Goal: Task Accomplishment & Management: Manage account settings

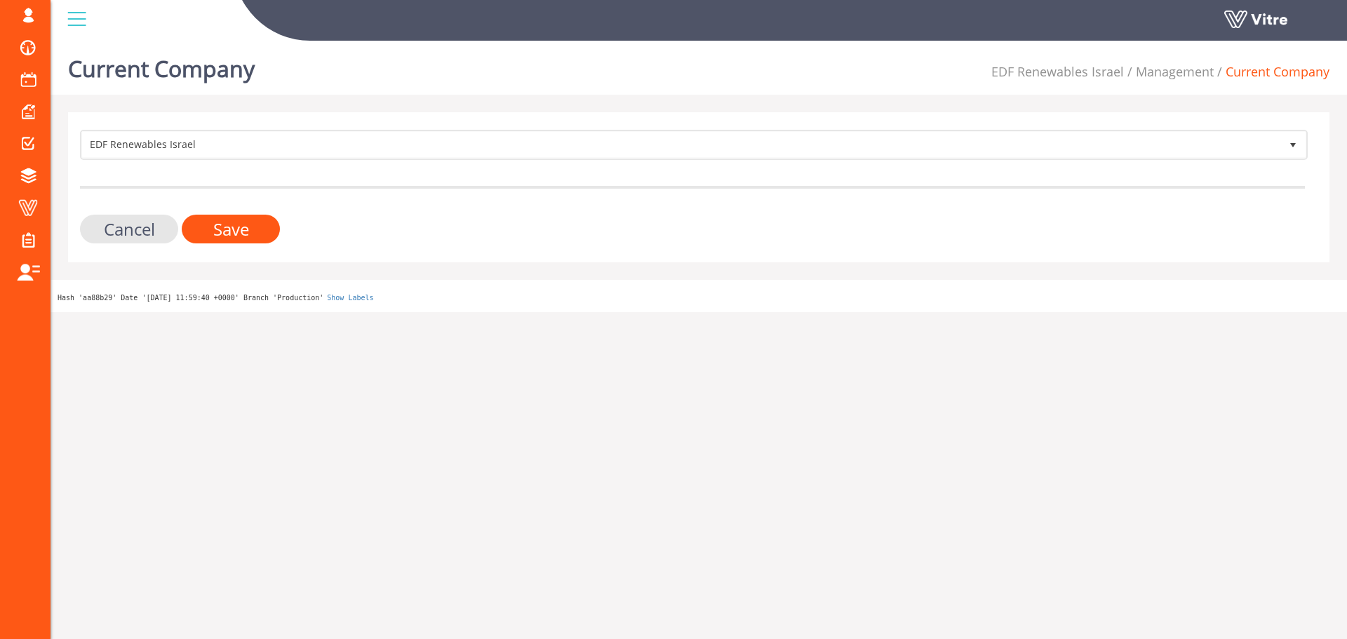
click at [163, 163] on form "EDF Renewables Israel 269 Cancel Save" at bounding box center [692, 187] width 1225 height 114
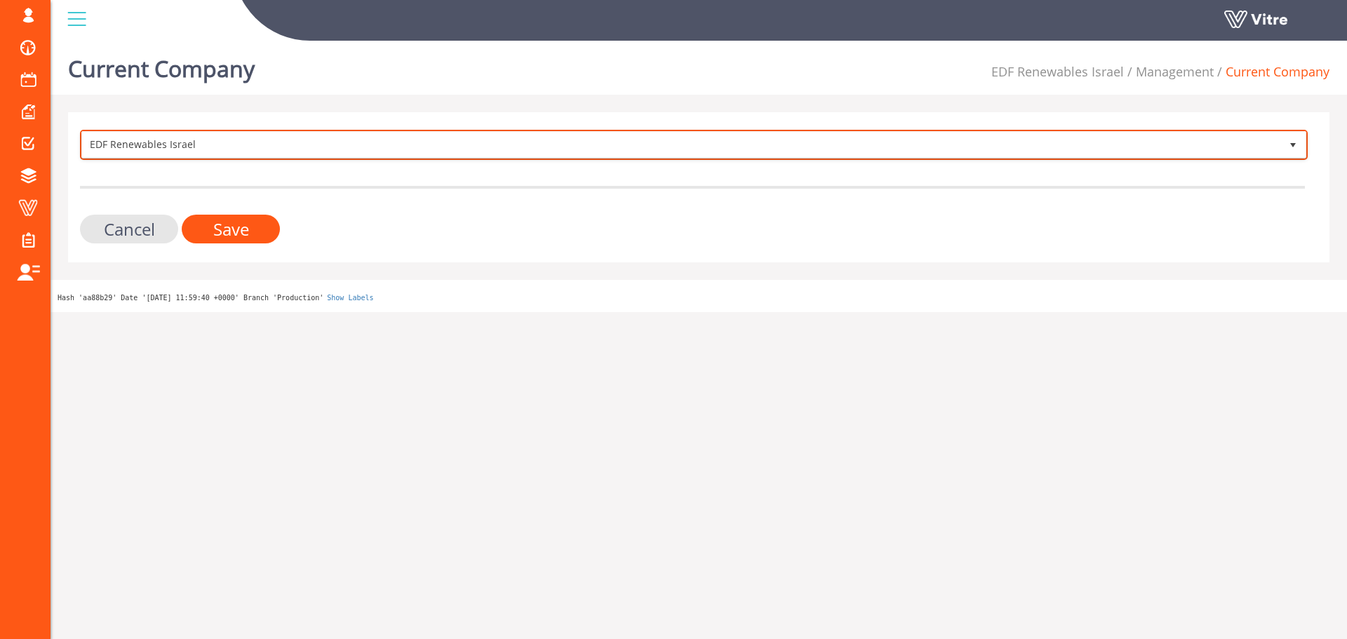
click at [173, 151] on span "EDF Renewables Israel" at bounding box center [681, 144] width 1198 height 25
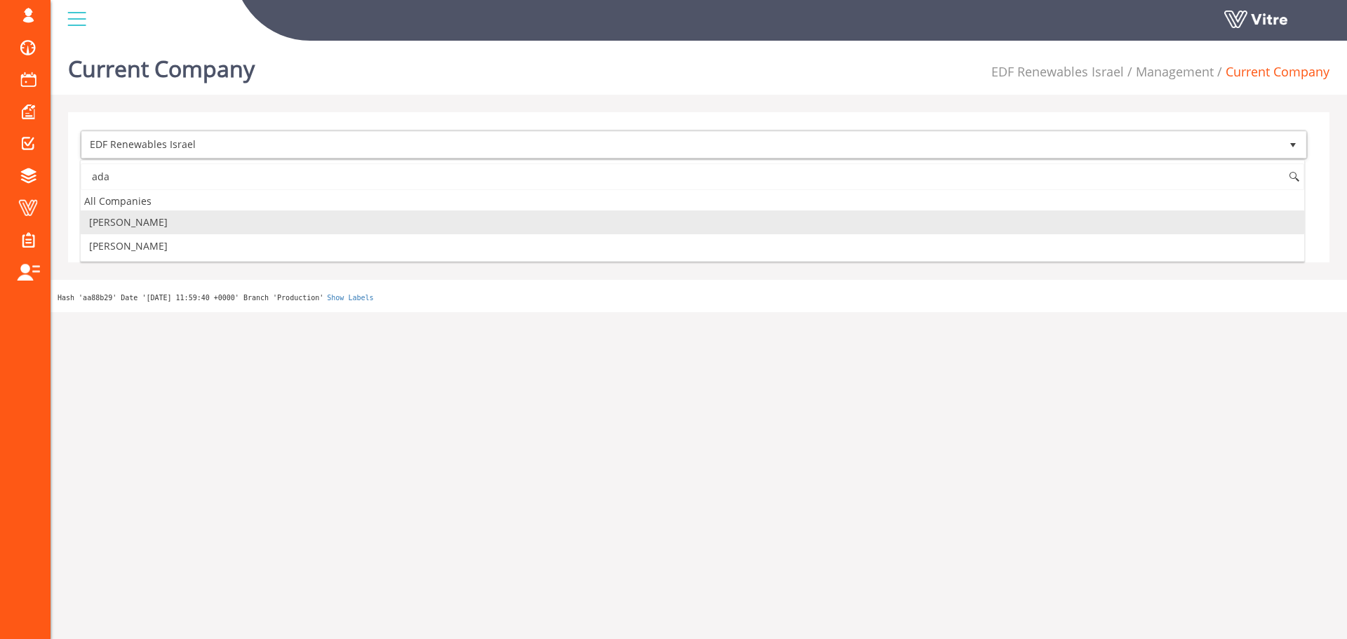
click at [149, 227] on li "[PERSON_NAME]" at bounding box center [692, 222] width 1223 height 24
type input "ada"
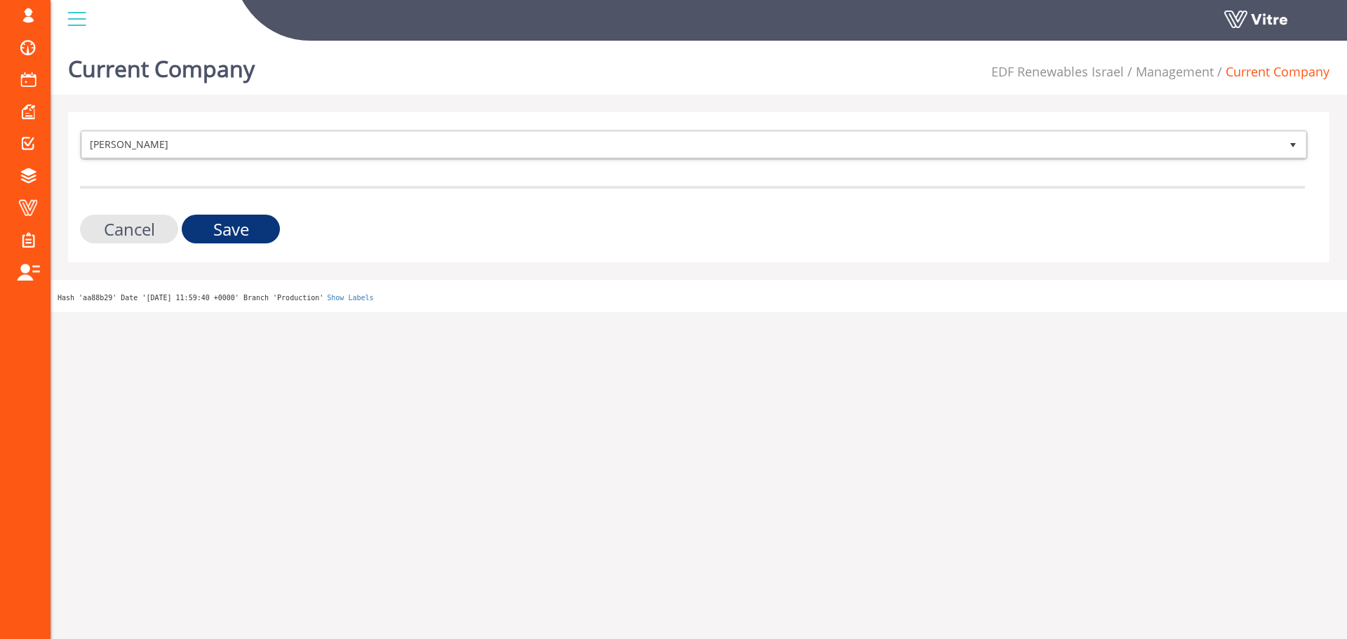
click at [210, 228] on input "Save" at bounding box center [231, 229] width 98 height 29
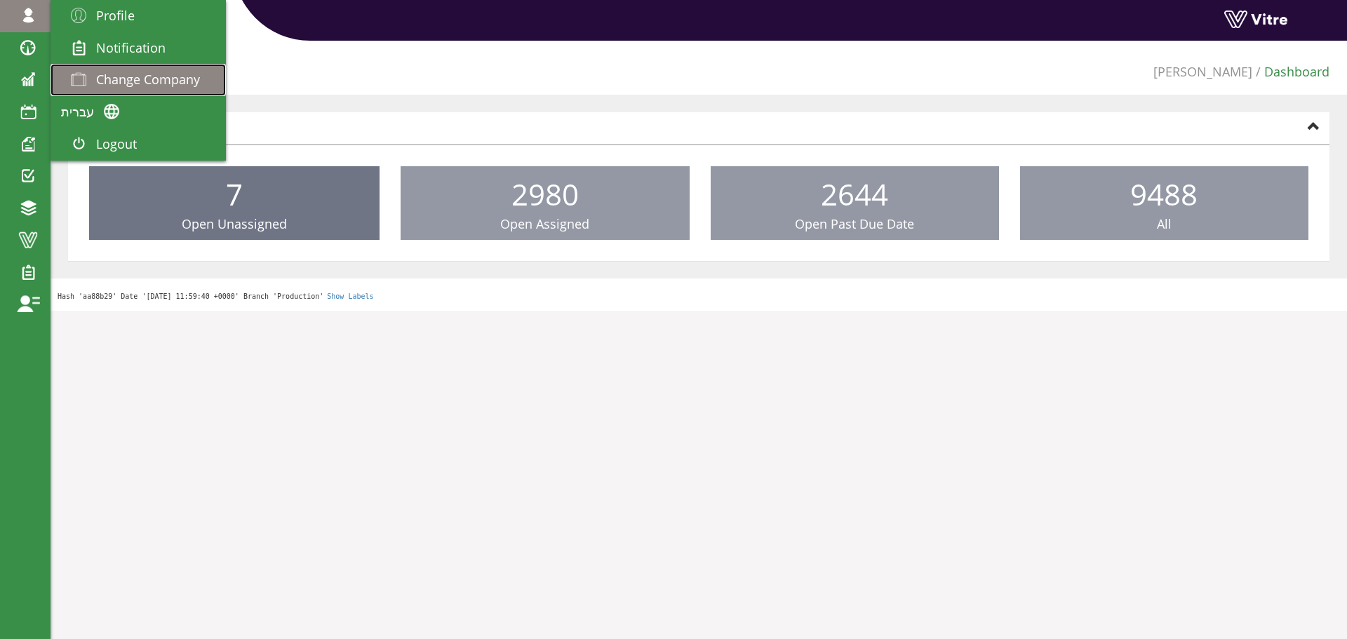
click at [154, 72] on span "Change Company" at bounding box center [148, 79] width 104 height 17
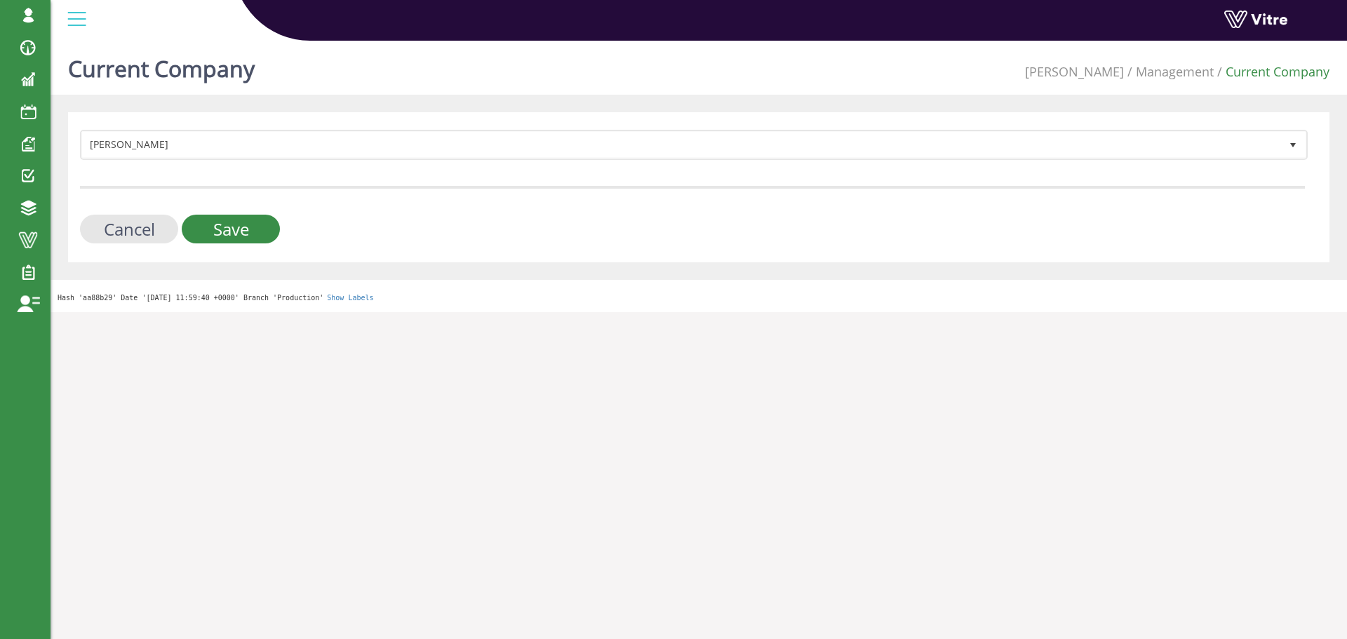
click at [286, 129] on div "Adama 379 Cancel Save" at bounding box center [698, 187] width 1261 height 150
click at [260, 214] on form "Adama 379 Cancel Save" at bounding box center [692, 187] width 1225 height 114
click at [259, 220] on input "Save" at bounding box center [231, 229] width 98 height 29
drag, startPoint x: 259, startPoint y: 220, endPoint x: 221, endPoint y: 236, distance: 41.2
click at [259, 220] on input "Save" at bounding box center [231, 229] width 98 height 29
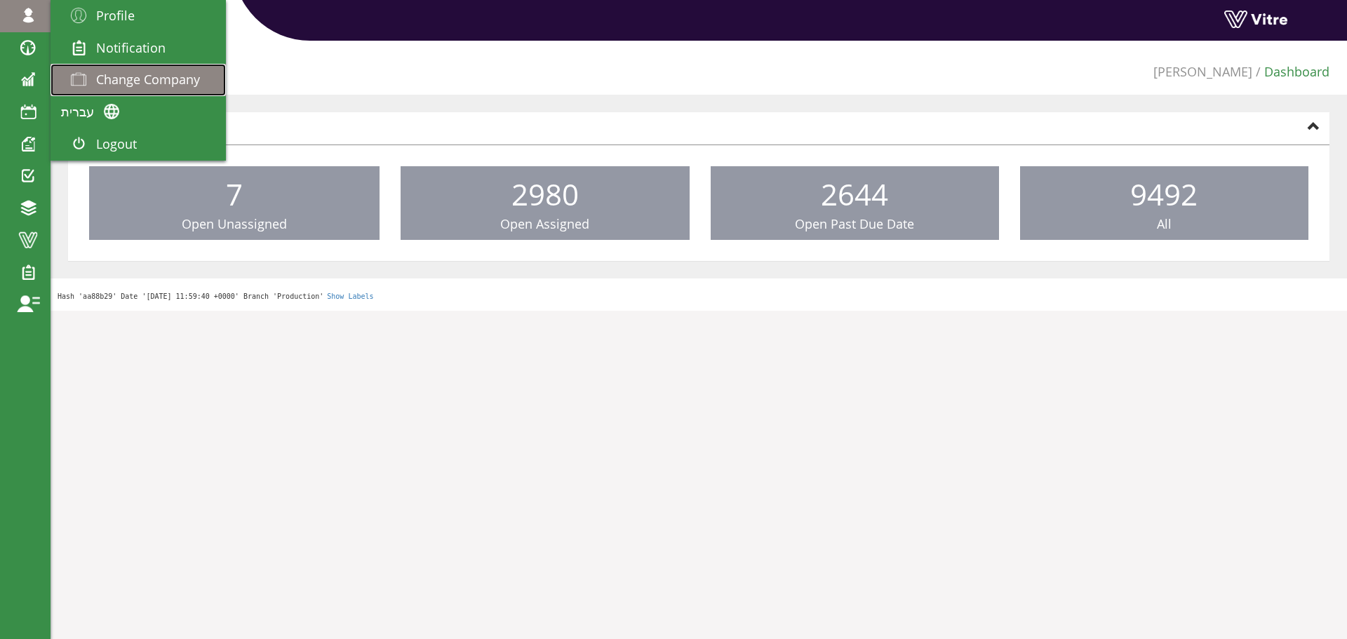
click at [156, 71] on span "Change Company" at bounding box center [148, 79] width 104 height 17
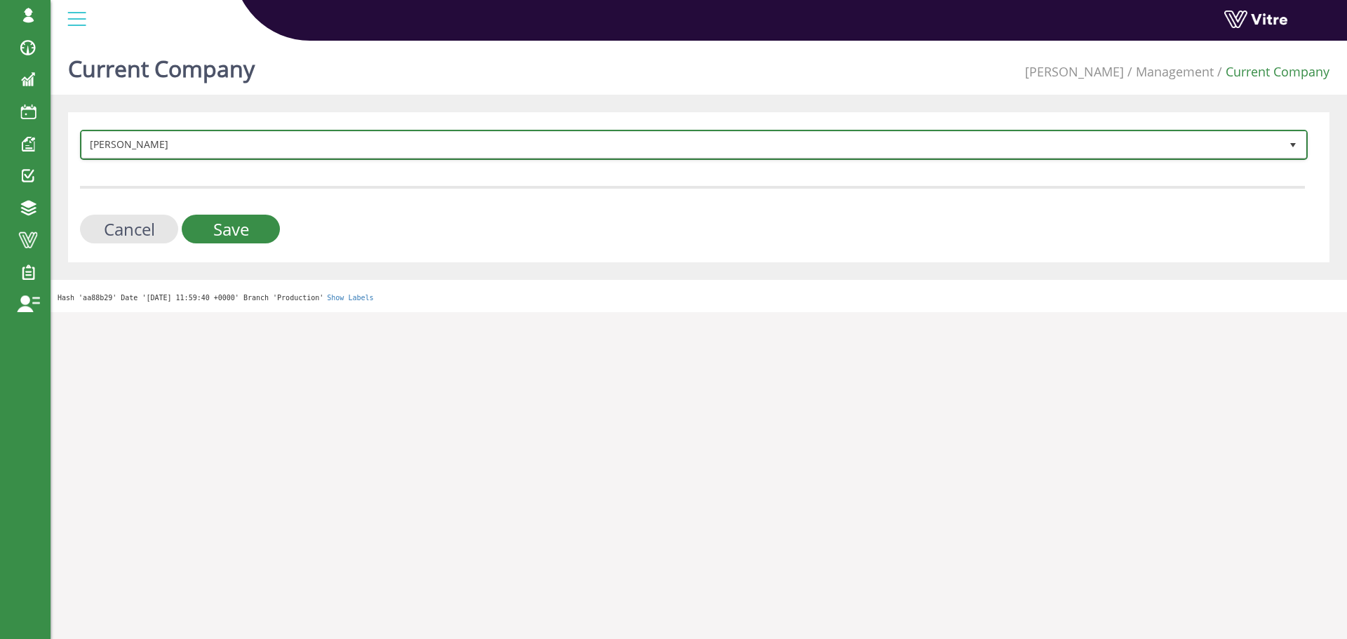
click at [135, 142] on span "Adama" at bounding box center [681, 144] width 1198 height 25
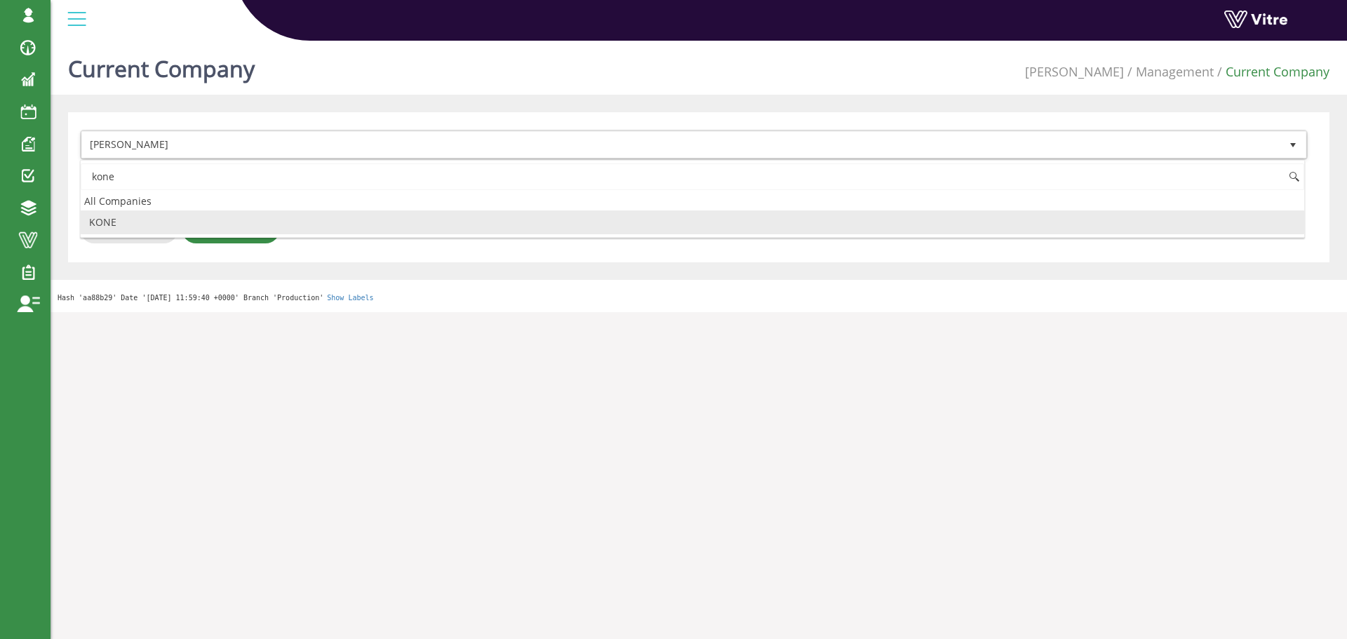
click at [122, 216] on li "KONE" at bounding box center [692, 222] width 1223 height 24
type input "kone"
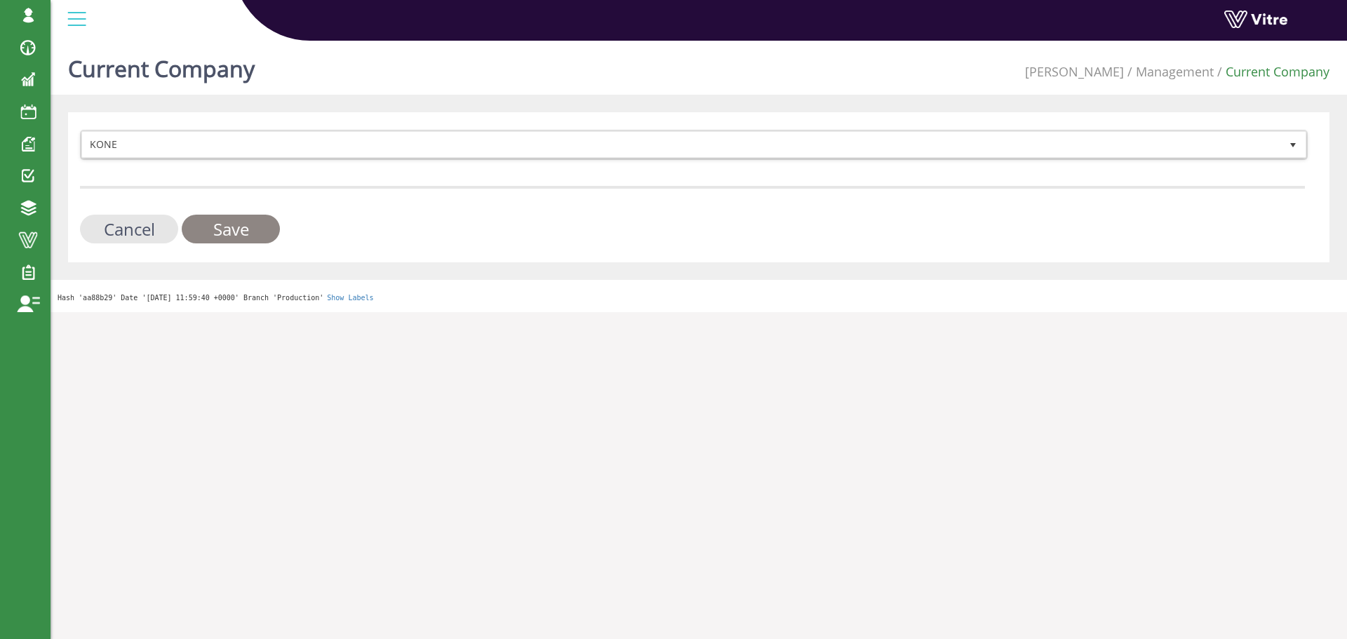
click at [256, 232] on input "Save" at bounding box center [231, 229] width 98 height 29
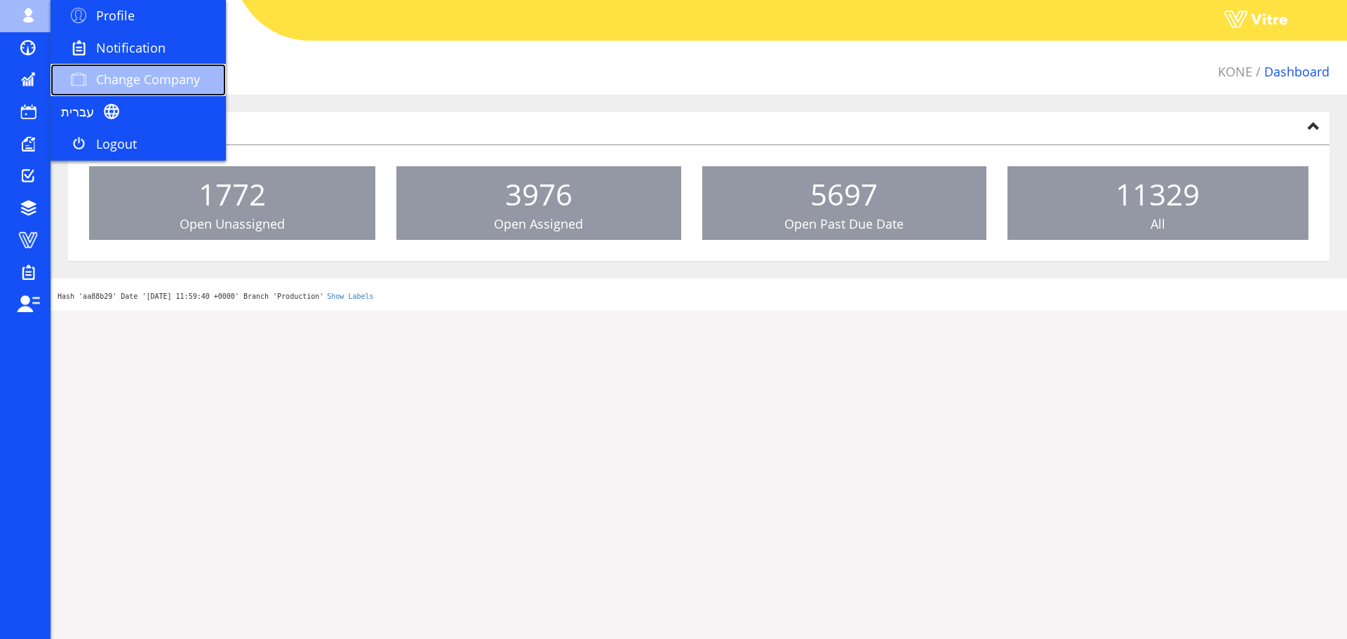
click at [114, 76] on span "Change Company" at bounding box center [148, 79] width 104 height 17
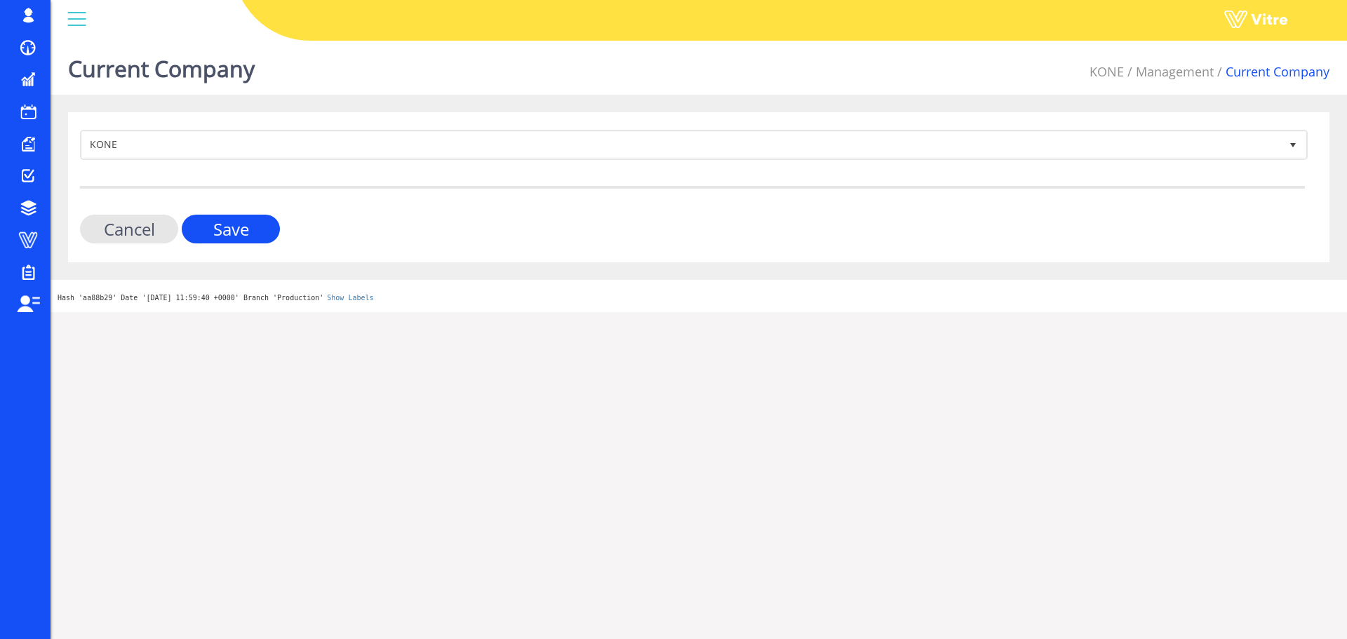
click at [245, 161] on form "KONE 223 Cancel Save" at bounding box center [692, 187] width 1225 height 114
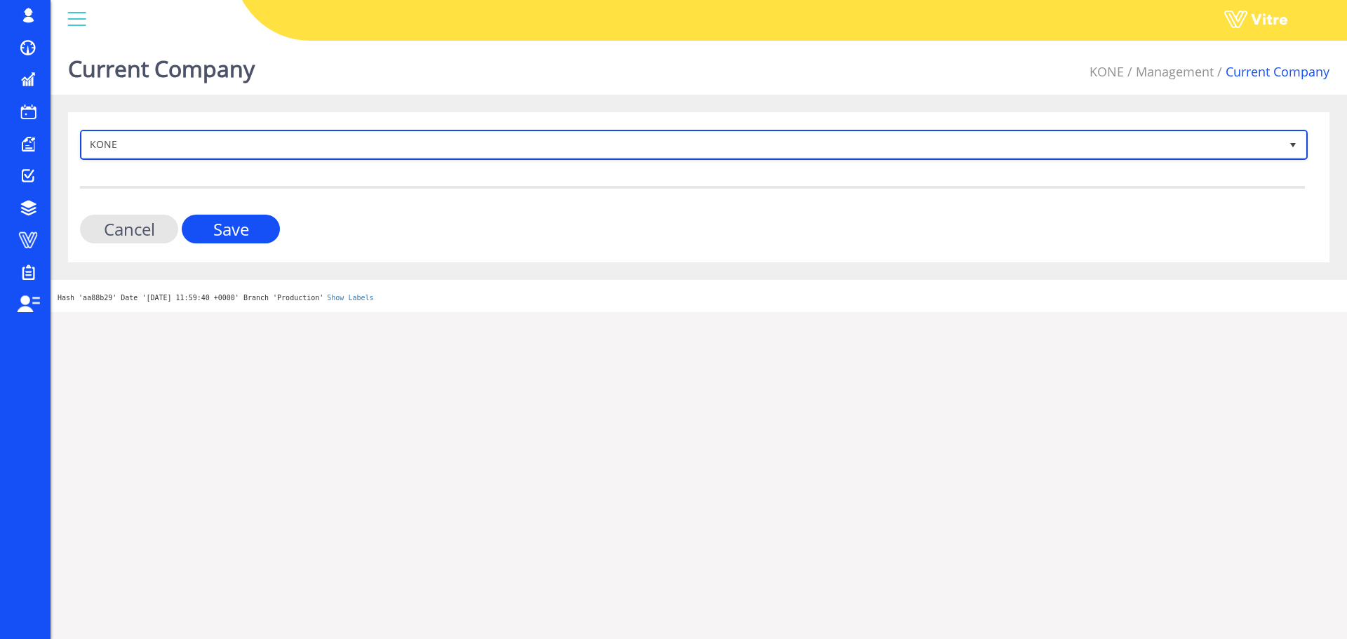
click at [247, 151] on span "KONE" at bounding box center [681, 144] width 1198 height 25
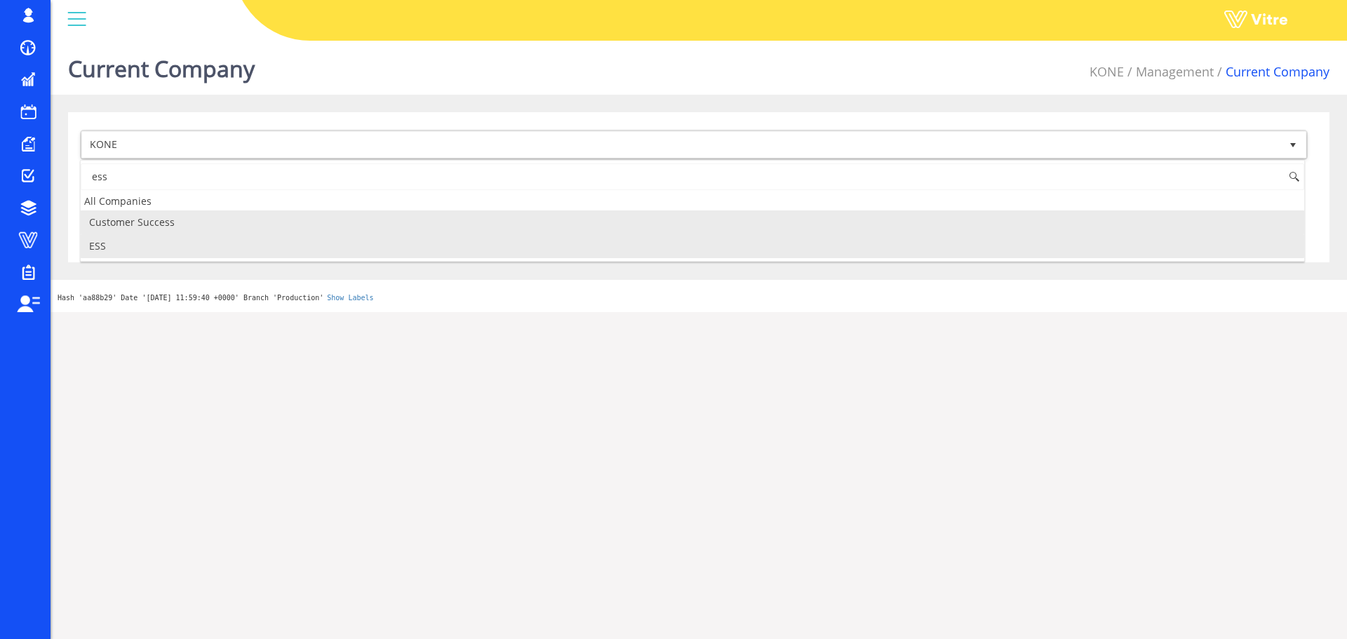
click at [179, 240] on li "ESS" at bounding box center [692, 246] width 1223 height 24
type input "ess"
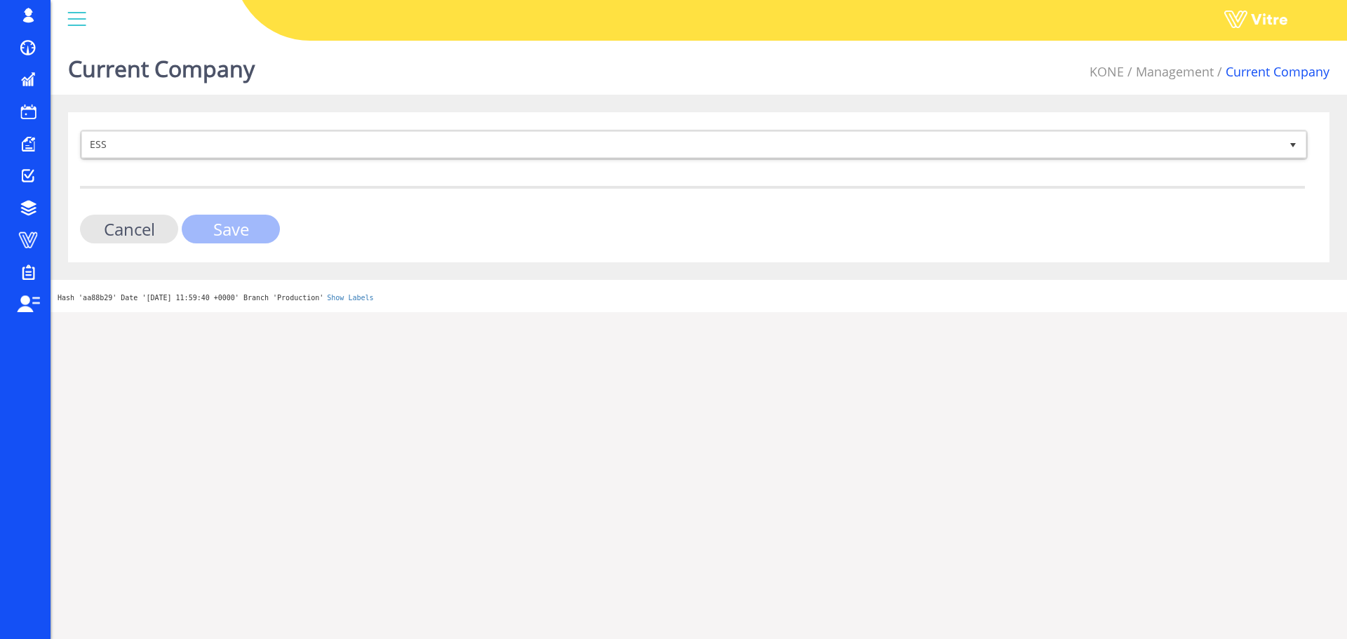
click at [269, 227] on input "Save" at bounding box center [231, 229] width 98 height 29
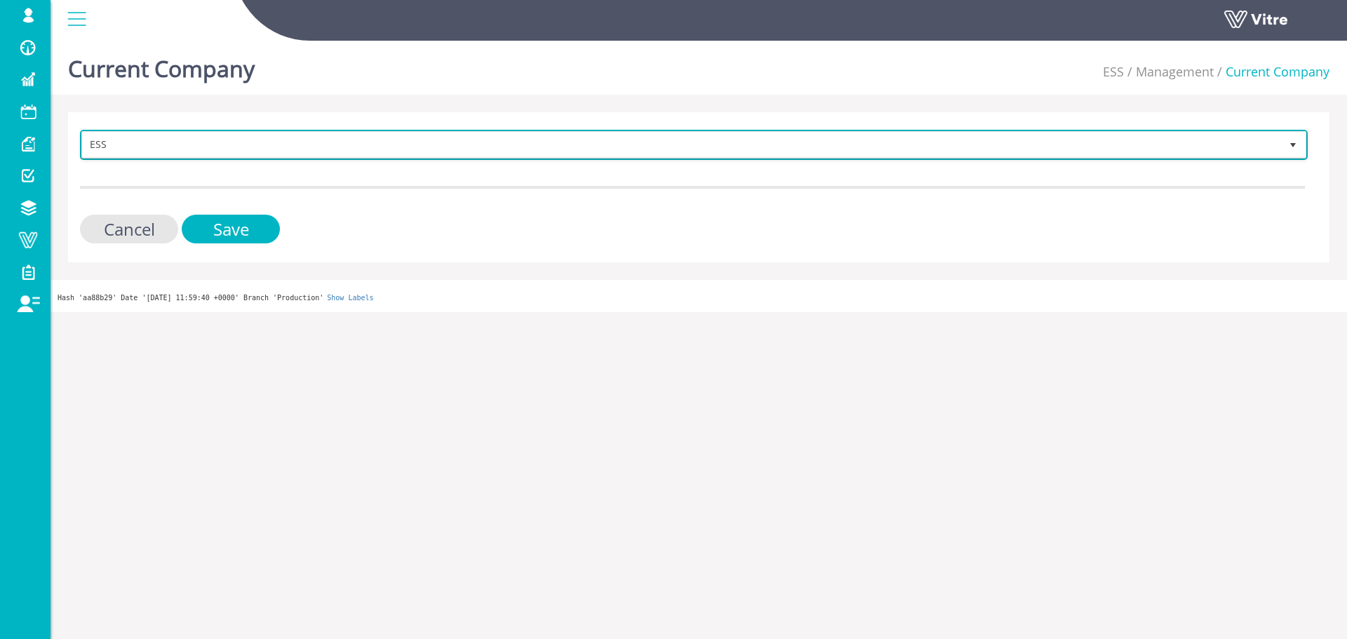
click at [220, 141] on span "ESS" at bounding box center [681, 144] width 1198 height 25
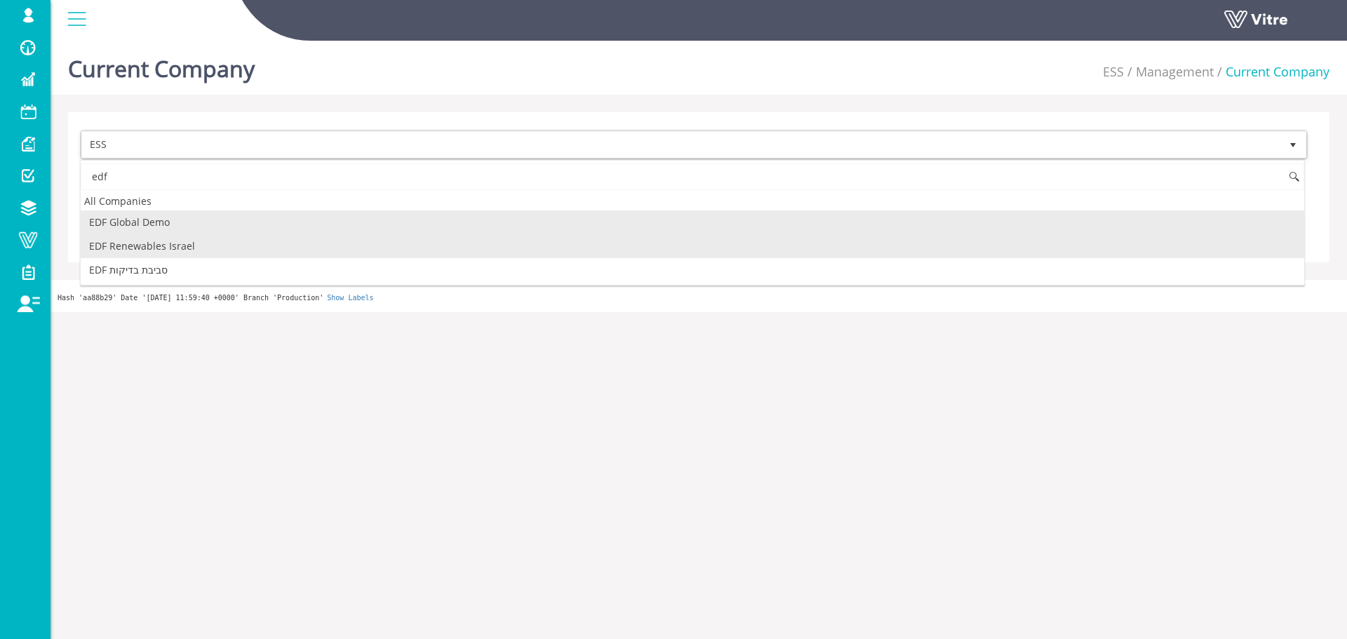
click at [180, 242] on li "EDF Renewables Israel" at bounding box center [692, 246] width 1223 height 24
type input "edf"
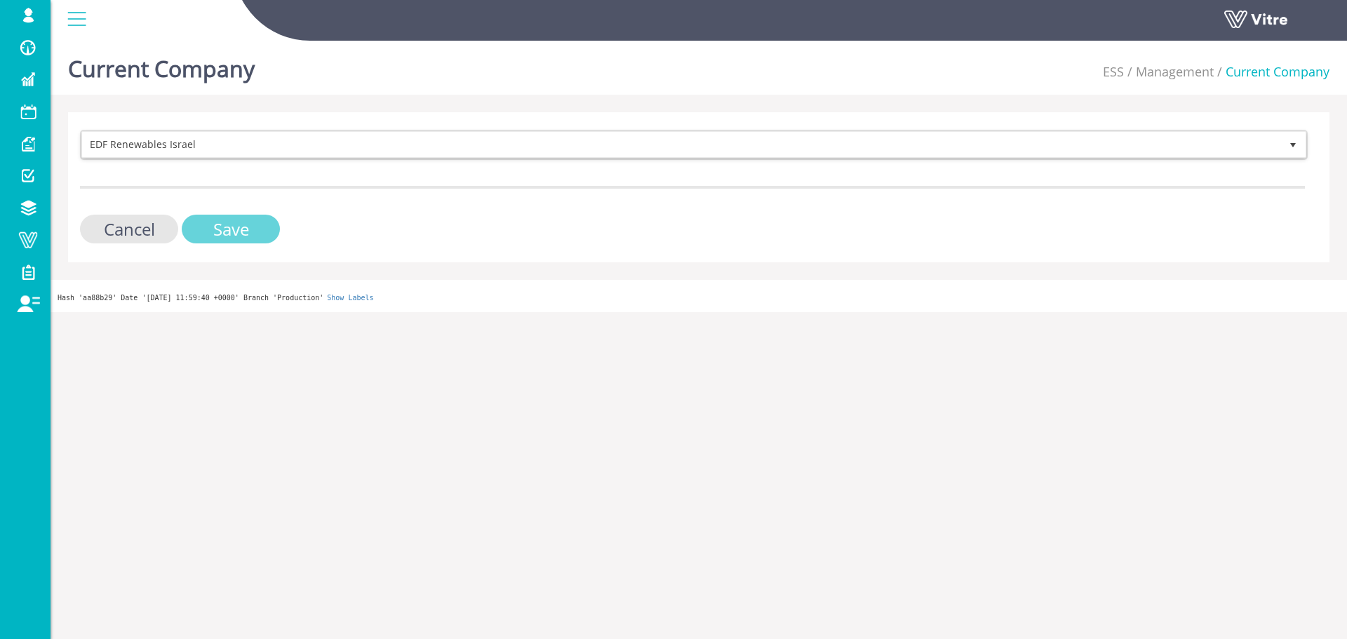
click at [206, 237] on input "Save" at bounding box center [231, 229] width 98 height 29
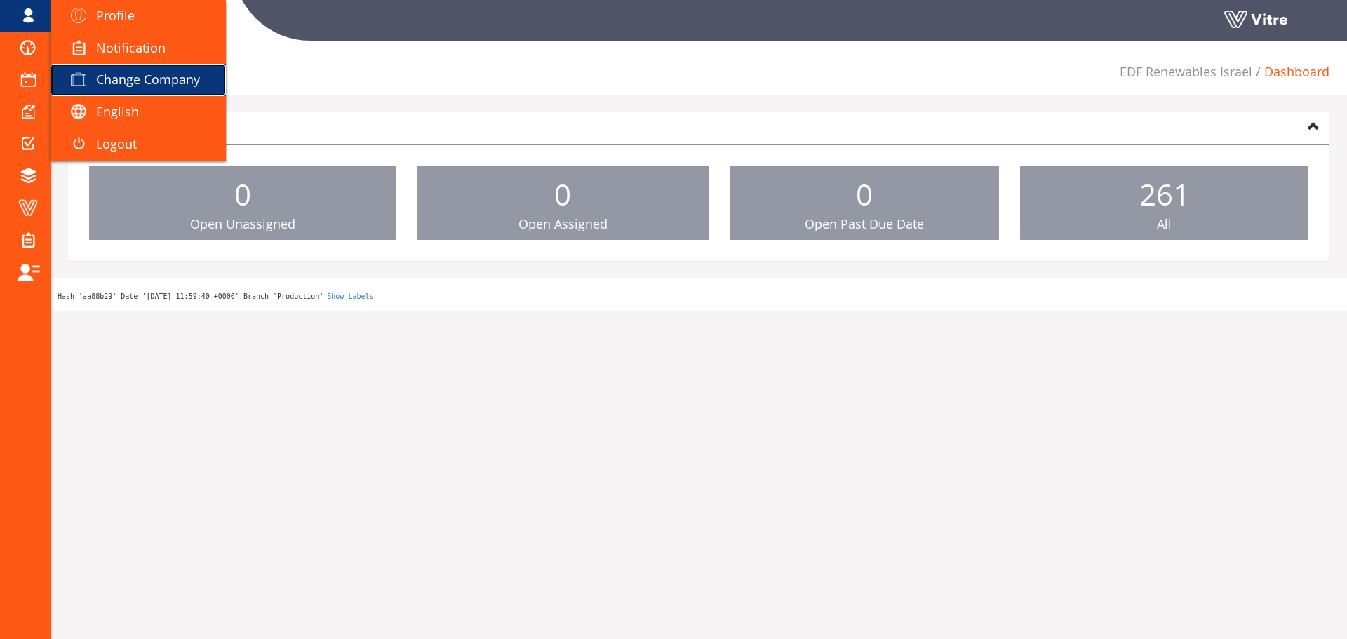
click at [141, 72] on span "Change Company" at bounding box center [148, 79] width 104 height 17
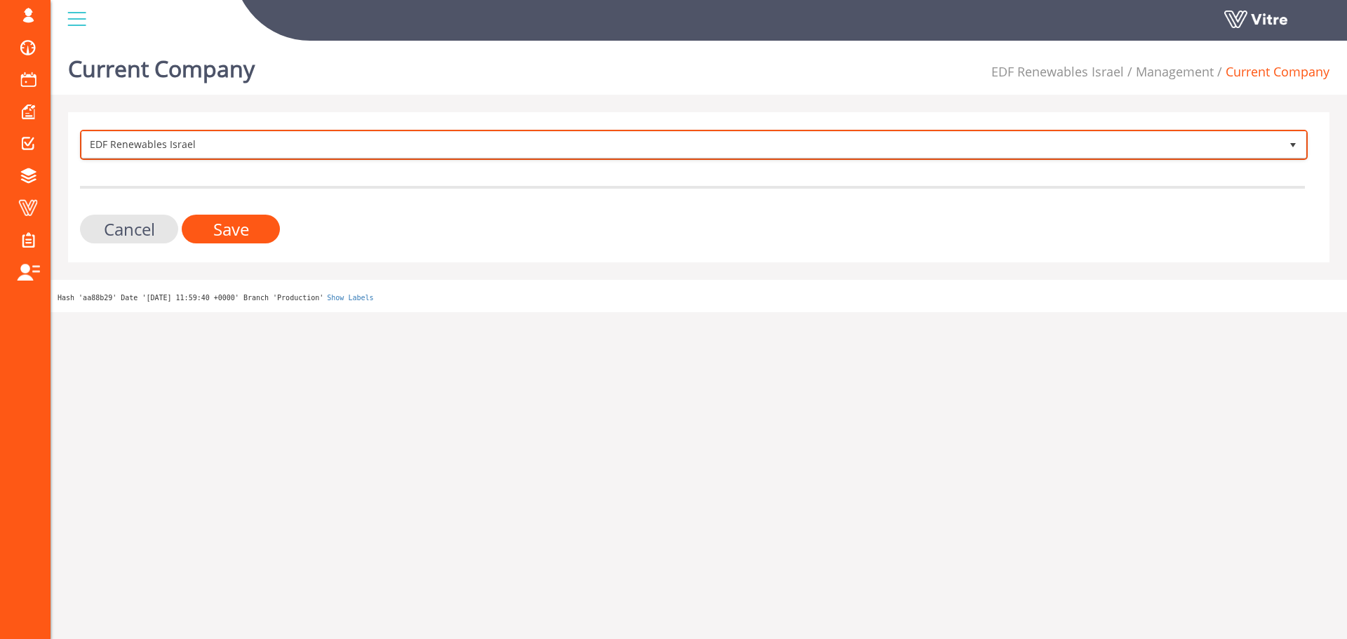
click at [147, 142] on span "EDF Renewables Israel" at bounding box center [681, 144] width 1198 height 25
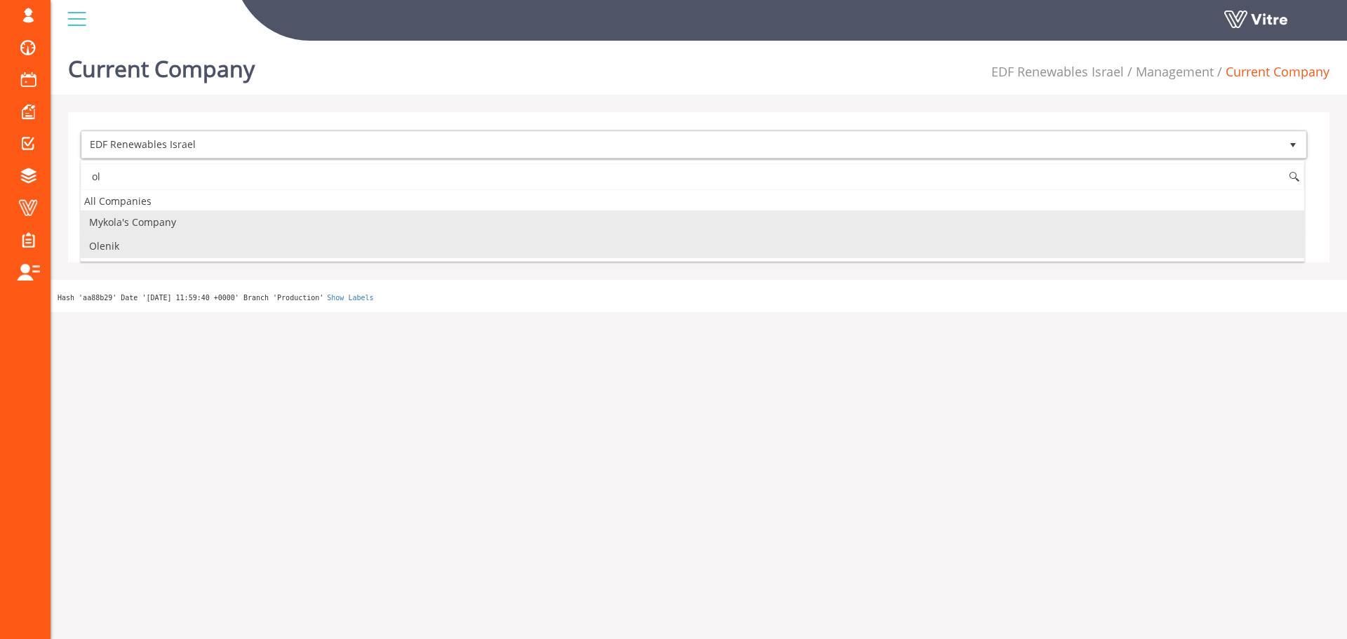
click at [164, 242] on li "Olenik" at bounding box center [692, 246] width 1223 height 24
type input "ol"
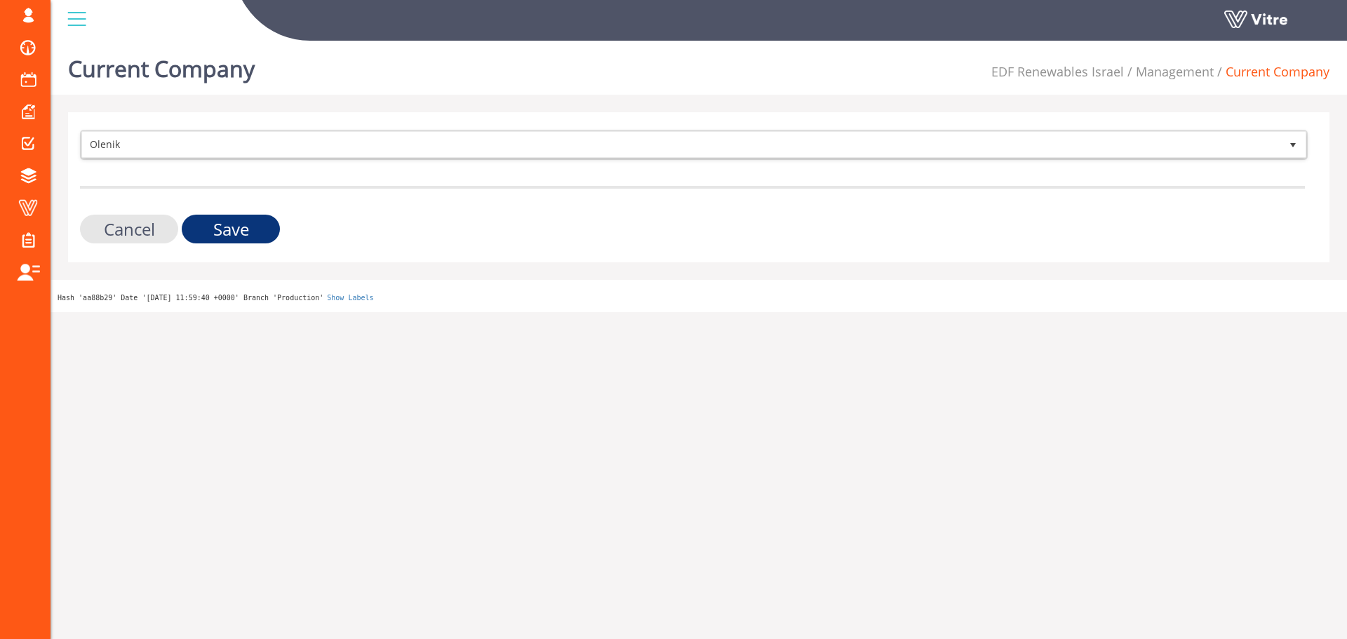
click at [216, 234] on input "Save" at bounding box center [231, 229] width 98 height 29
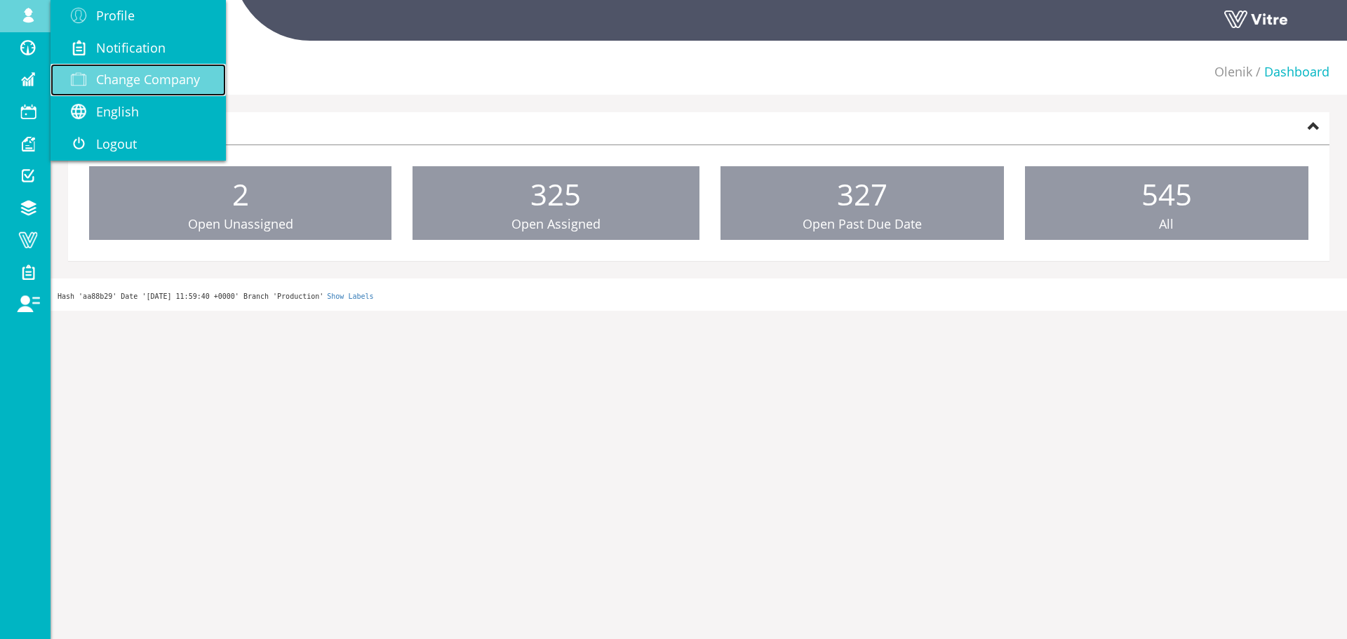
click at [104, 67] on link "Change Company" at bounding box center [138, 80] width 175 height 32
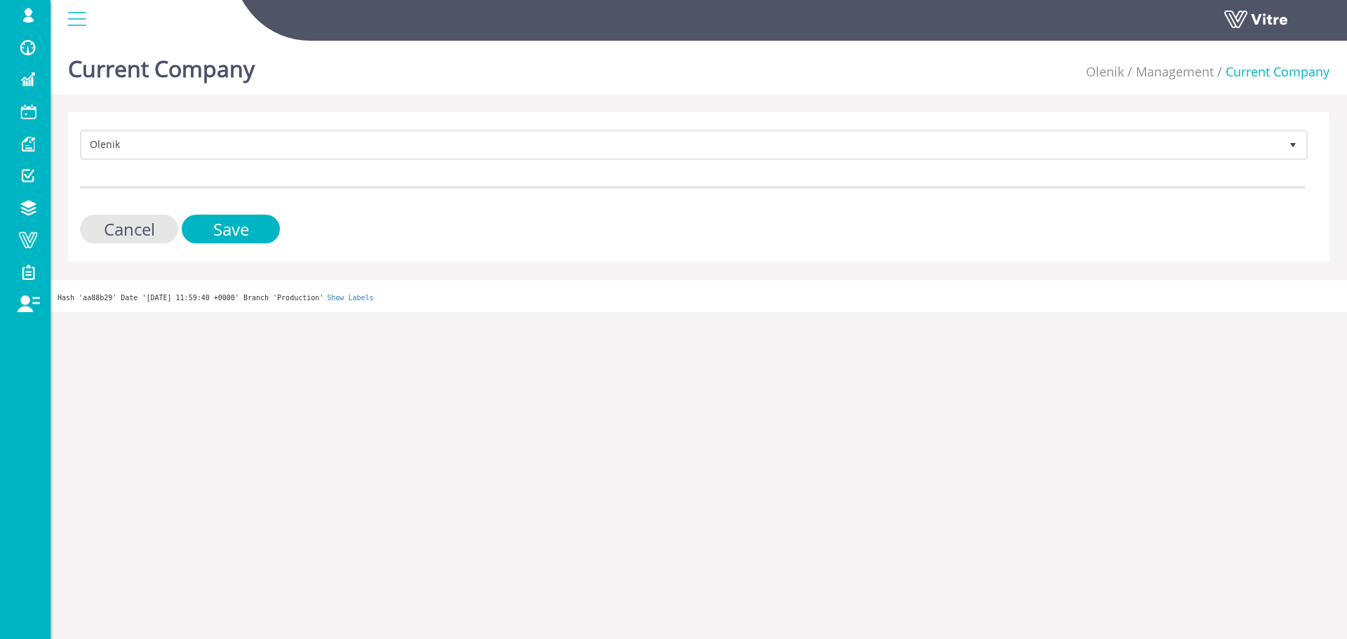
click at [241, 161] on form "Olenik 237 Cancel Save" at bounding box center [692, 187] width 1225 height 114
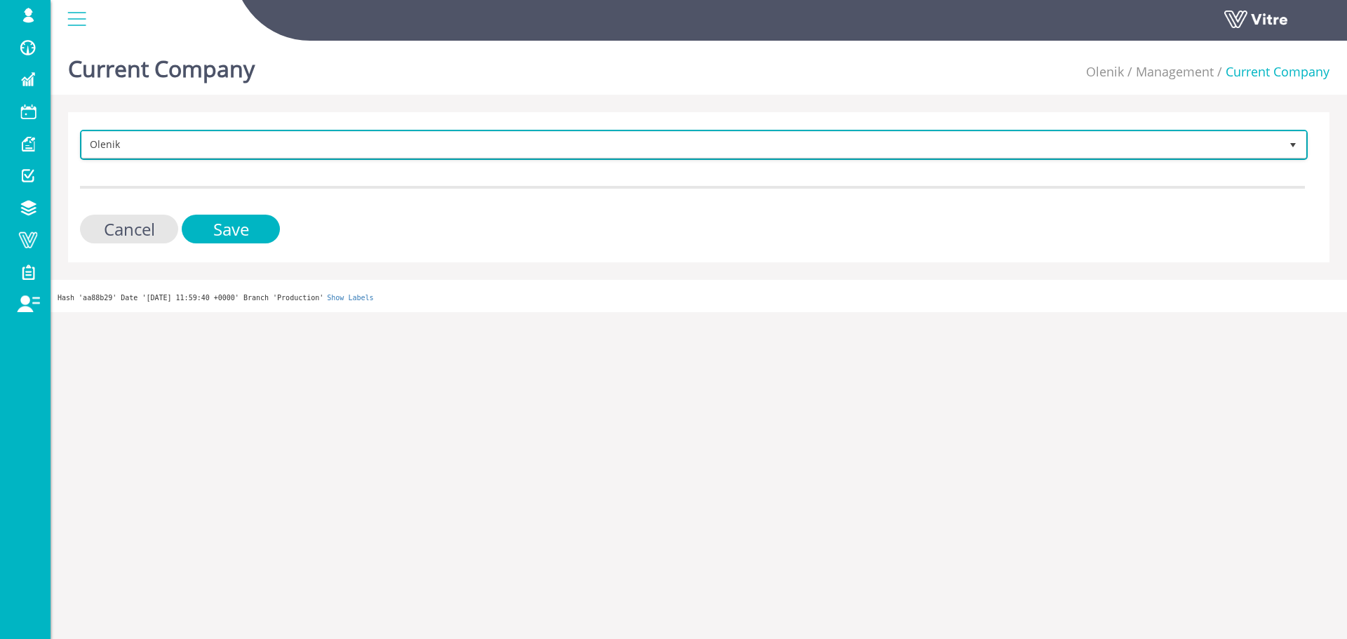
click at [245, 154] on span "Olenik" at bounding box center [681, 144] width 1198 height 25
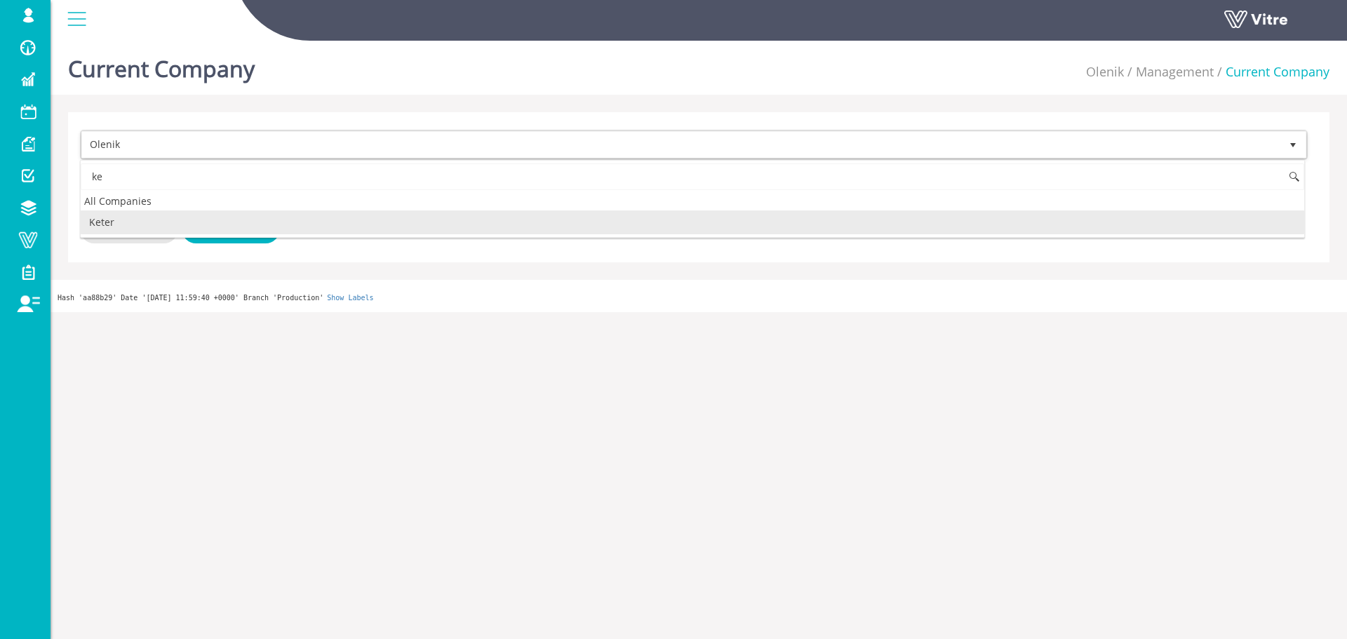
click at [147, 222] on li "Keter" at bounding box center [692, 222] width 1223 height 24
type input "ke"
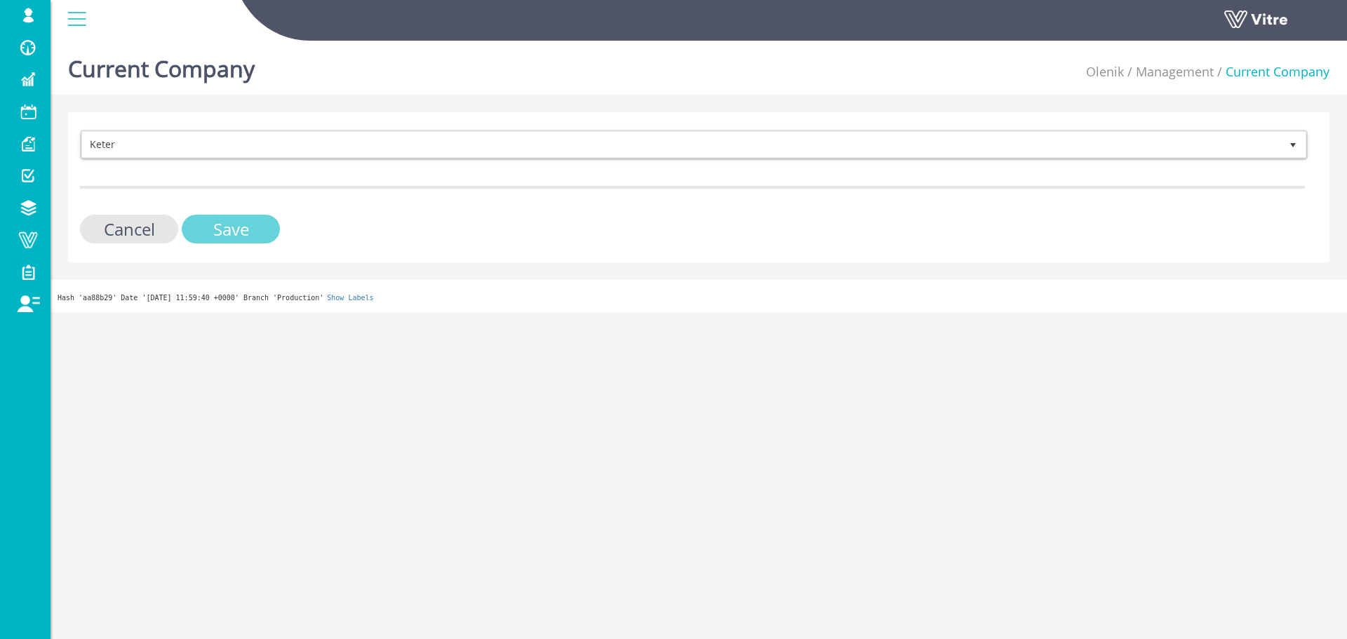
click at [200, 215] on form "Keter 218 Cancel Save" at bounding box center [692, 187] width 1225 height 114
click at [200, 222] on input "Save" at bounding box center [231, 229] width 98 height 29
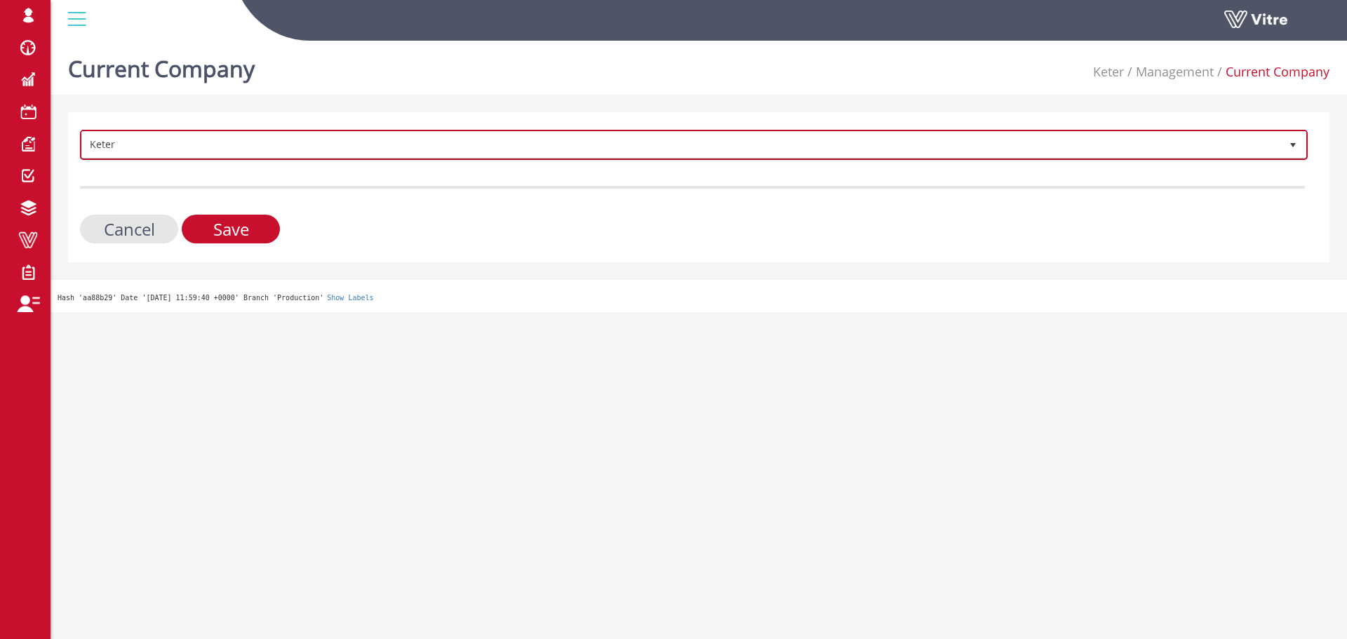
click at [123, 148] on span "Keter" at bounding box center [681, 144] width 1198 height 25
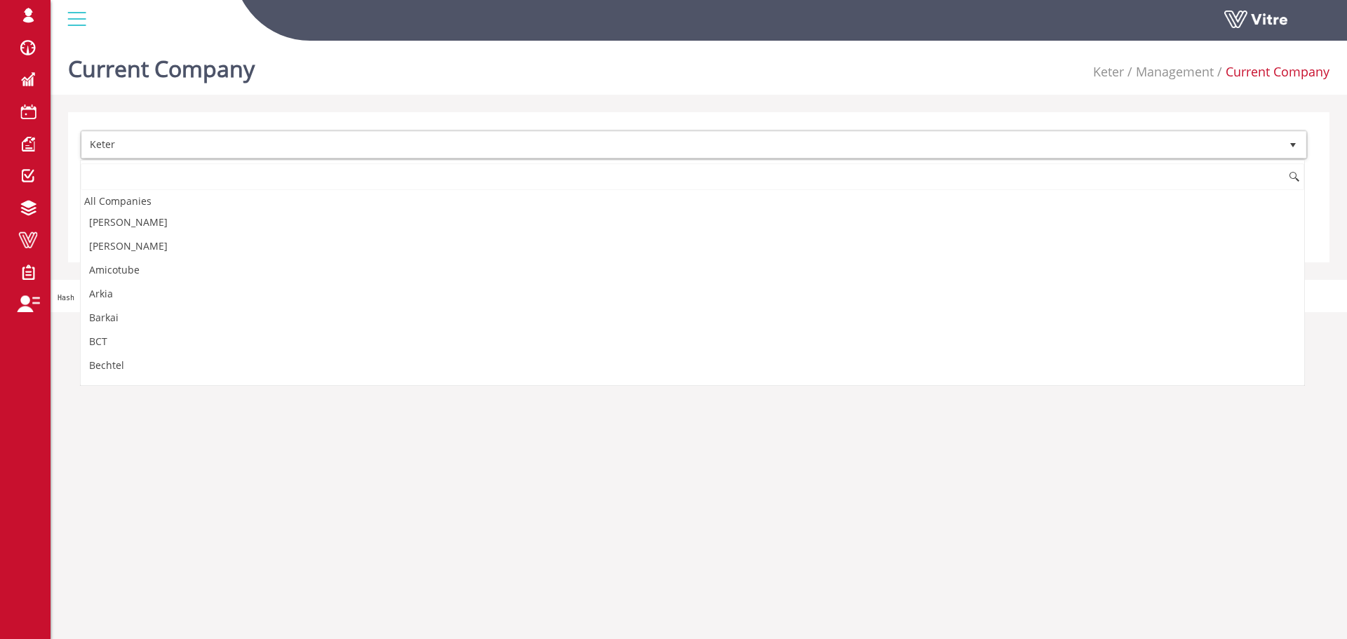
paste input "[EMAIL_ADDRESS][DOMAIN_NAME]"
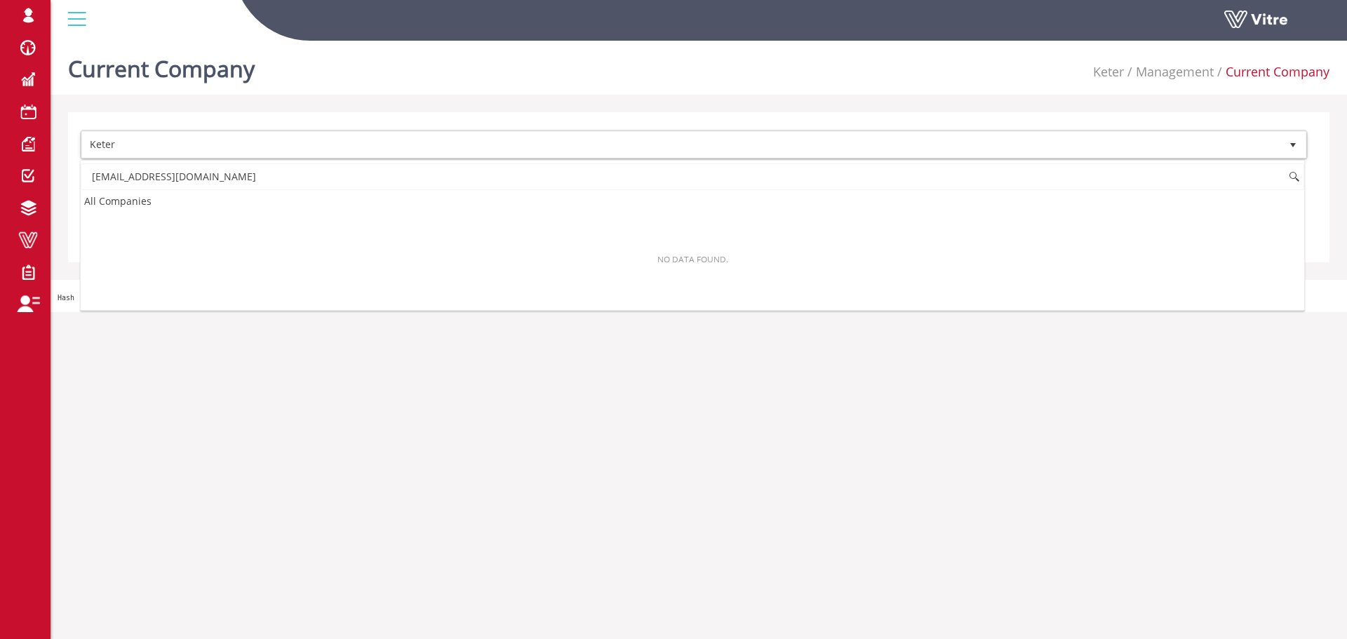
scroll to position [0, 0]
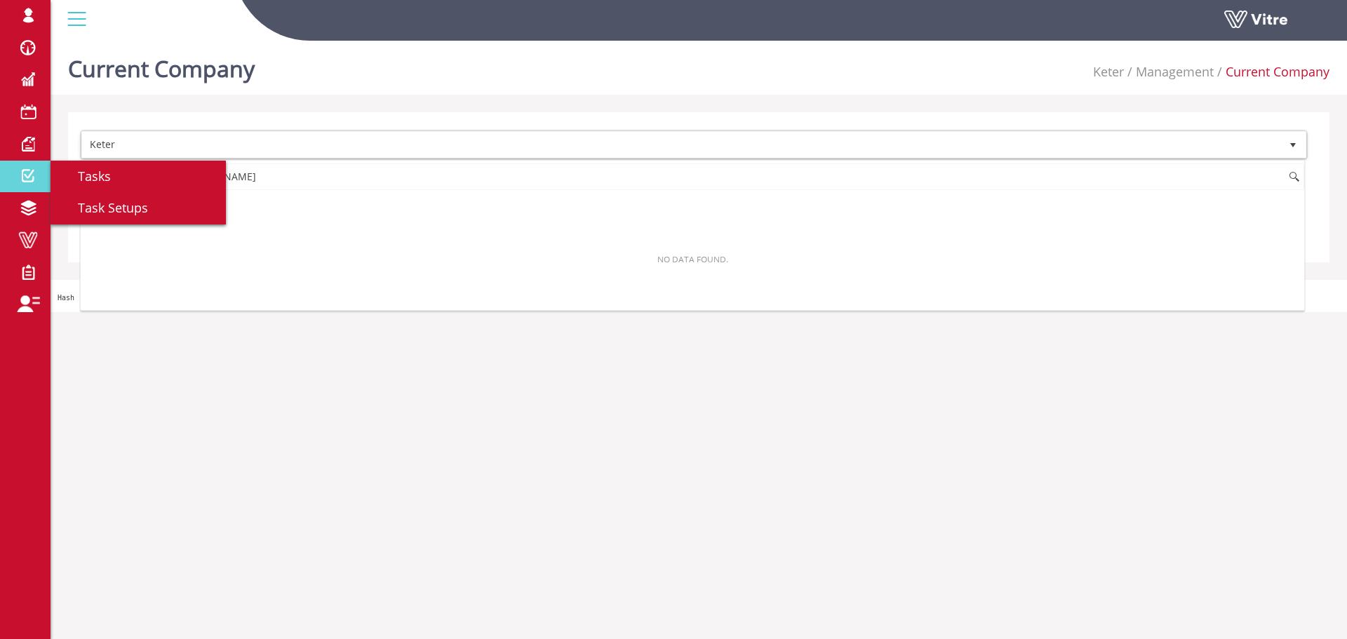
drag, startPoint x: 211, startPoint y: 177, endPoint x: 38, endPoint y: 166, distance: 173.6
click at [38, 166] on body "sagi@vitre.io Profile Notification Change Company English English Español Franç…" at bounding box center [673, 173] width 1347 height 277
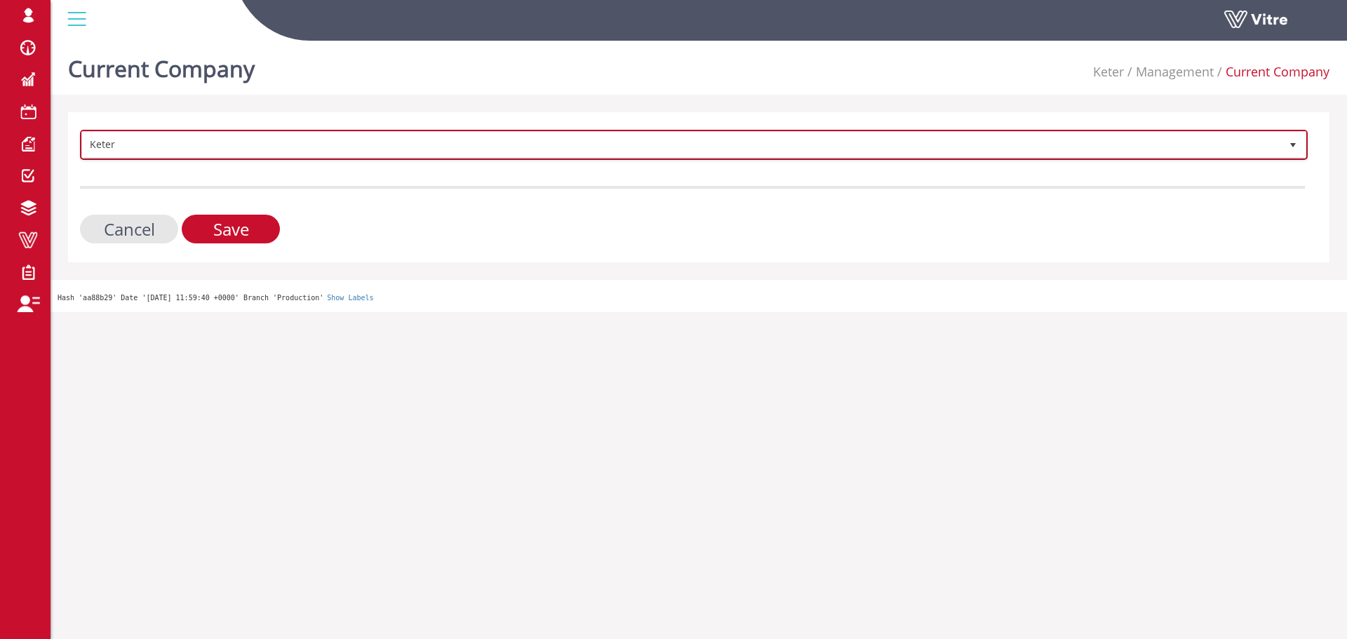
click at [139, 147] on span "Keter" at bounding box center [681, 144] width 1198 height 25
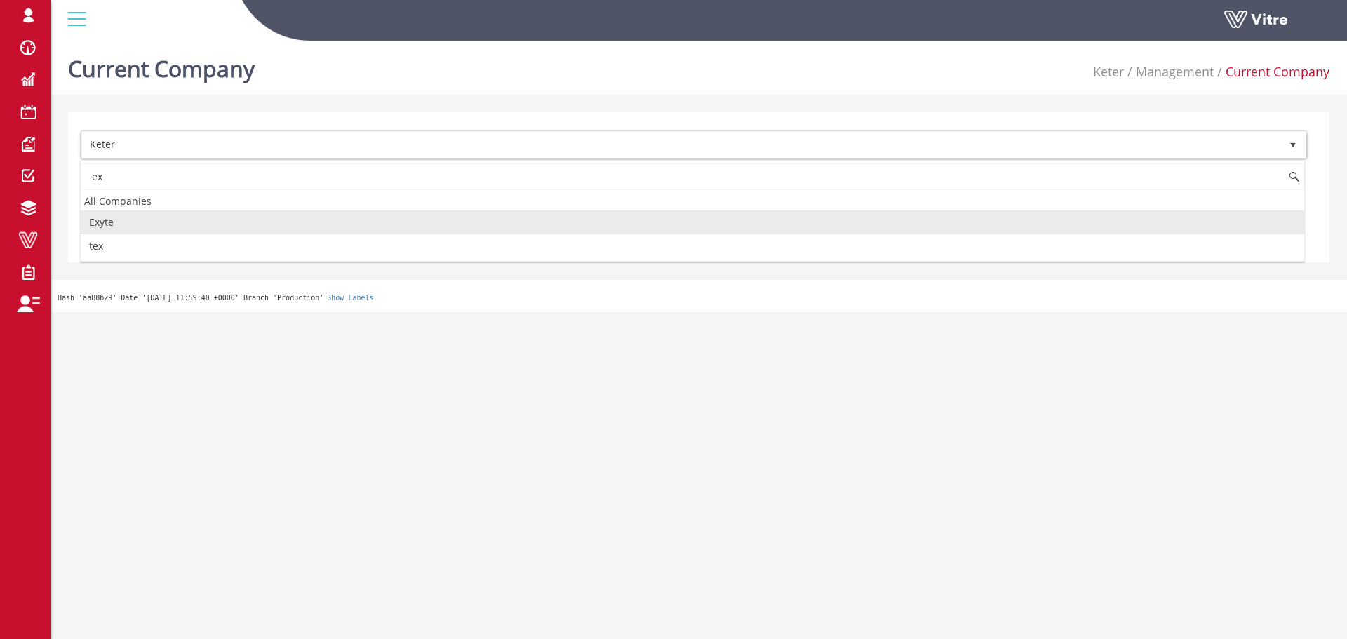
click at [147, 220] on li "Exyte" at bounding box center [692, 222] width 1223 height 24
type input "ex"
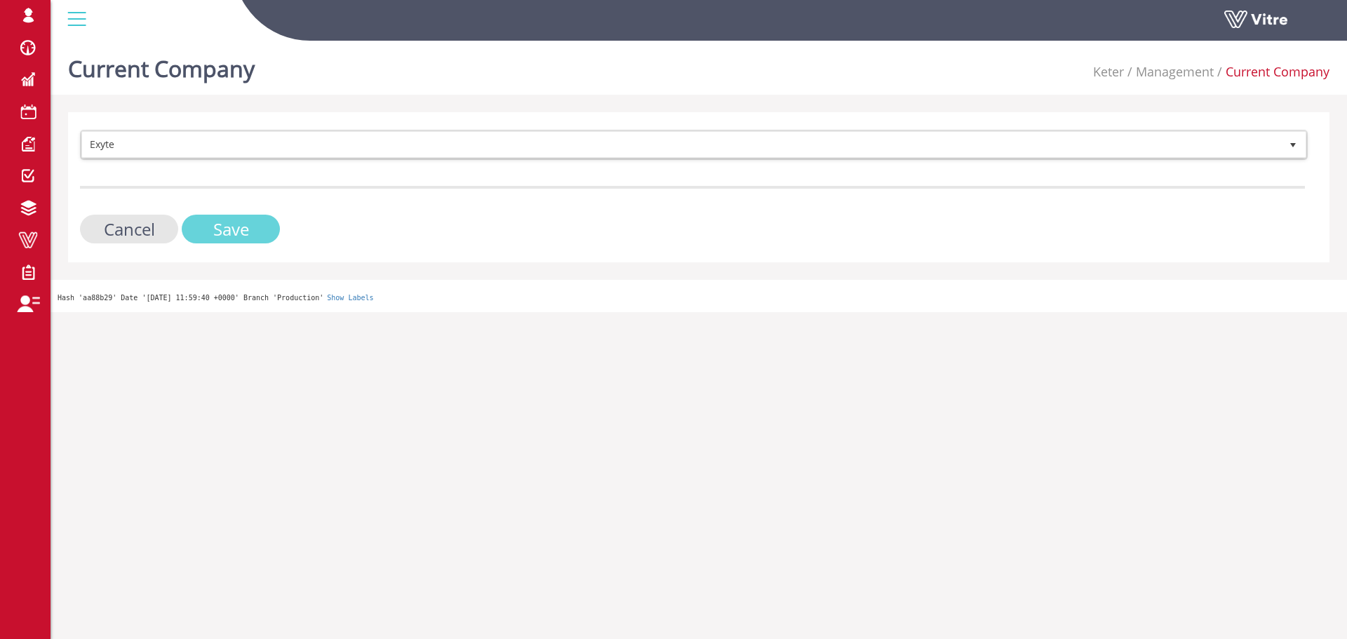
click at [264, 220] on input "Save" at bounding box center [231, 229] width 98 height 29
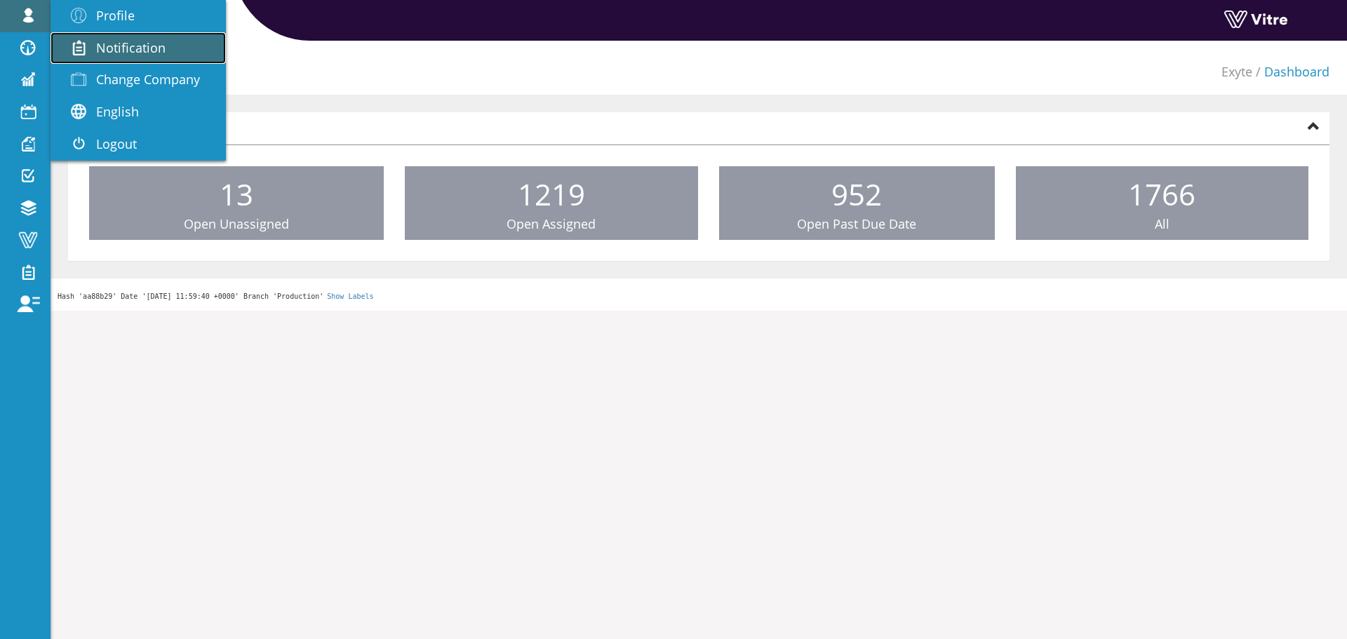
click at [106, 62] on link "Notification" at bounding box center [138, 48] width 175 height 32
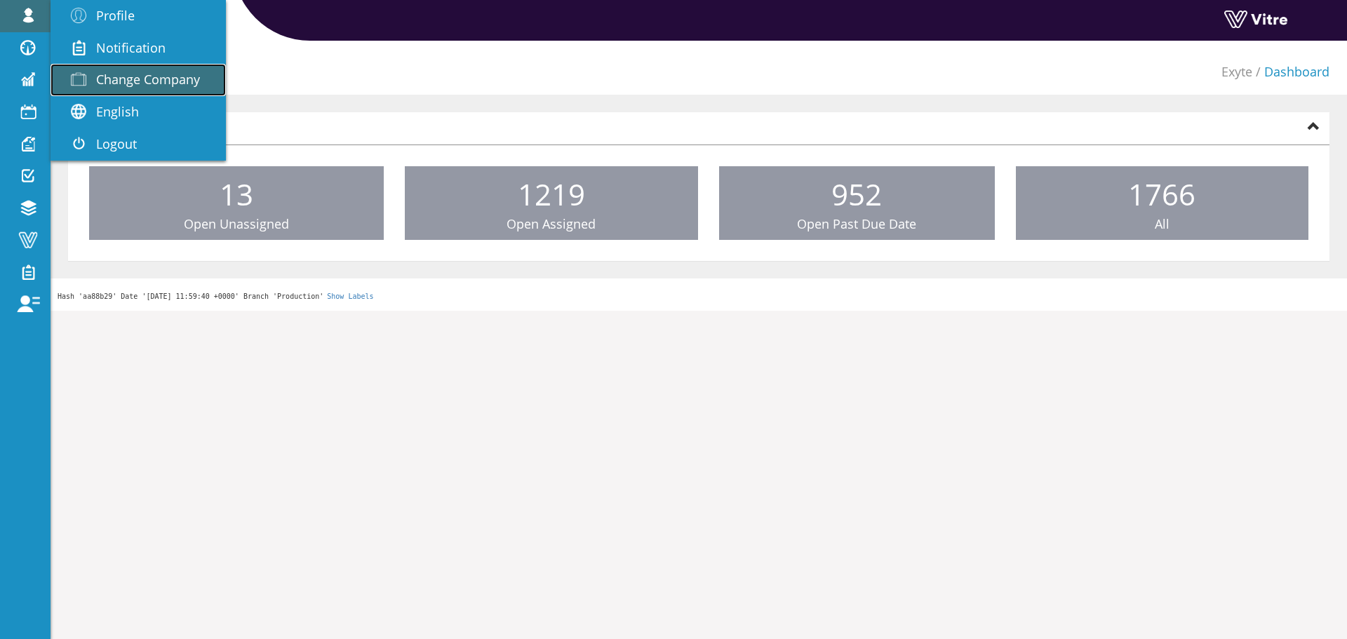
click at [107, 77] on span "Change Company" at bounding box center [148, 79] width 104 height 17
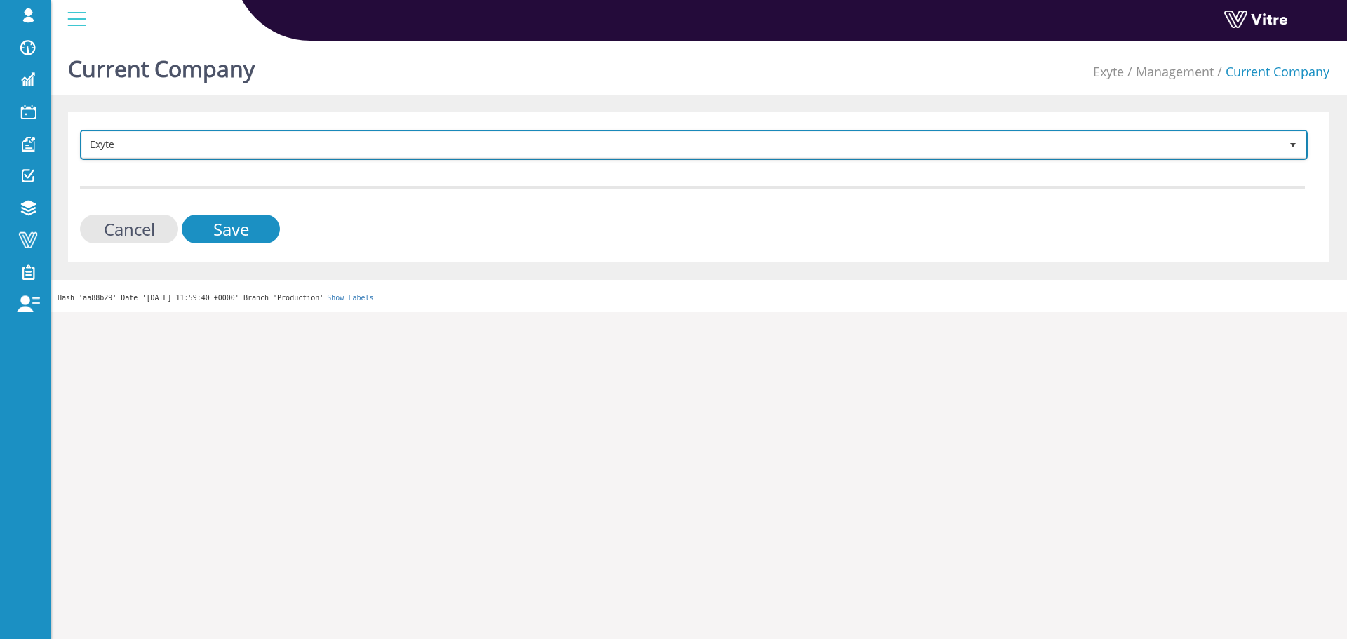
click at [331, 150] on span "Exyte" at bounding box center [681, 144] width 1198 height 25
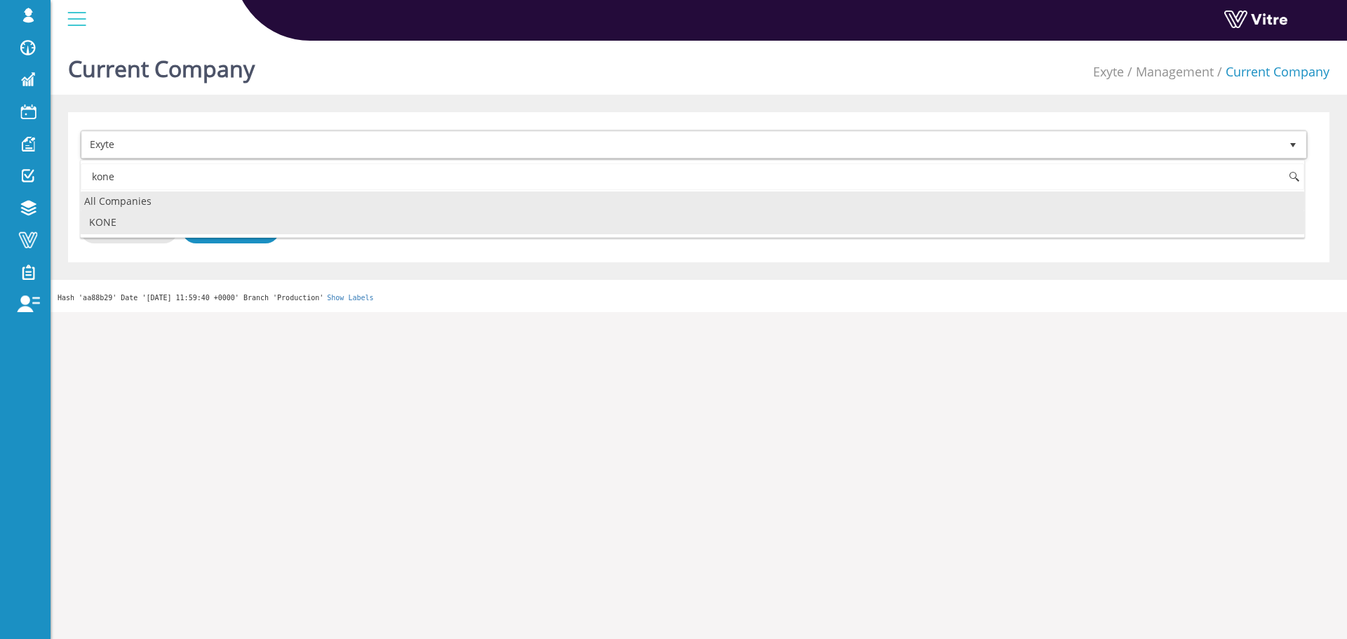
click at [227, 208] on div "All Companies" at bounding box center [692, 201] width 1223 height 19
type input "kone"
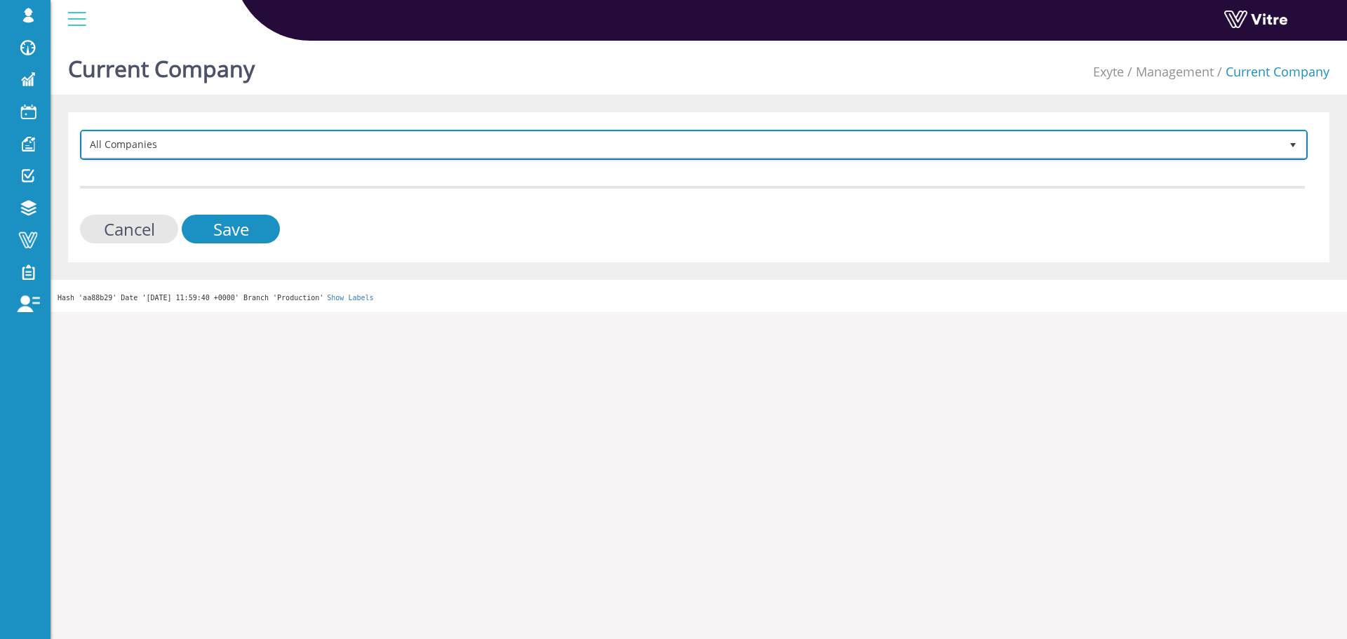
click at [234, 154] on span "All Companies" at bounding box center [681, 144] width 1198 height 25
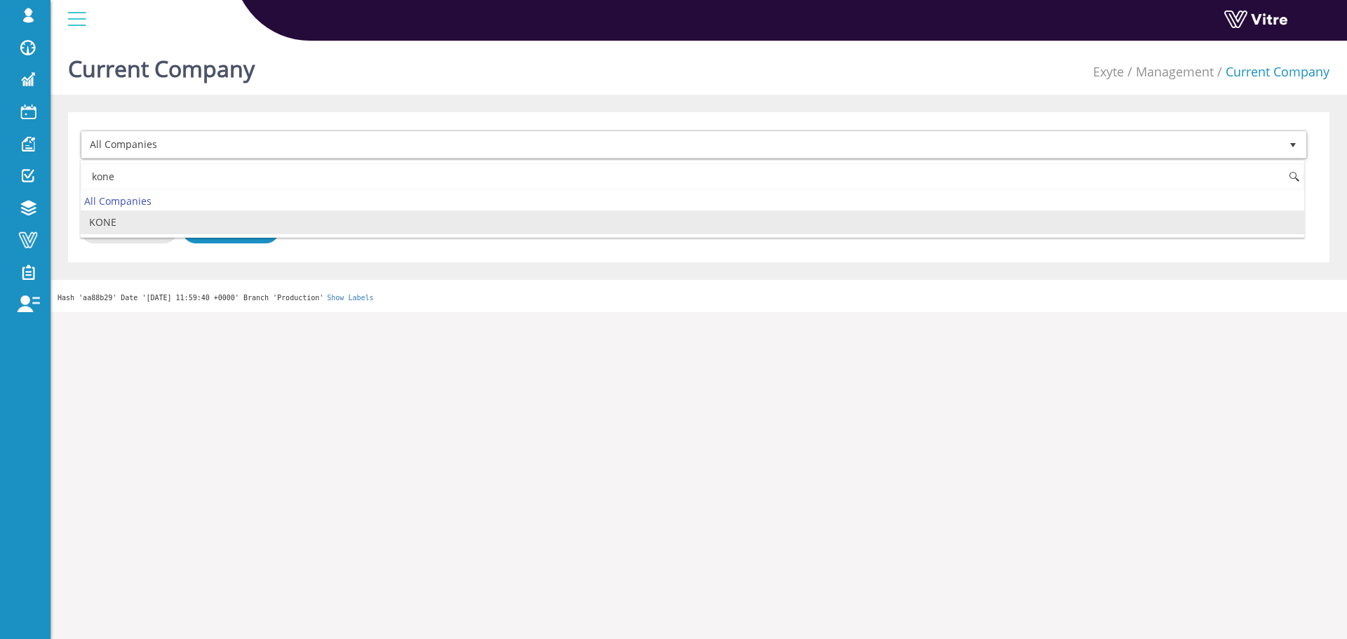
click at [217, 213] on li "KONE" at bounding box center [692, 222] width 1223 height 24
type input "kone"
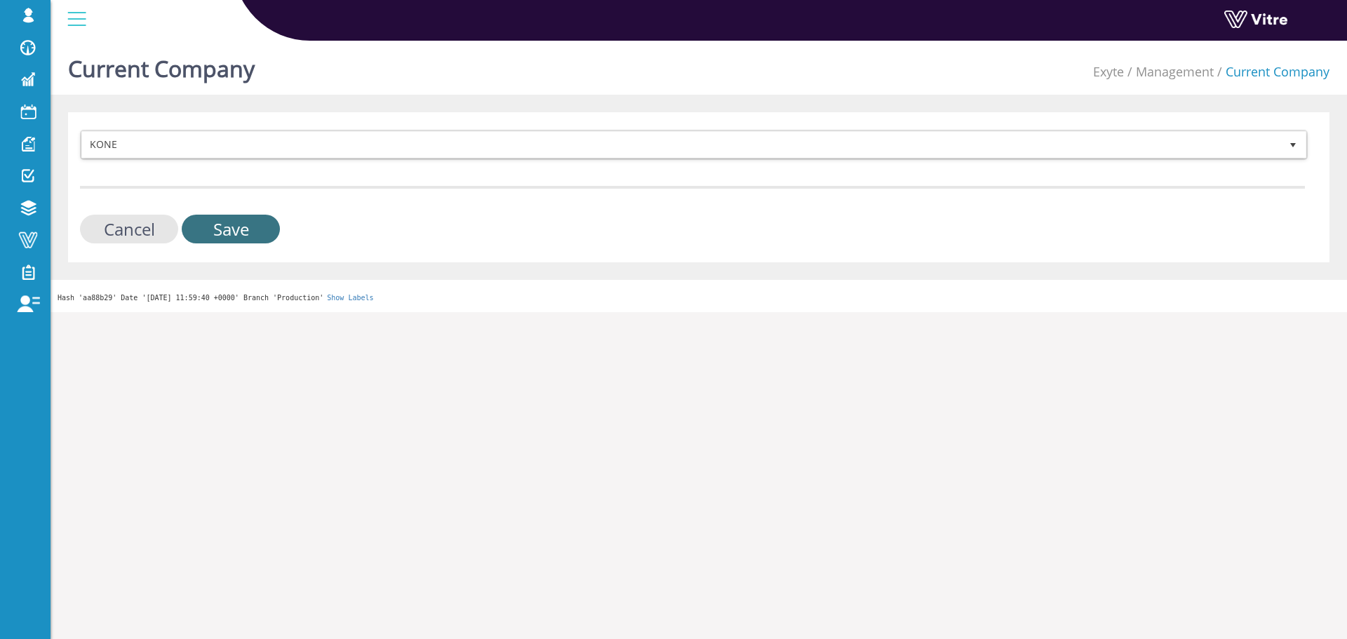
click at [239, 234] on input "Save" at bounding box center [231, 229] width 98 height 29
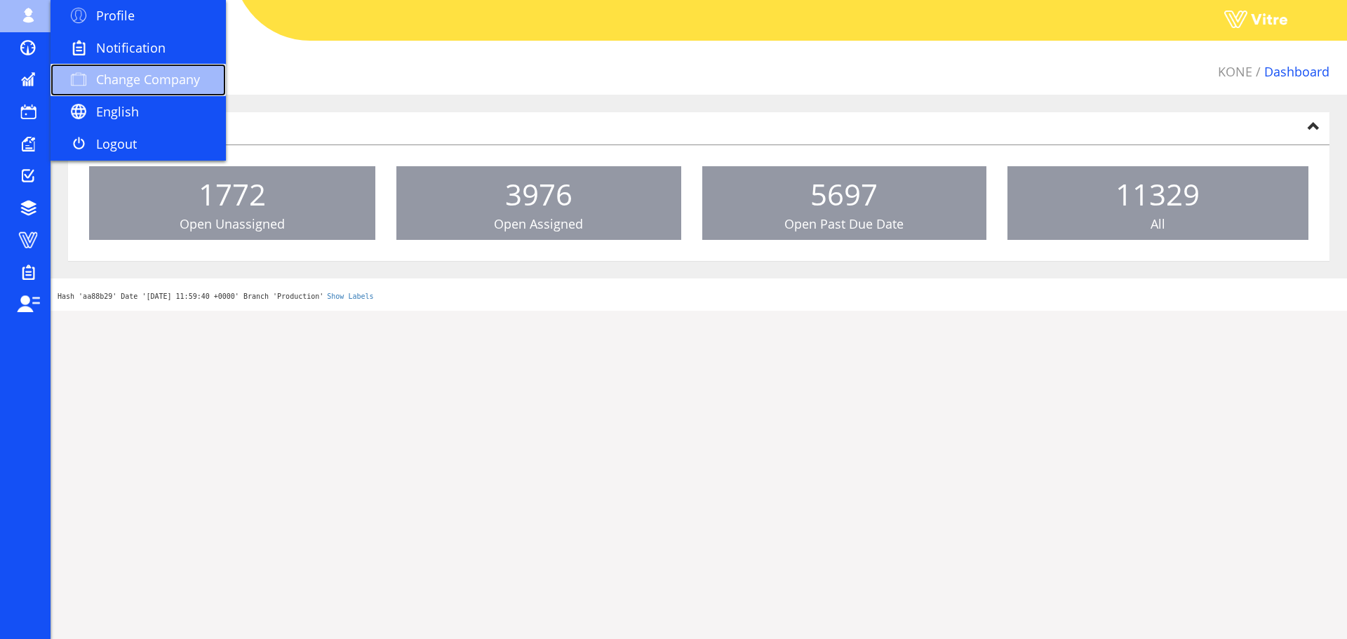
click at [118, 69] on link "Change Company" at bounding box center [138, 80] width 175 height 32
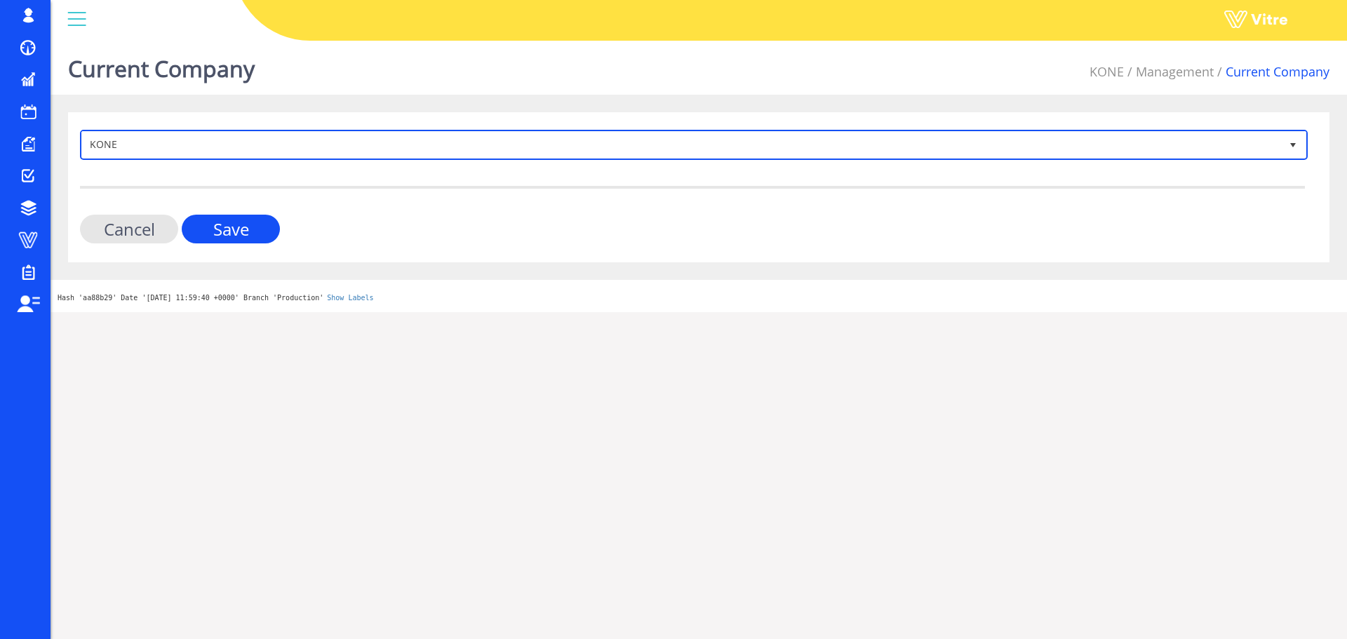
click at [394, 156] on span "KONE" at bounding box center [681, 144] width 1198 height 25
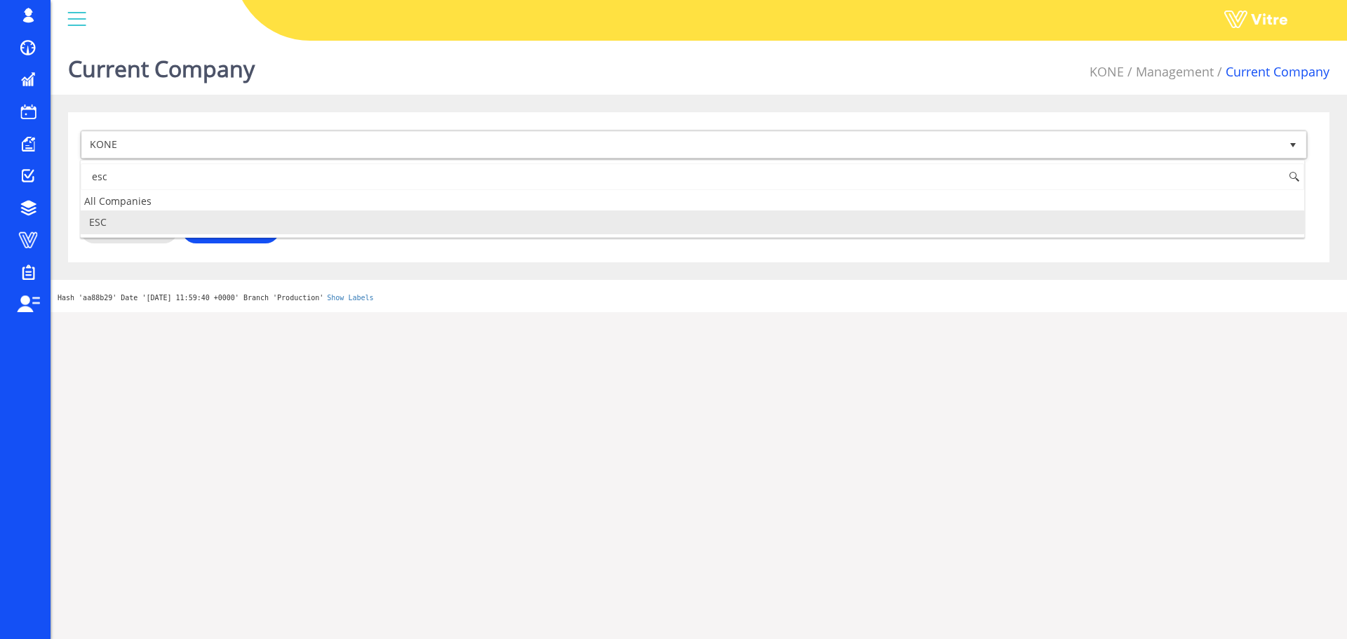
click at [213, 224] on li "ESC" at bounding box center [692, 222] width 1223 height 24
type input "esc"
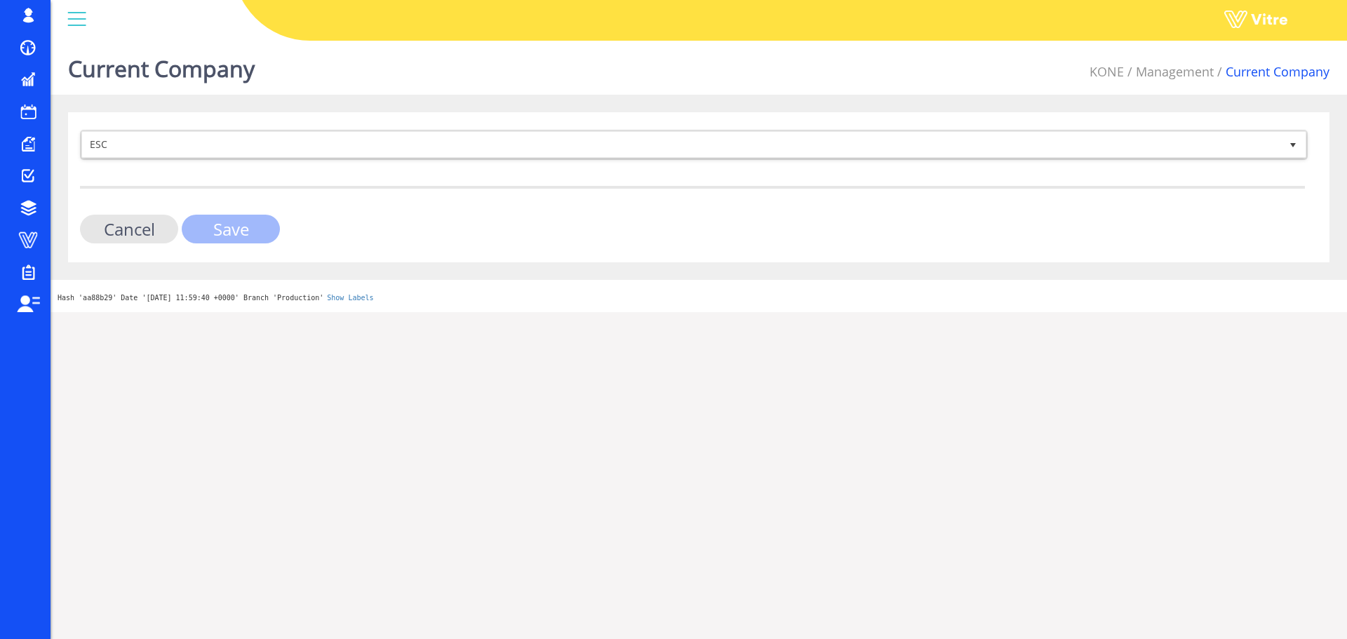
click at [255, 230] on input "Save" at bounding box center [231, 229] width 98 height 29
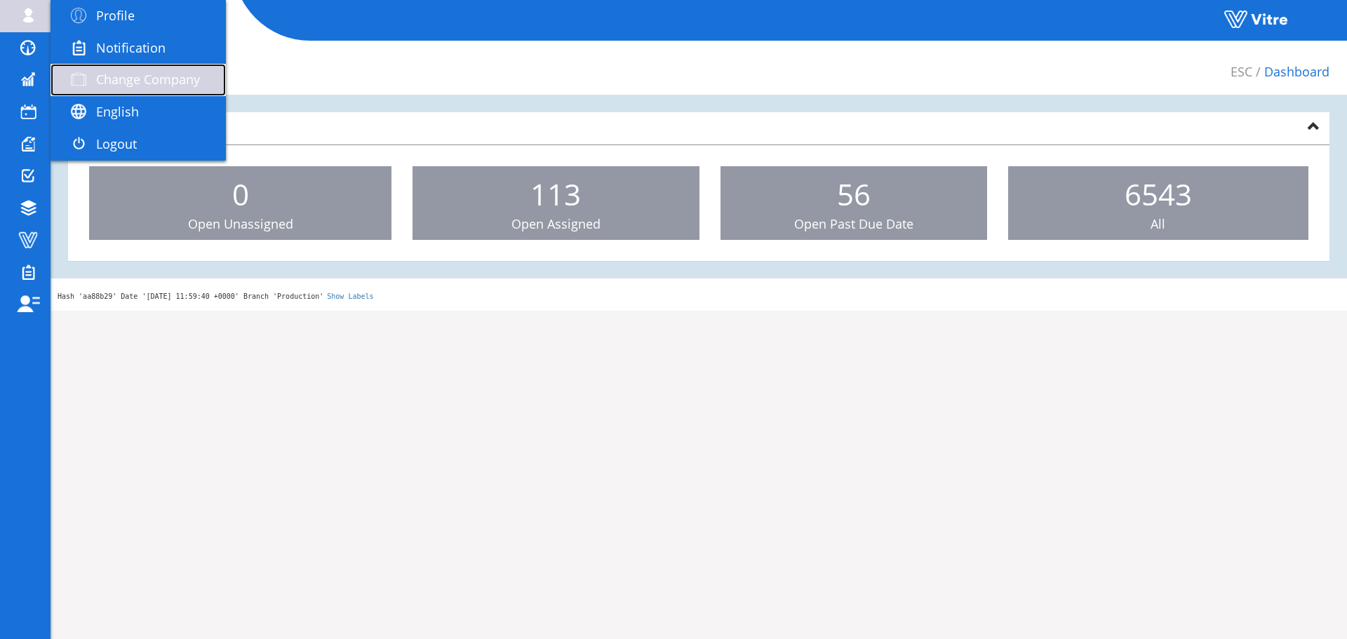
click at [95, 68] on link "Change Company" at bounding box center [138, 80] width 175 height 32
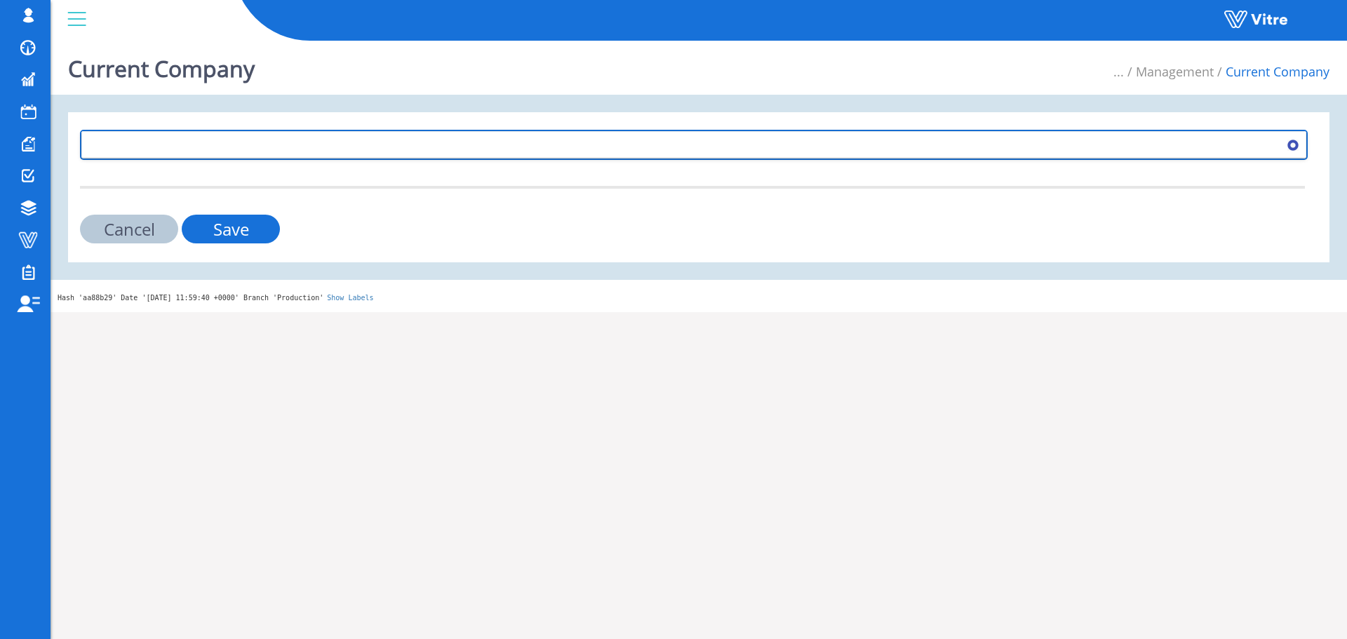
click at [320, 157] on span at bounding box center [693, 144] width 1225 height 27
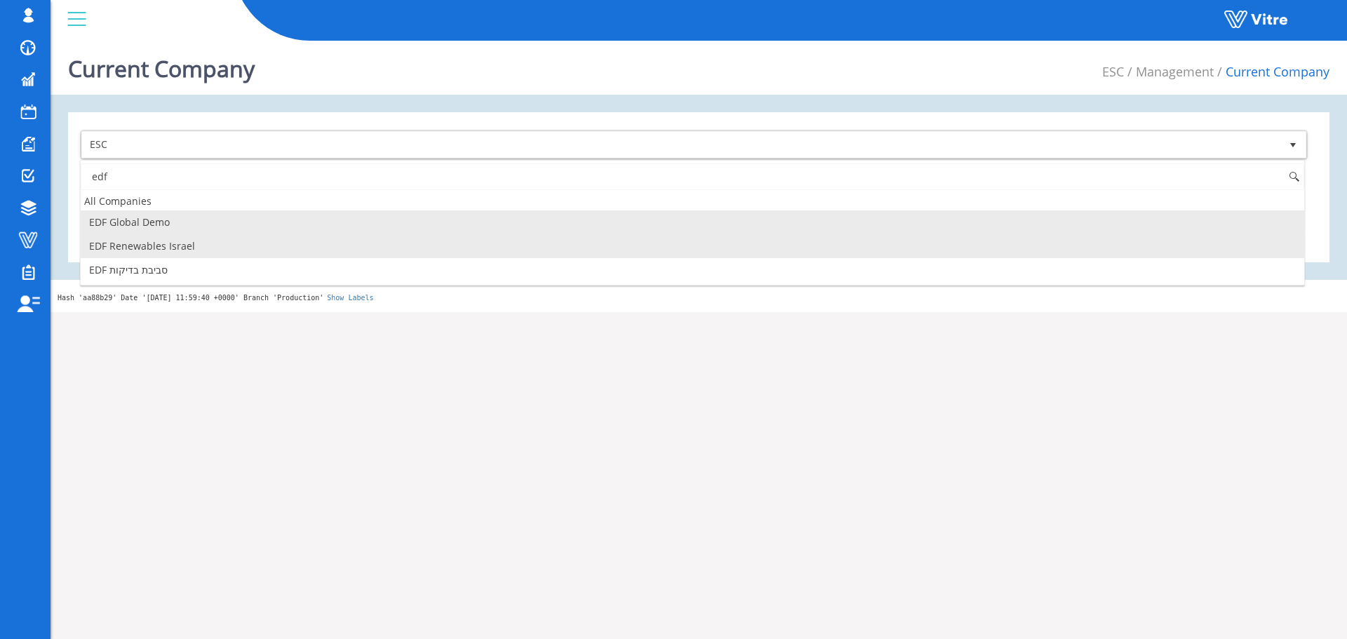
click at [173, 248] on li "EDF Renewables Israel" at bounding box center [692, 246] width 1223 height 24
type input "edf"
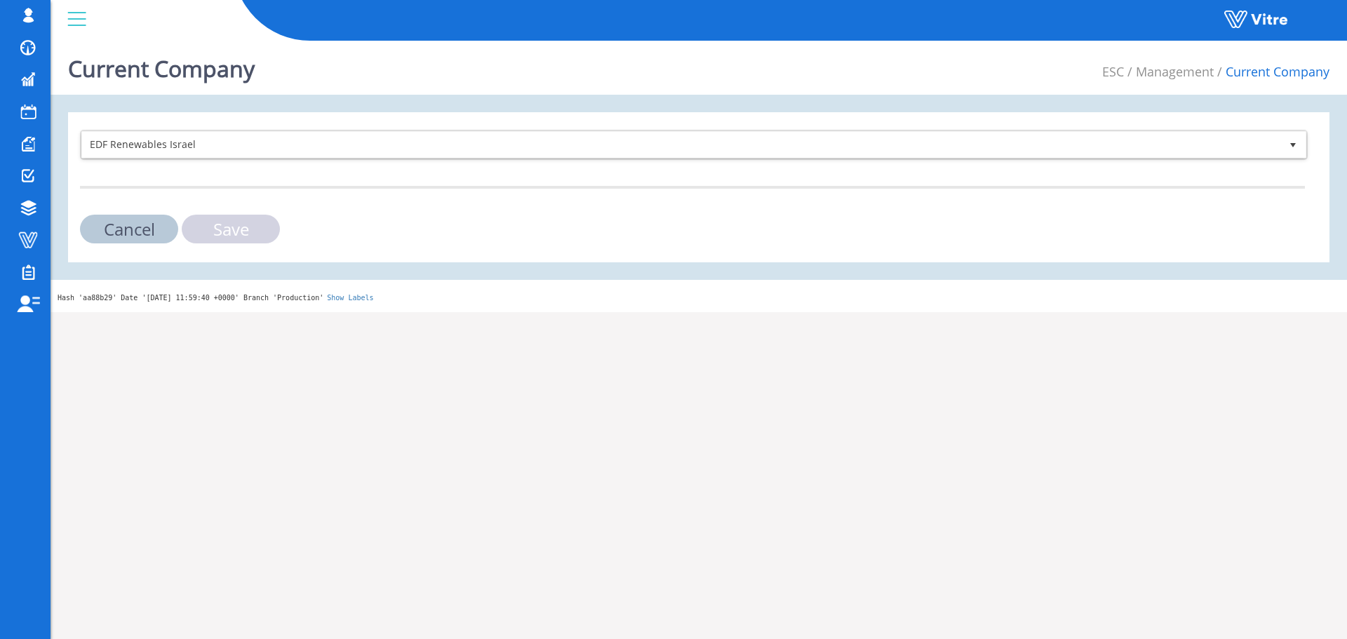
click at [201, 237] on input "Save" at bounding box center [231, 229] width 98 height 29
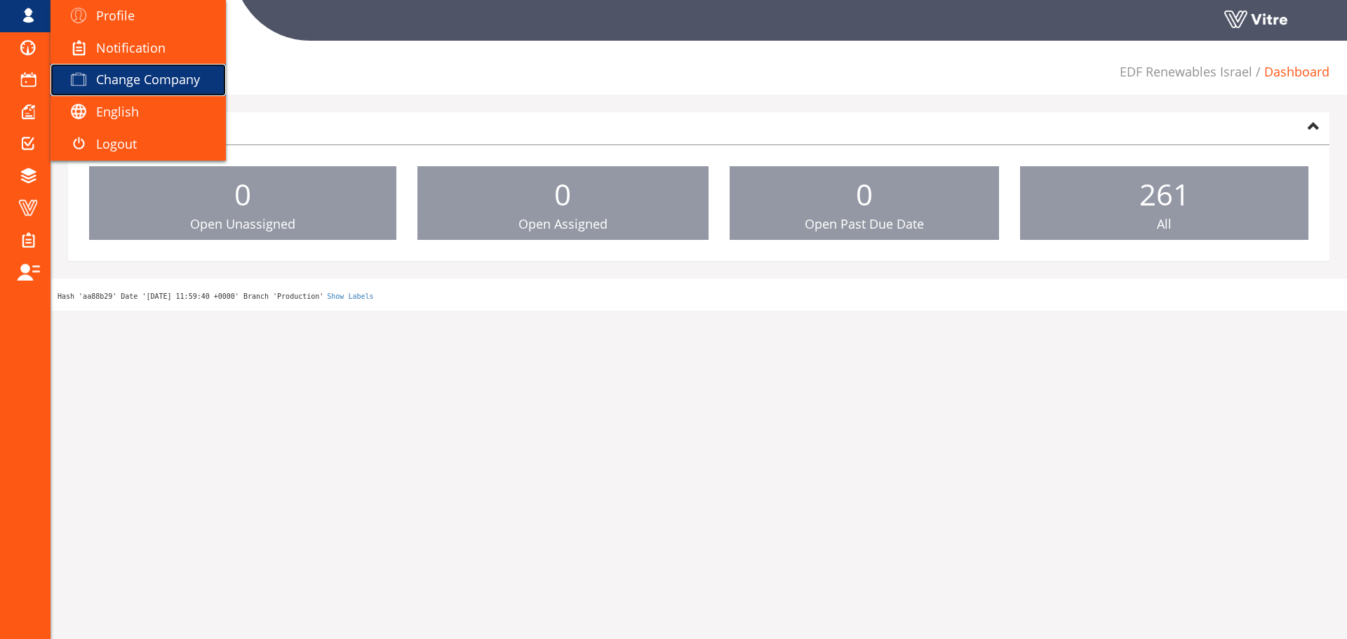
click at [145, 72] on link "Change Company" at bounding box center [138, 80] width 175 height 32
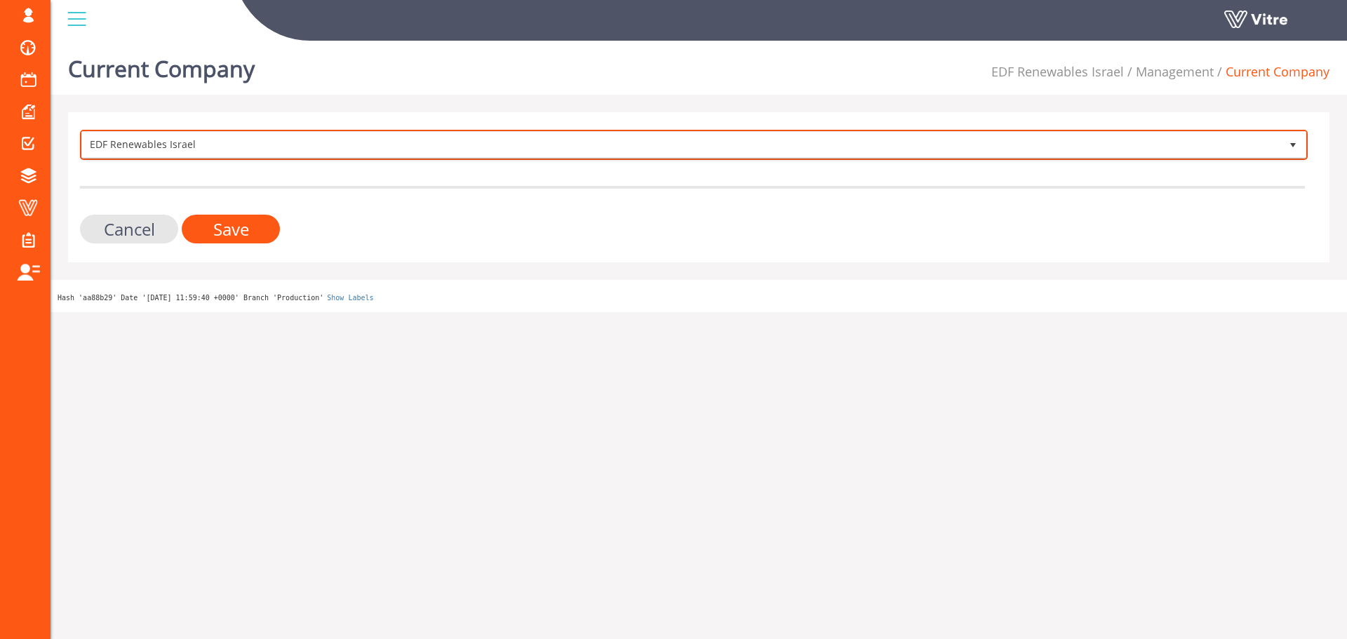
click at [130, 134] on span "EDF Renewables Israel" at bounding box center [681, 144] width 1198 height 25
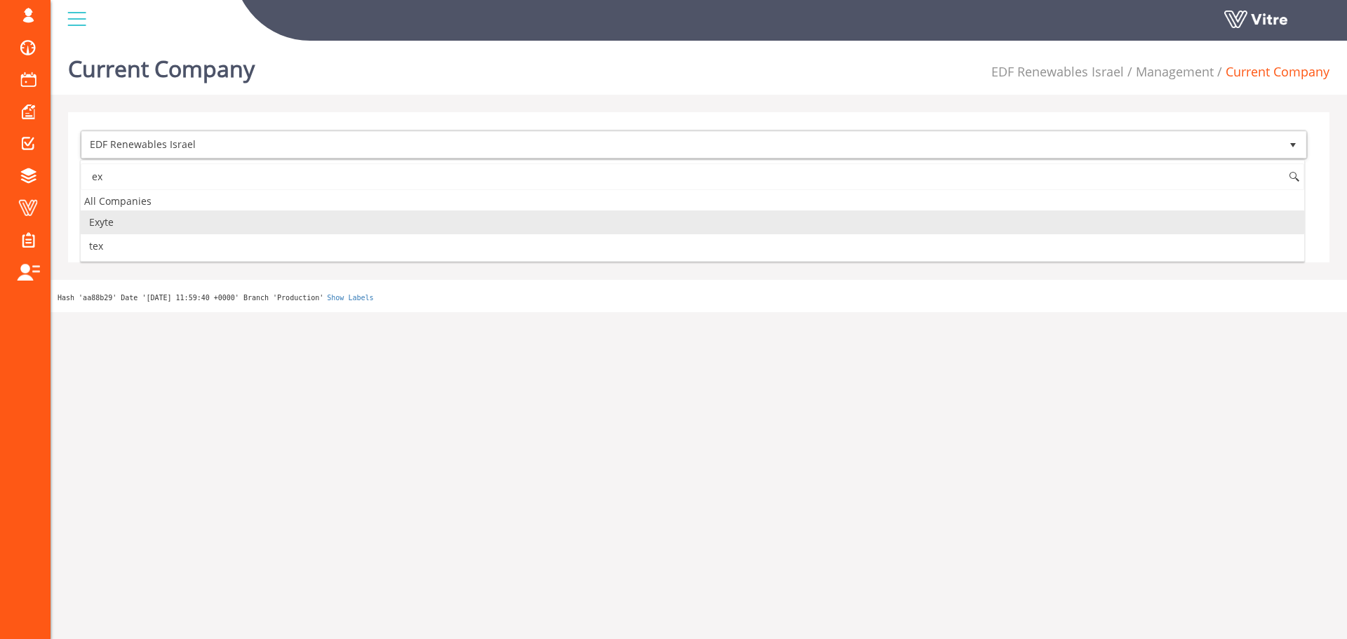
click at [130, 222] on li "Exyte" at bounding box center [692, 222] width 1223 height 24
type input "ex"
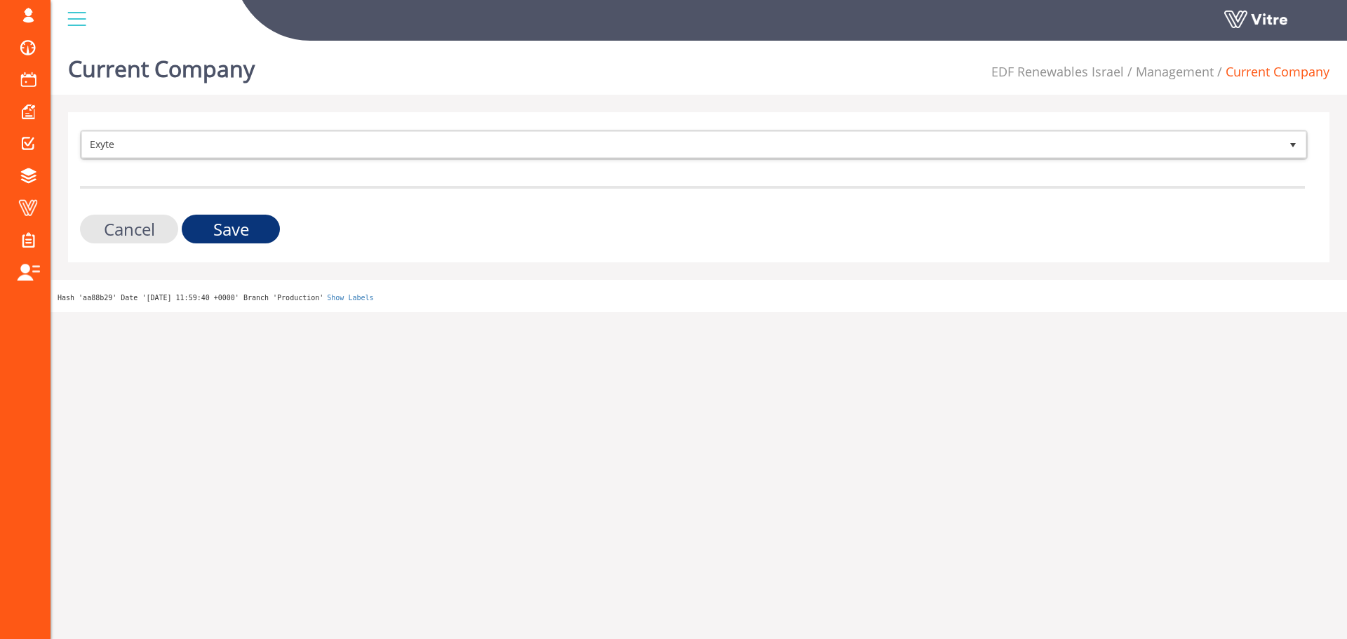
click at [222, 234] on input "Save" at bounding box center [231, 229] width 98 height 29
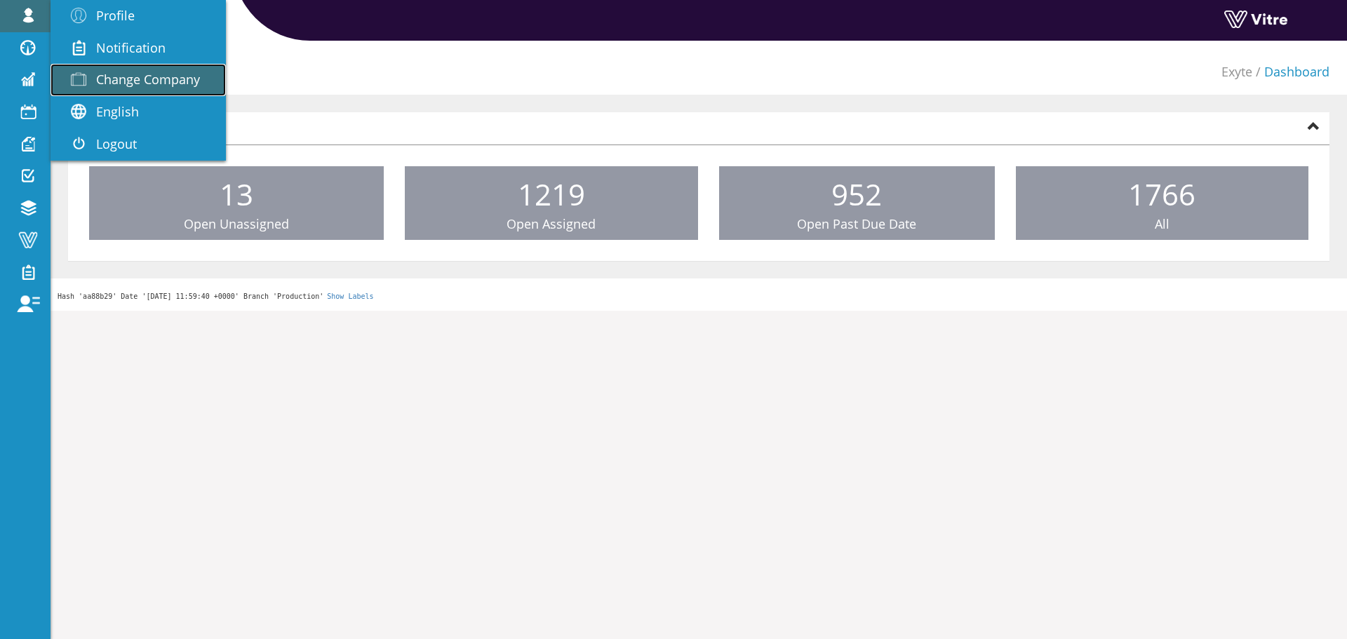
click at [124, 79] on span "Change Company" at bounding box center [148, 79] width 104 height 17
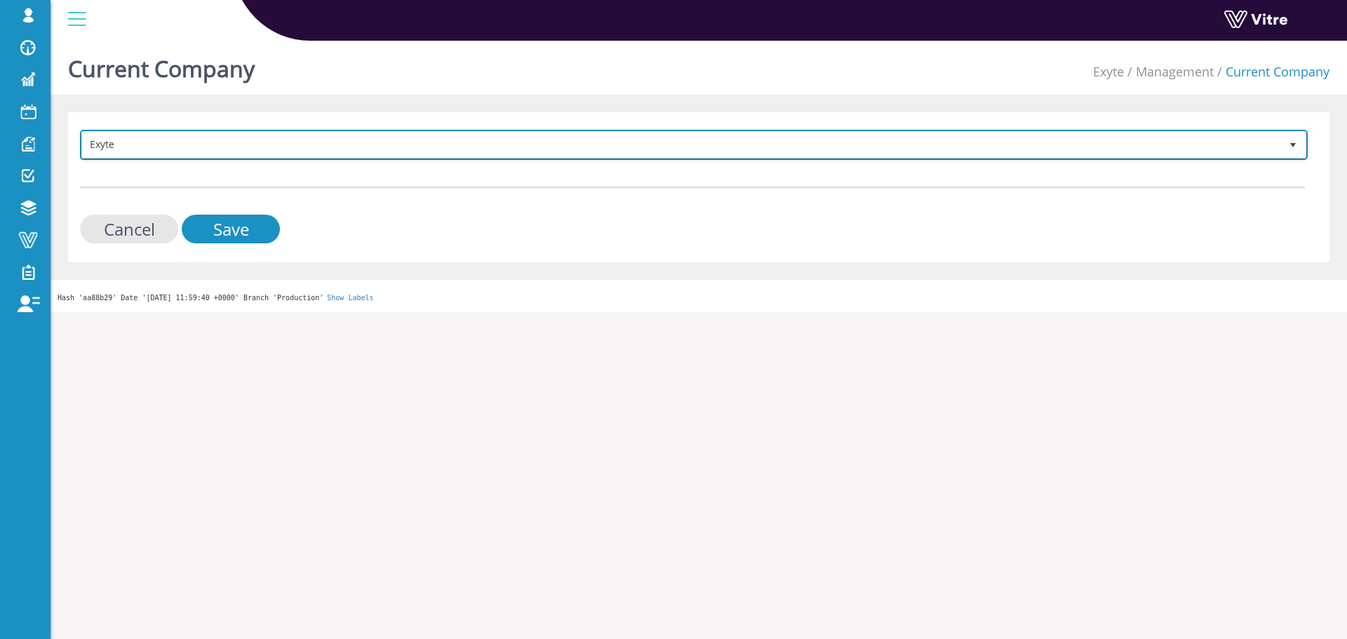
click at [207, 138] on span "Exyte" at bounding box center [681, 144] width 1198 height 25
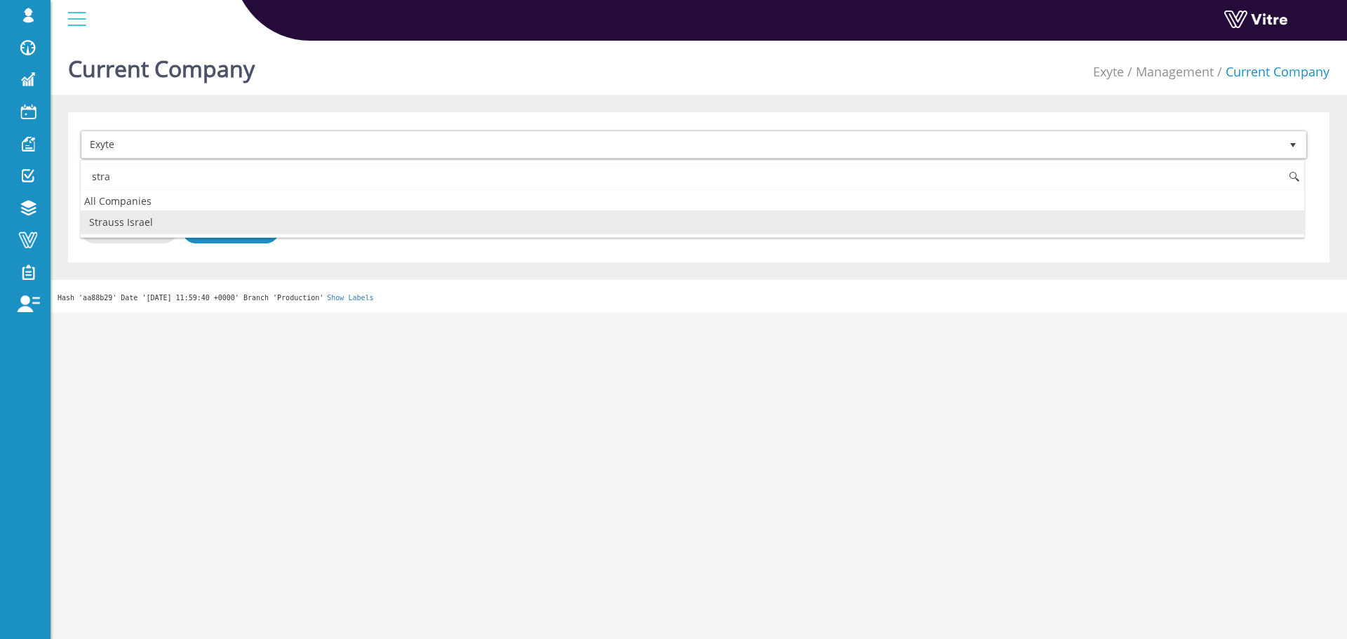
click at [158, 222] on li "Strauss Israel" at bounding box center [692, 222] width 1223 height 24
type input "stra"
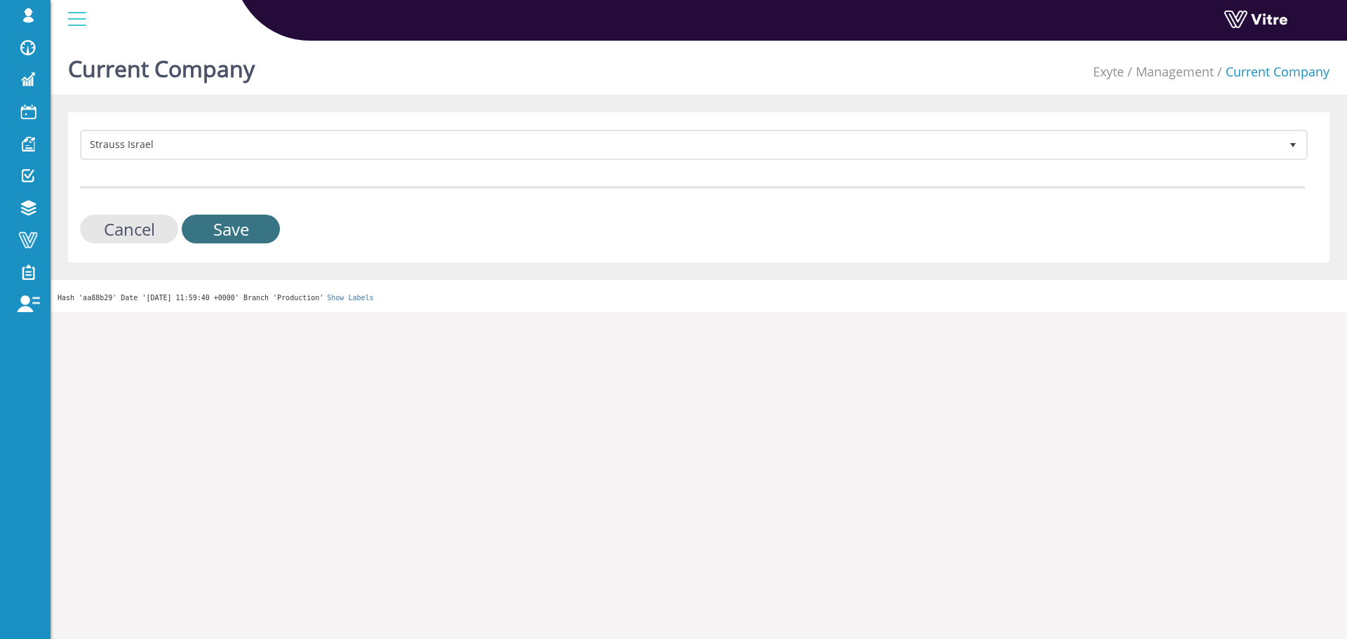
click at [202, 240] on input "Save" at bounding box center [231, 229] width 98 height 29
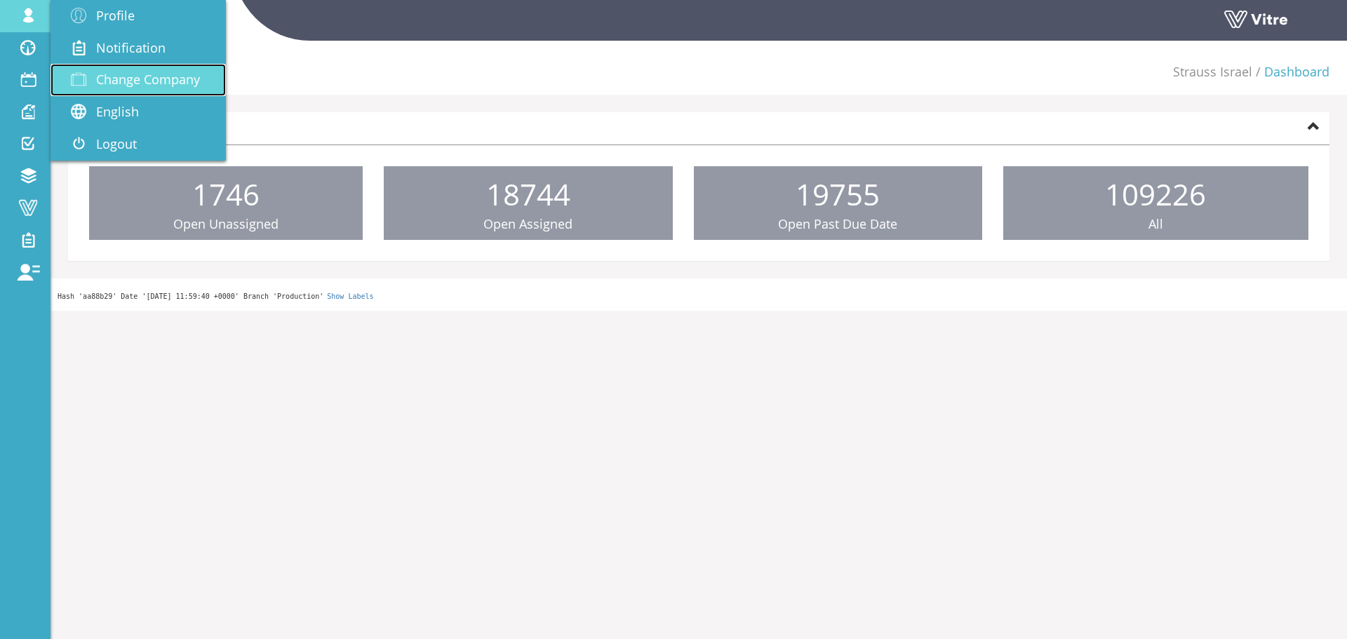
click at [102, 72] on span "Change Company" at bounding box center [148, 79] width 104 height 17
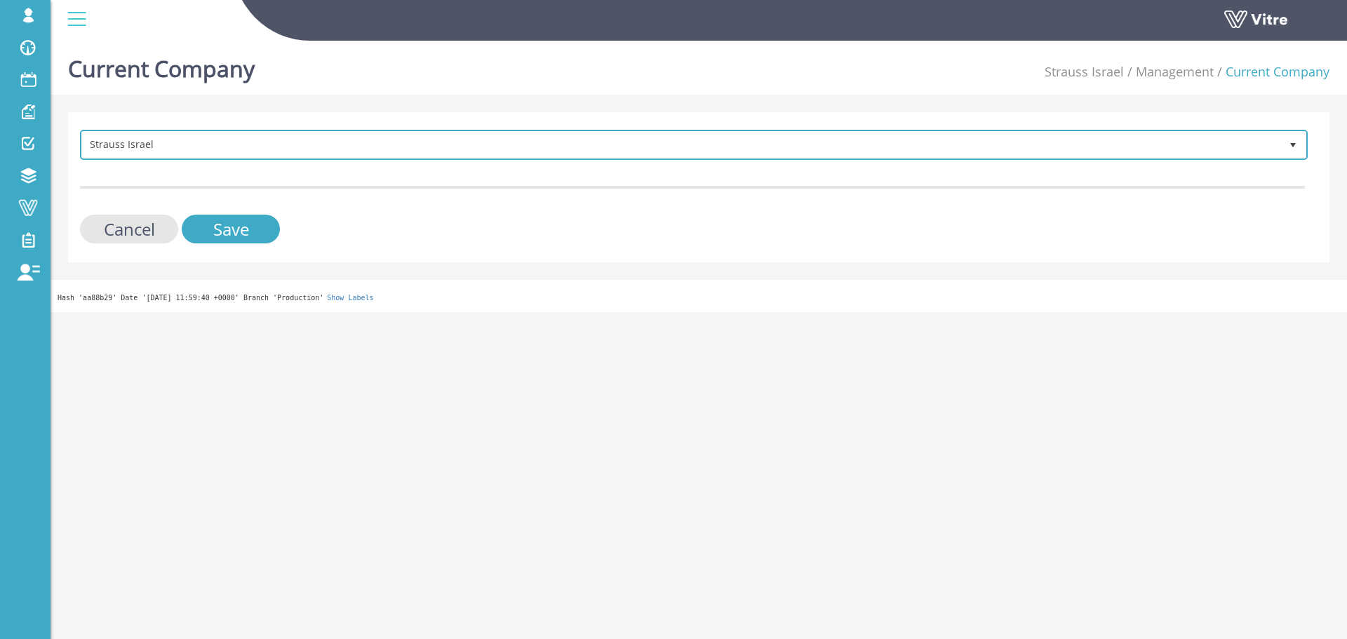
click at [187, 142] on span "Strauss Israel" at bounding box center [681, 144] width 1198 height 25
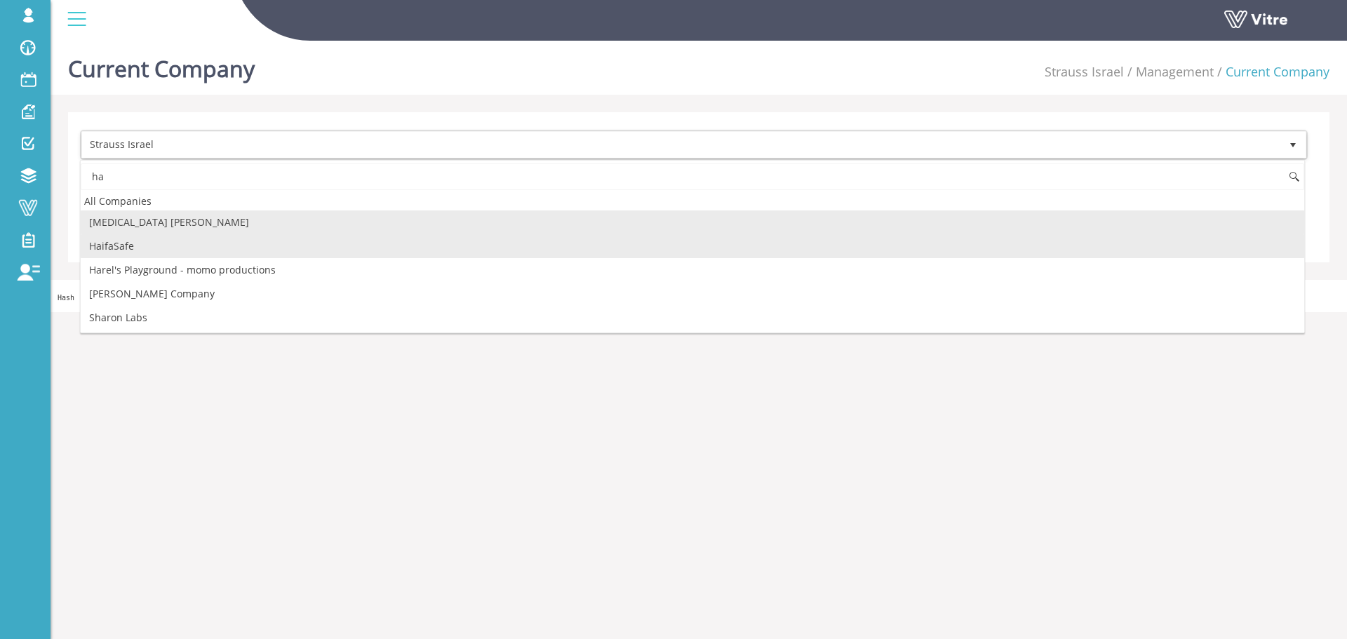
click at [173, 247] on li "HaifaSafe" at bounding box center [692, 246] width 1223 height 24
type input "ha"
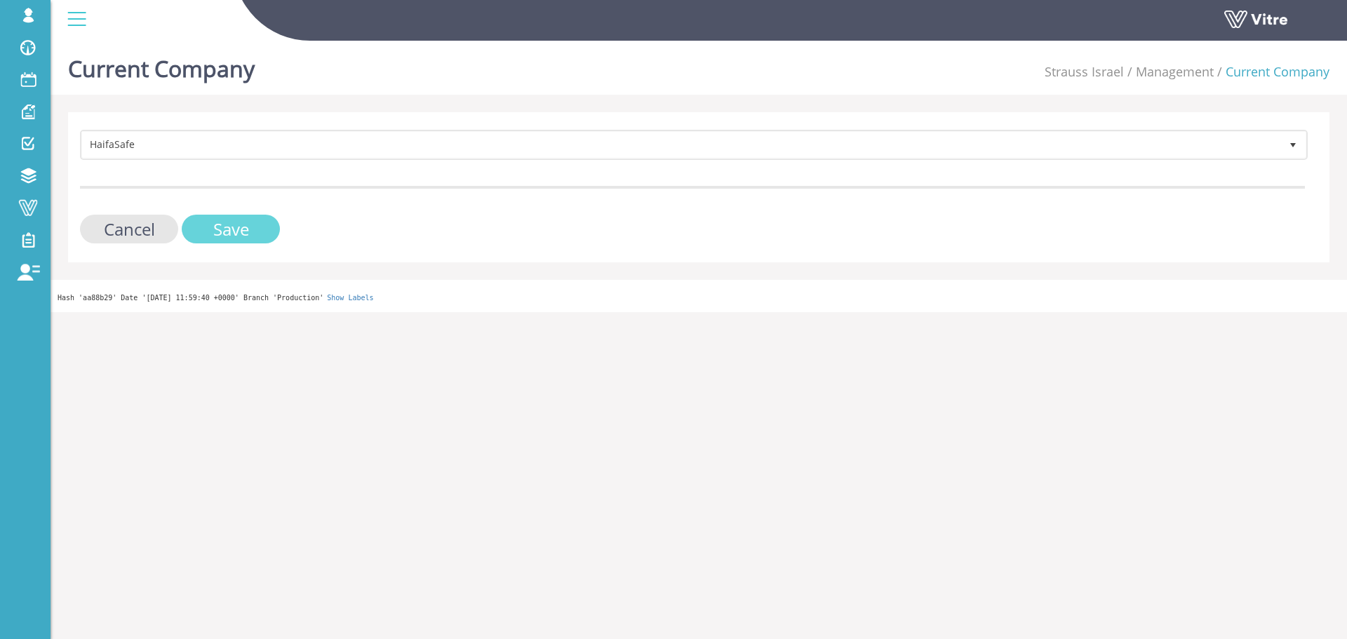
click at [239, 237] on input "Save" at bounding box center [231, 229] width 98 height 29
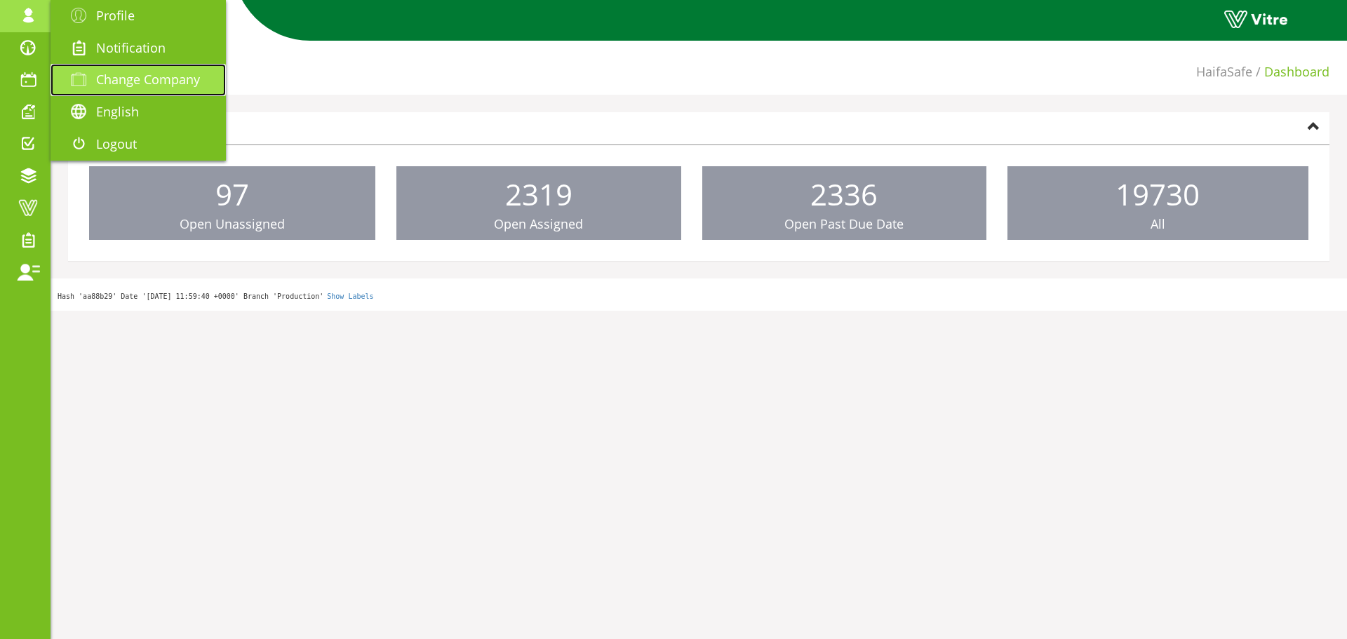
click at [114, 73] on span "Change Company" at bounding box center [148, 79] width 104 height 17
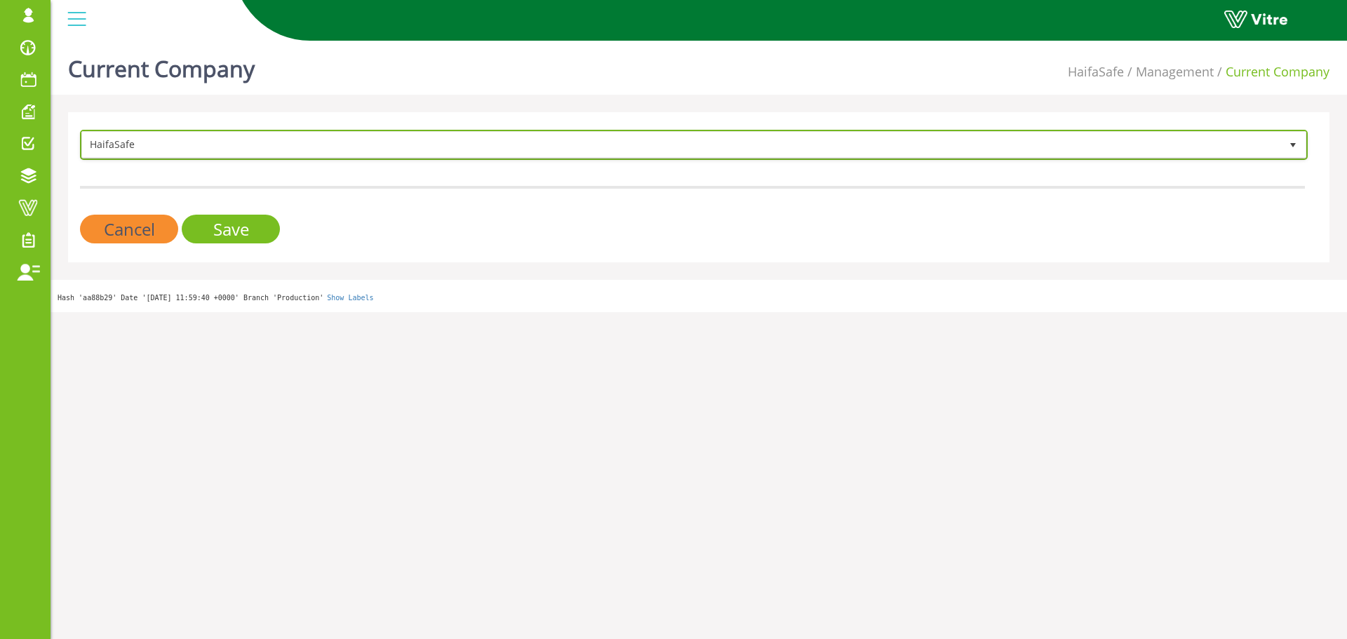
click at [264, 151] on span "HaifaSafe" at bounding box center [681, 144] width 1198 height 25
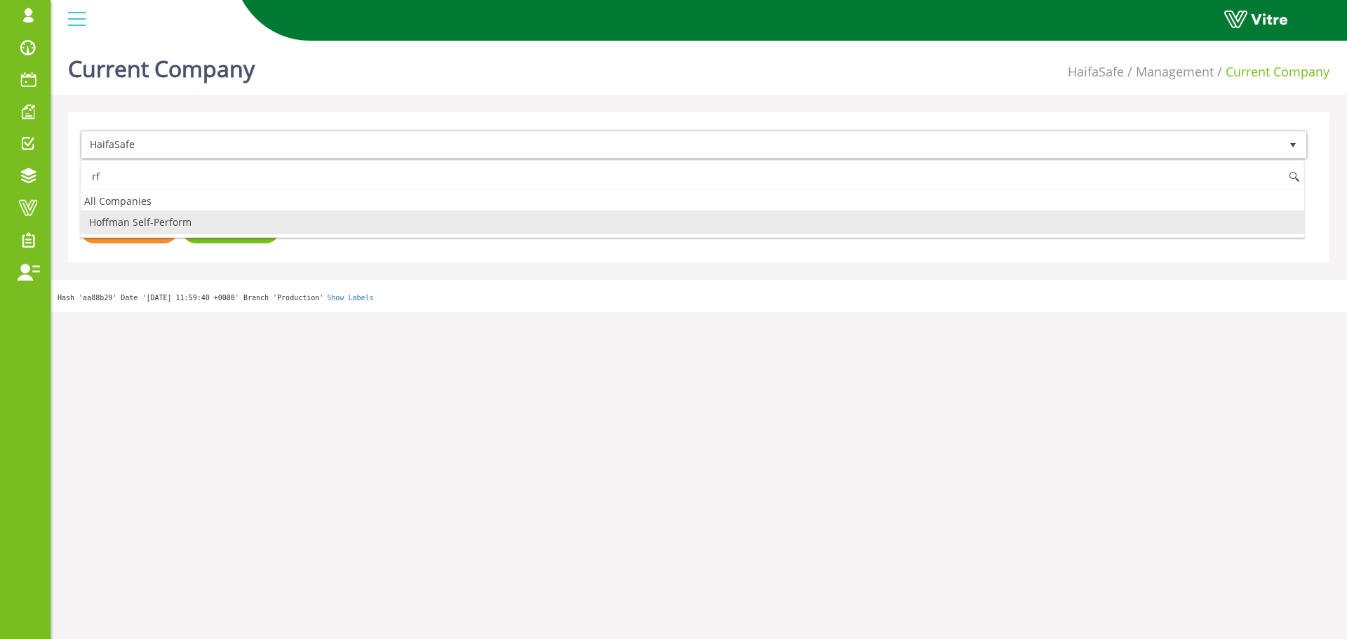
type input "r"
click at [220, 217] on li "רכבת ישראל" at bounding box center [692, 222] width 1223 height 24
type input "רכבת ישראל"
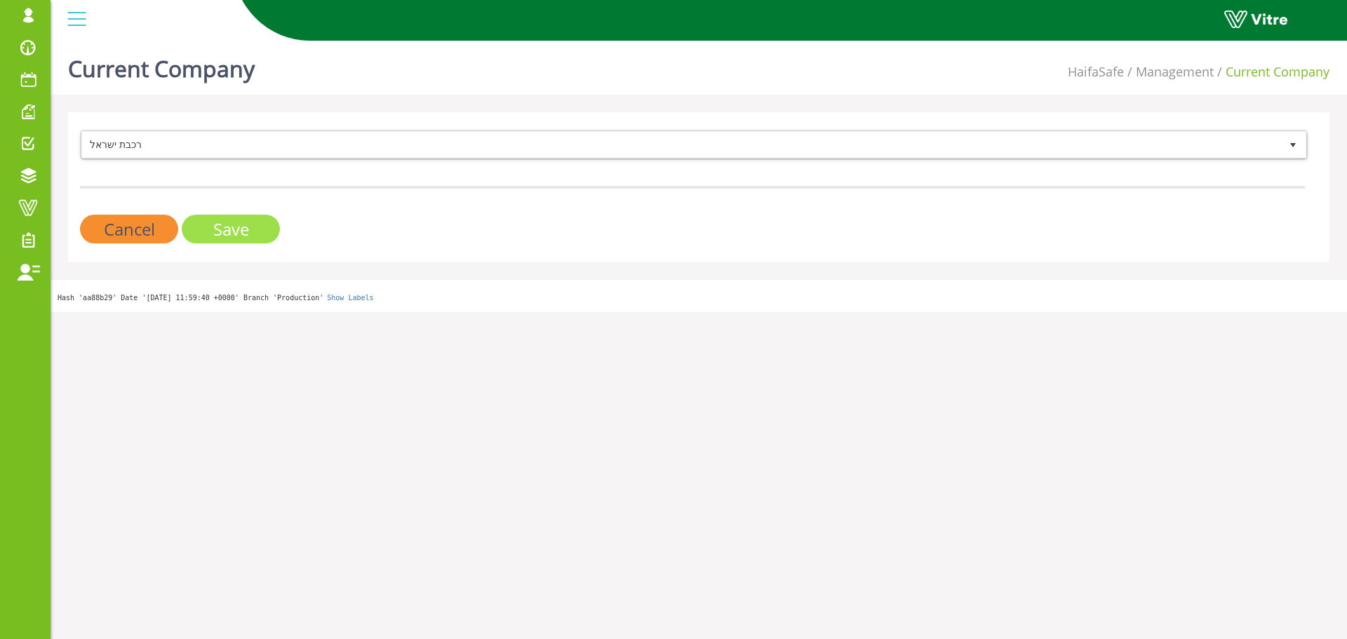
click at [221, 234] on input "Save" at bounding box center [231, 229] width 98 height 29
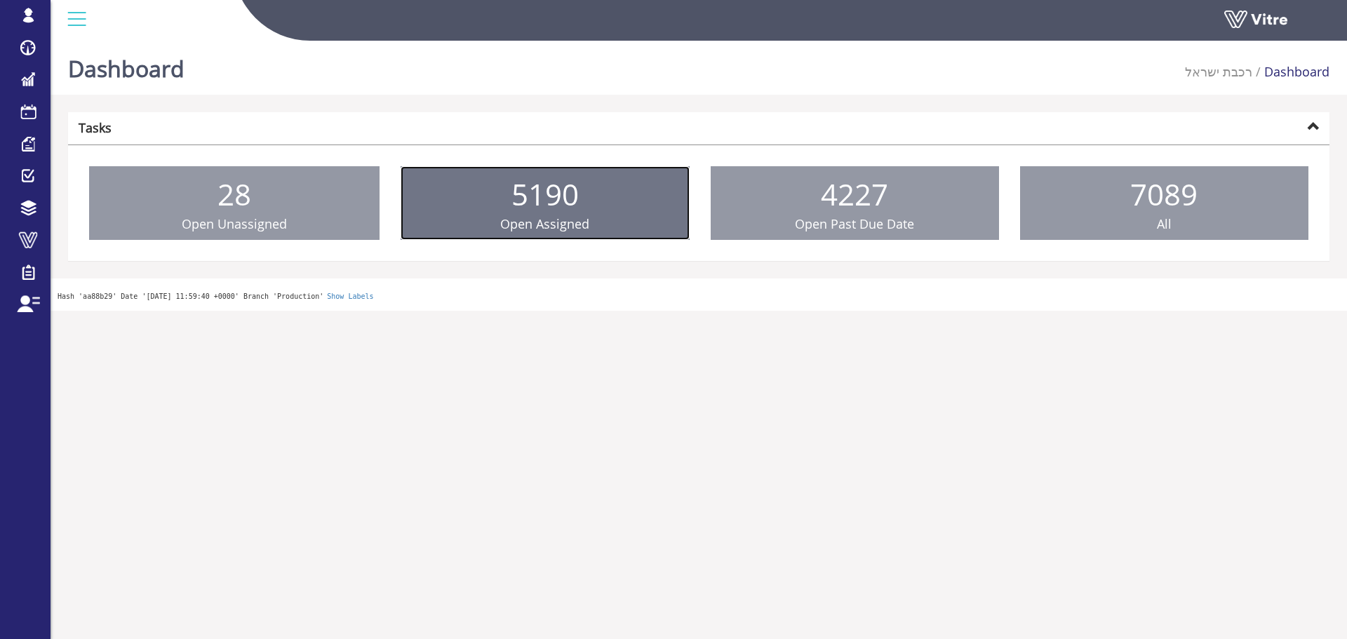
click at [560, 173] on link "5190 Open Assigned" at bounding box center [545, 203] width 288 height 74
click at [562, 175] on span "5190" at bounding box center [544, 194] width 67 height 40
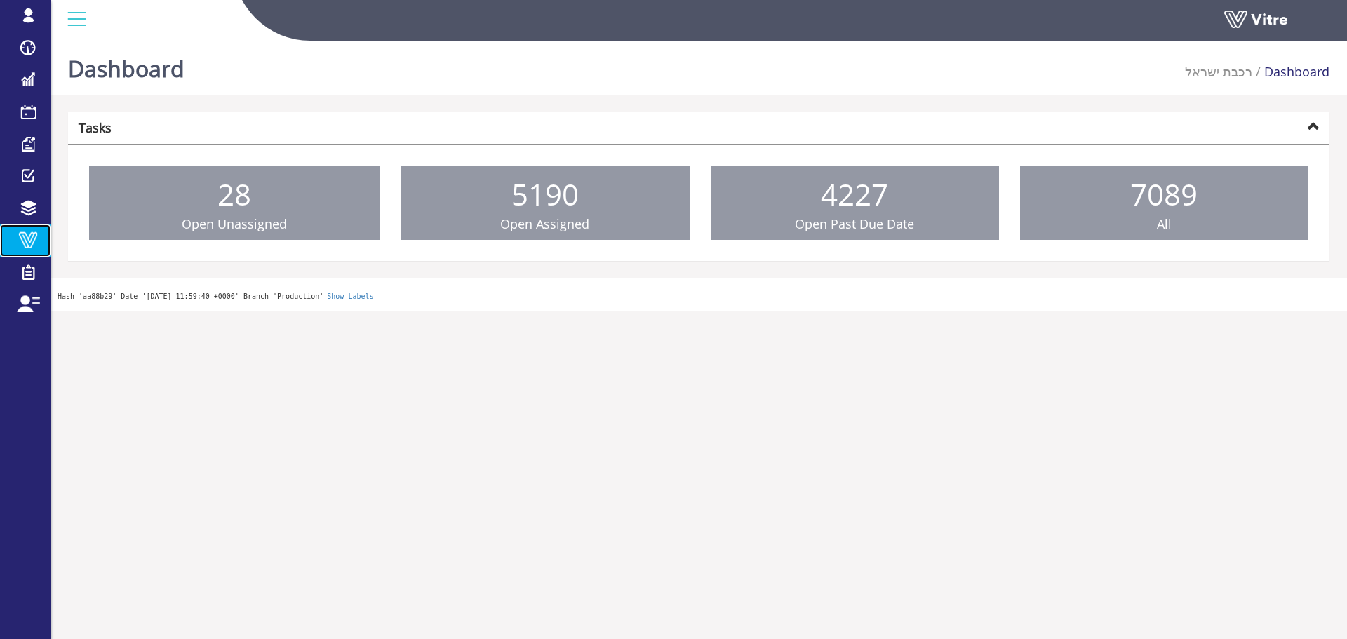
click at [28, 234] on span at bounding box center [28, 239] width 35 height 17
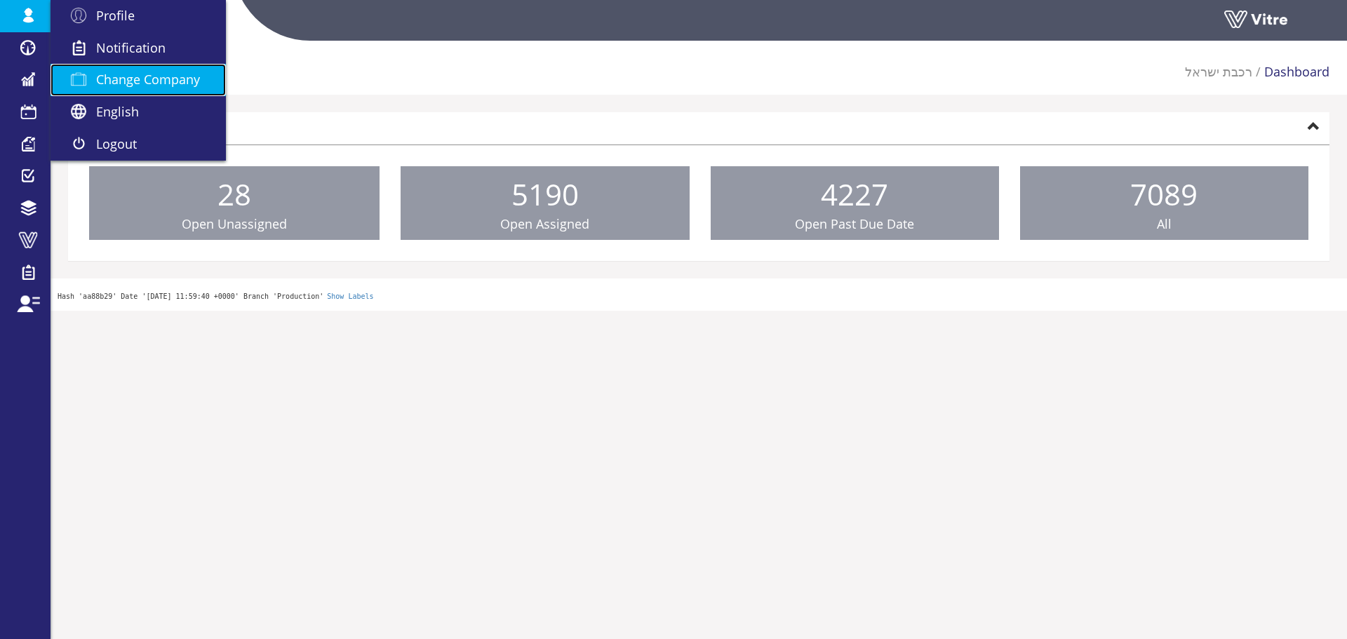
click at [126, 70] on link "Change Company" at bounding box center [138, 80] width 175 height 32
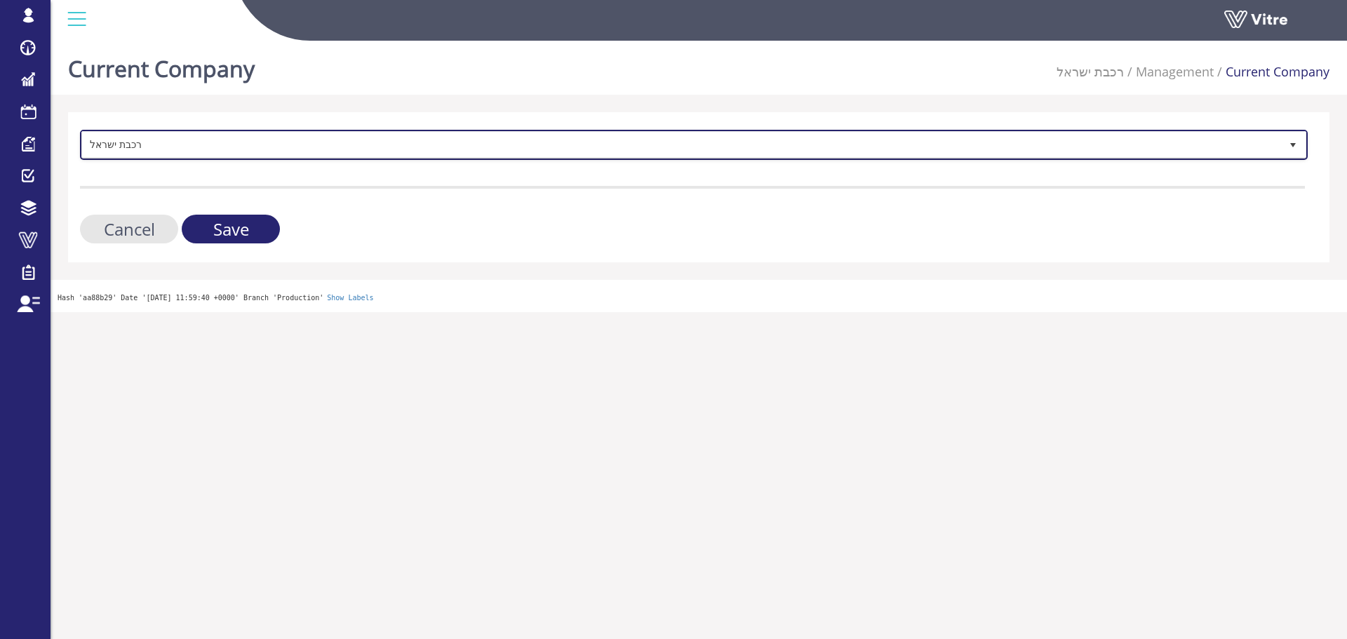
click at [317, 159] on span "רכבת ישראל 335" at bounding box center [694, 145] width 1228 height 30
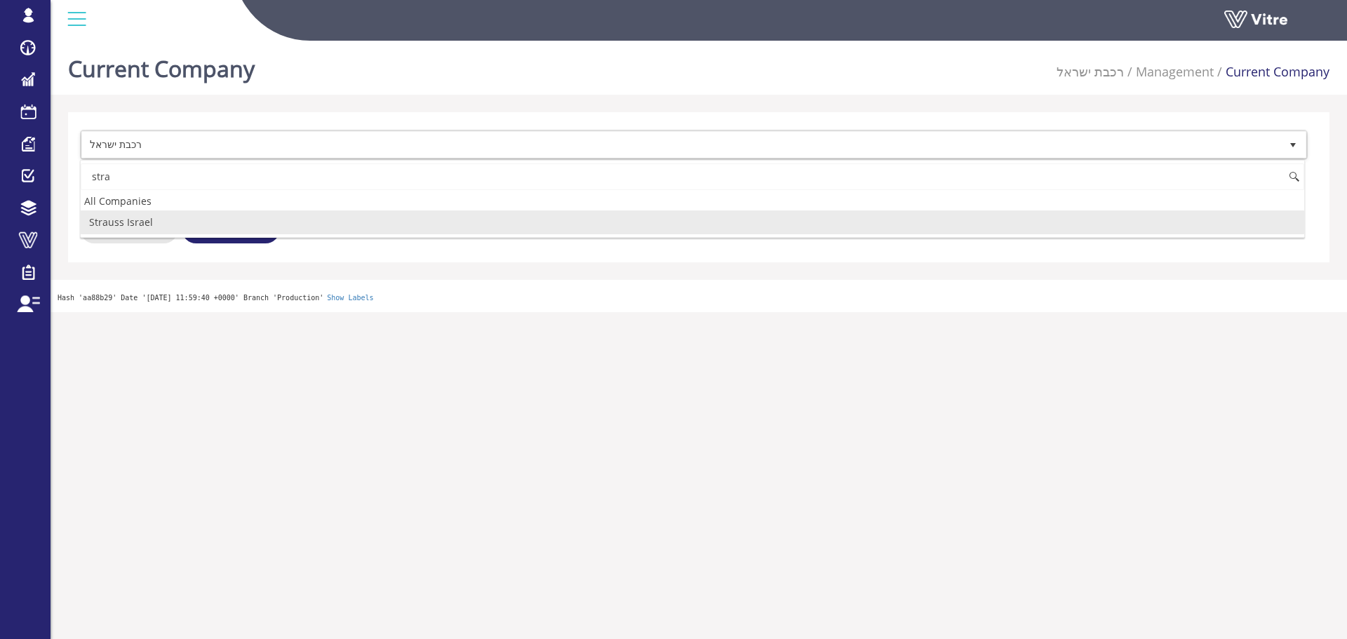
click at [233, 222] on li "Strauss Israel" at bounding box center [692, 222] width 1223 height 24
type input "stra"
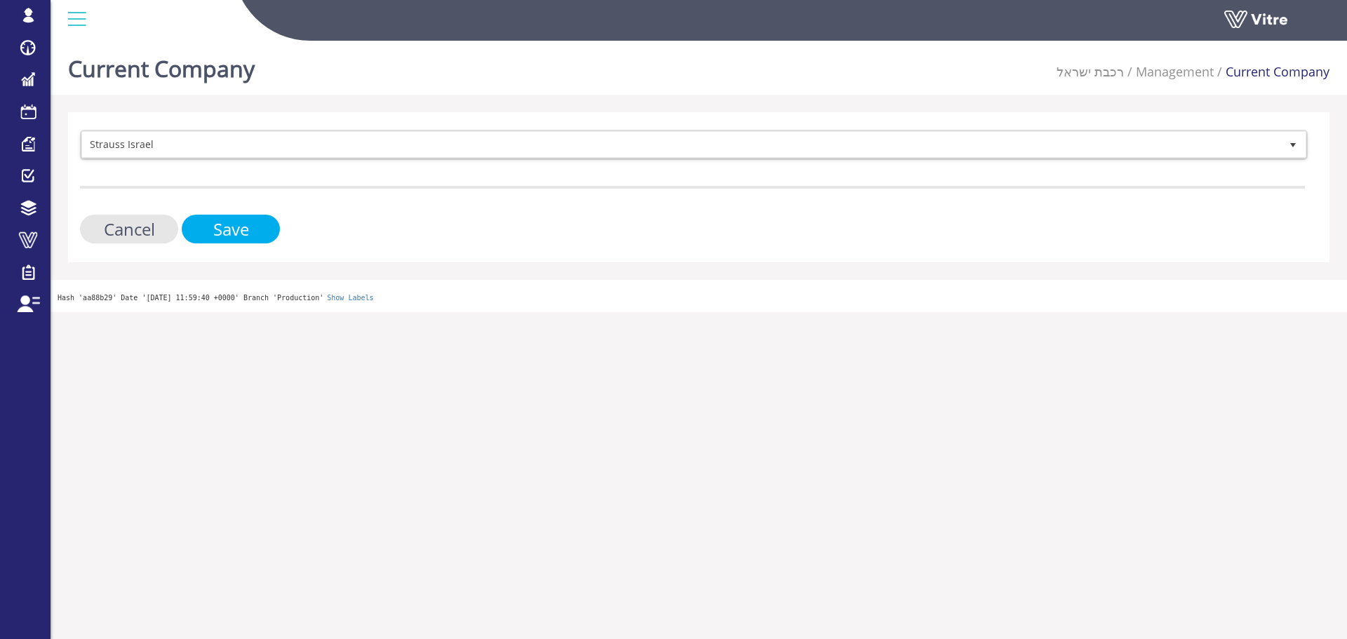
click at [233, 222] on input "Save" at bounding box center [231, 229] width 98 height 29
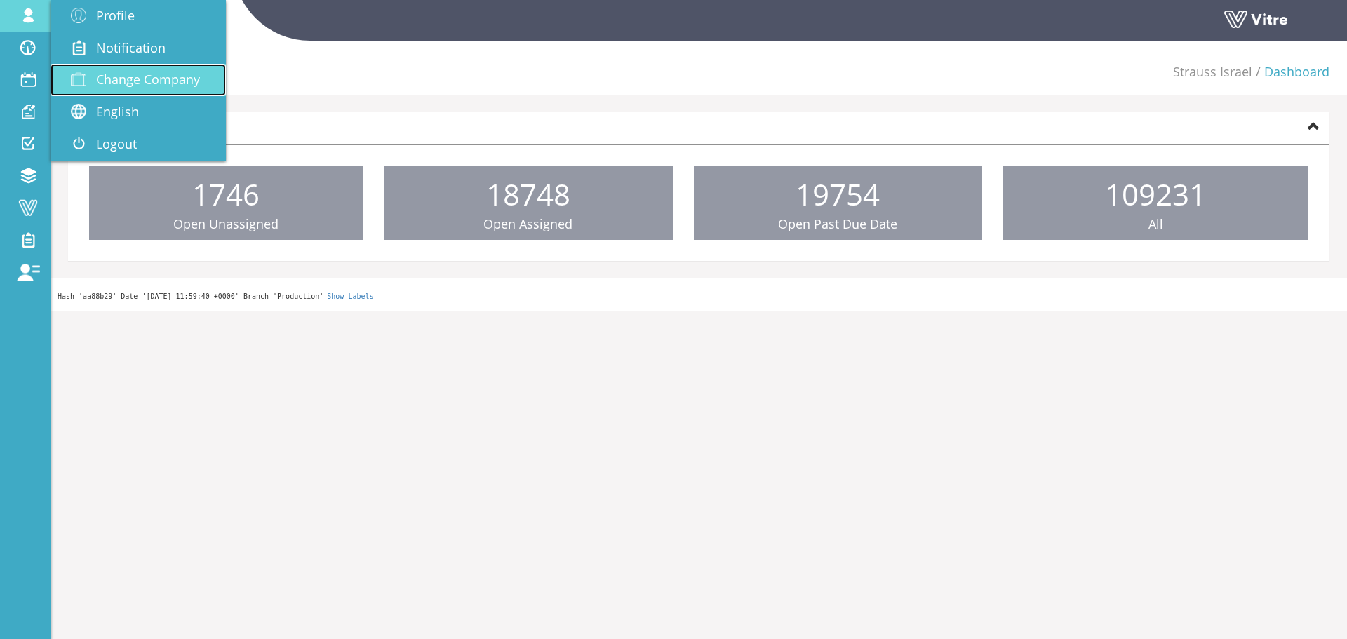
click at [95, 79] on span at bounding box center [78, 79] width 35 height 17
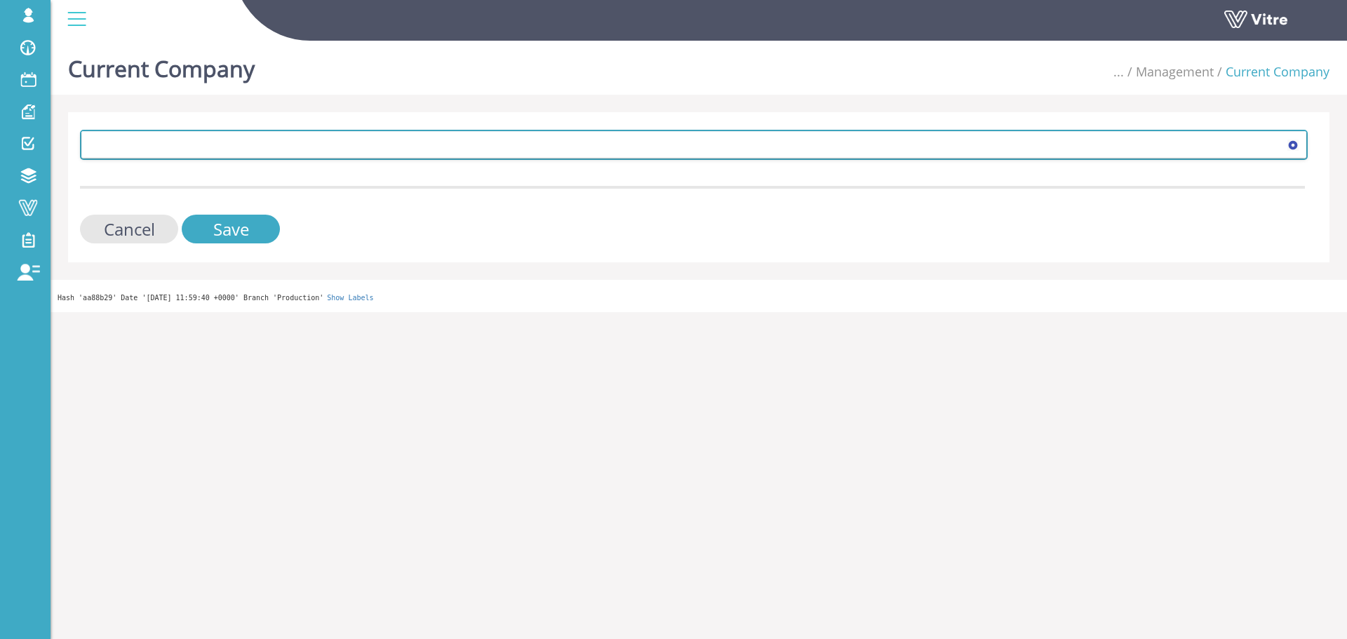
click at [215, 154] on span at bounding box center [681, 144] width 1198 height 25
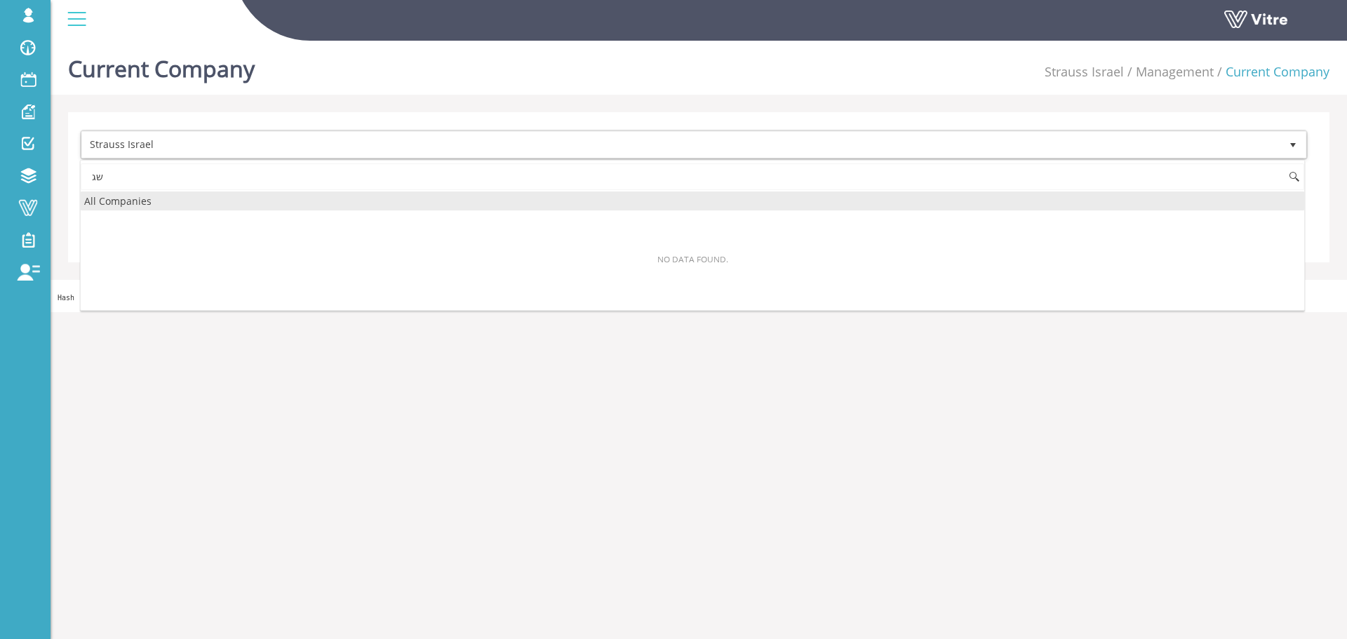
type input "ש"
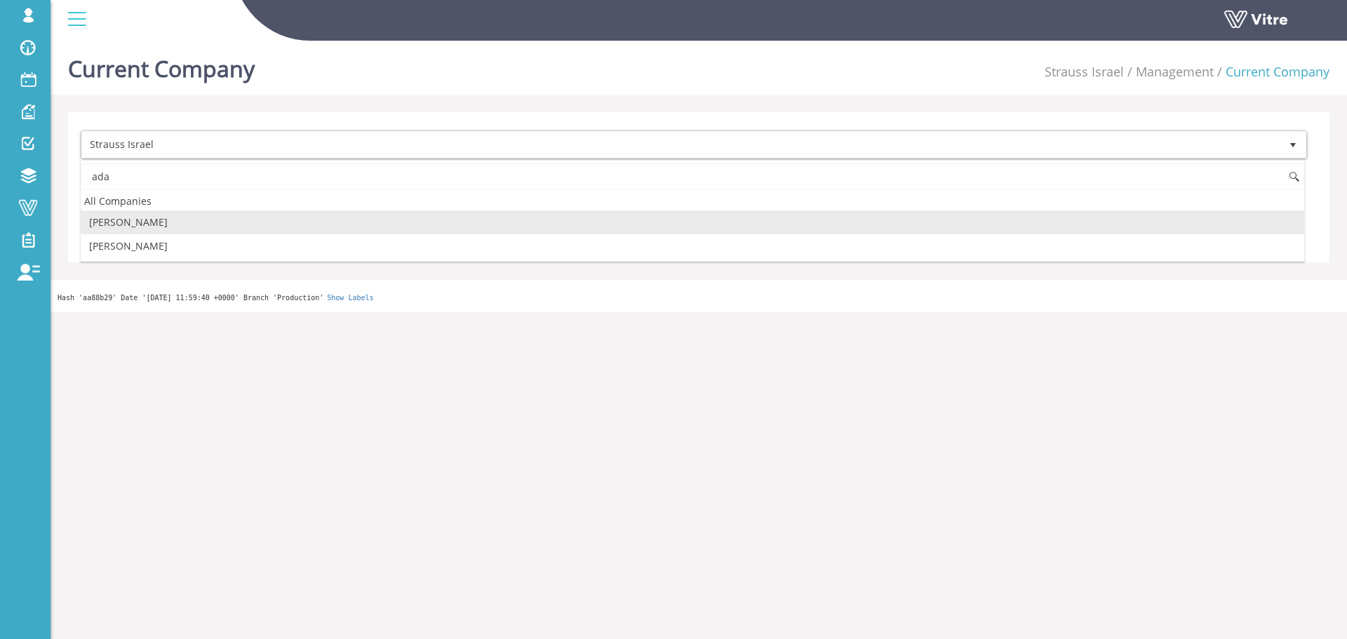
click at [107, 223] on li "[PERSON_NAME]" at bounding box center [692, 222] width 1223 height 24
type input "ada"
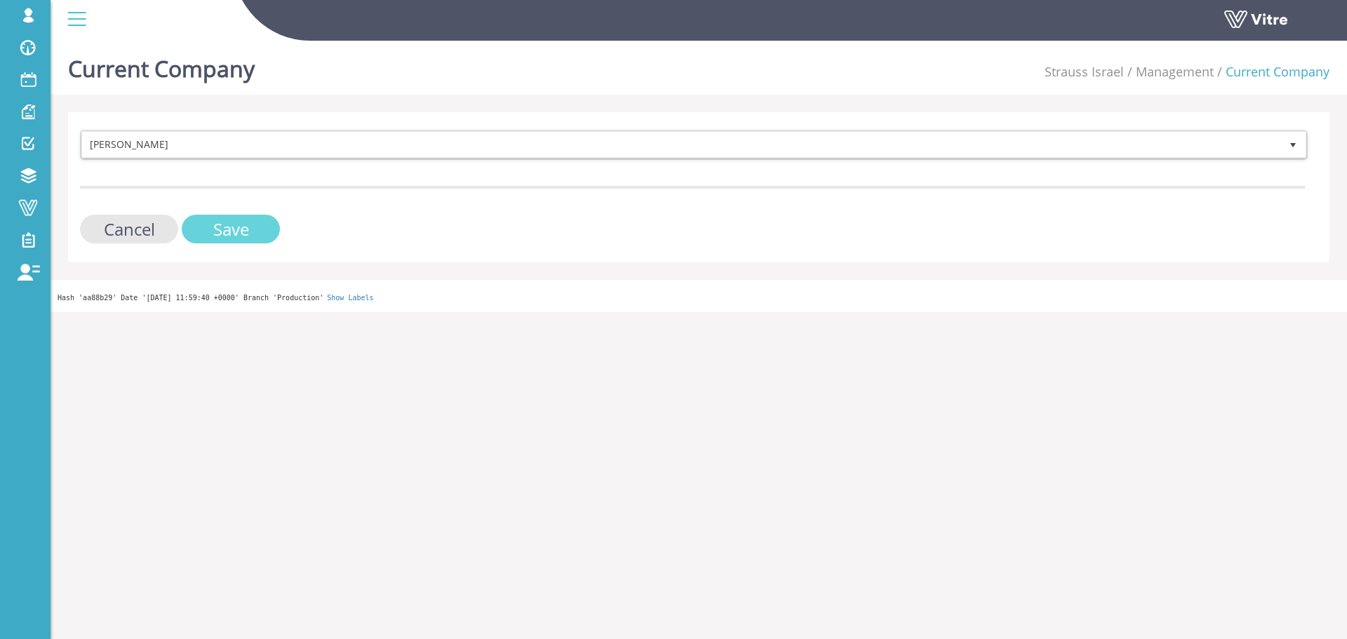
click at [256, 229] on input "Save" at bounding box center [231, 229] width 98 height 29
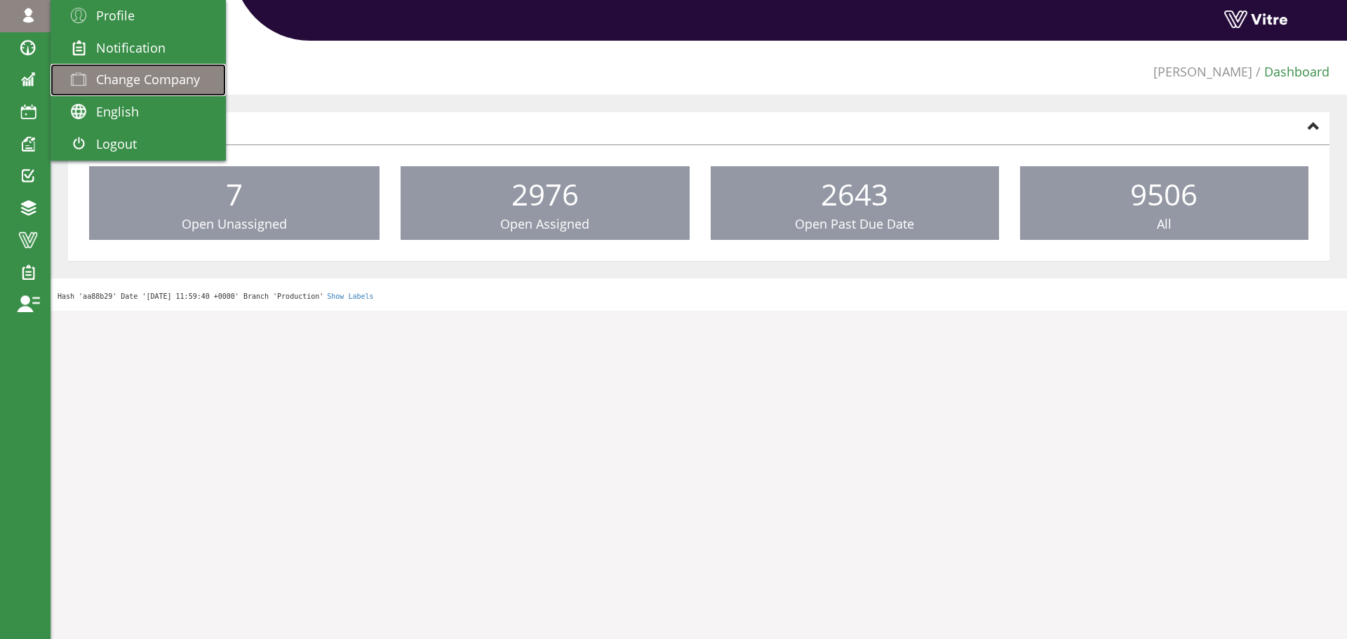
click at [119, 81] on span "Change Company" at bounding box center [148, 79] width 104 height 17
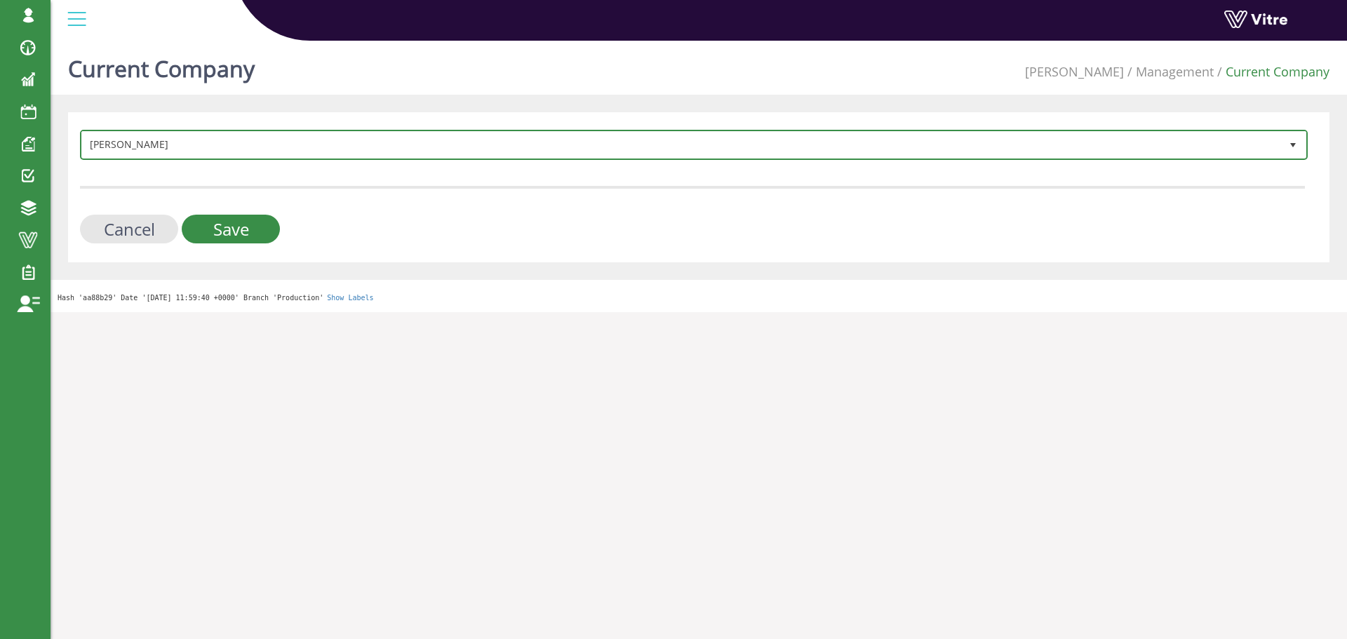
click at [335, 136] on span "Adama" at bounding box center [681, 144] width 1198 height 25
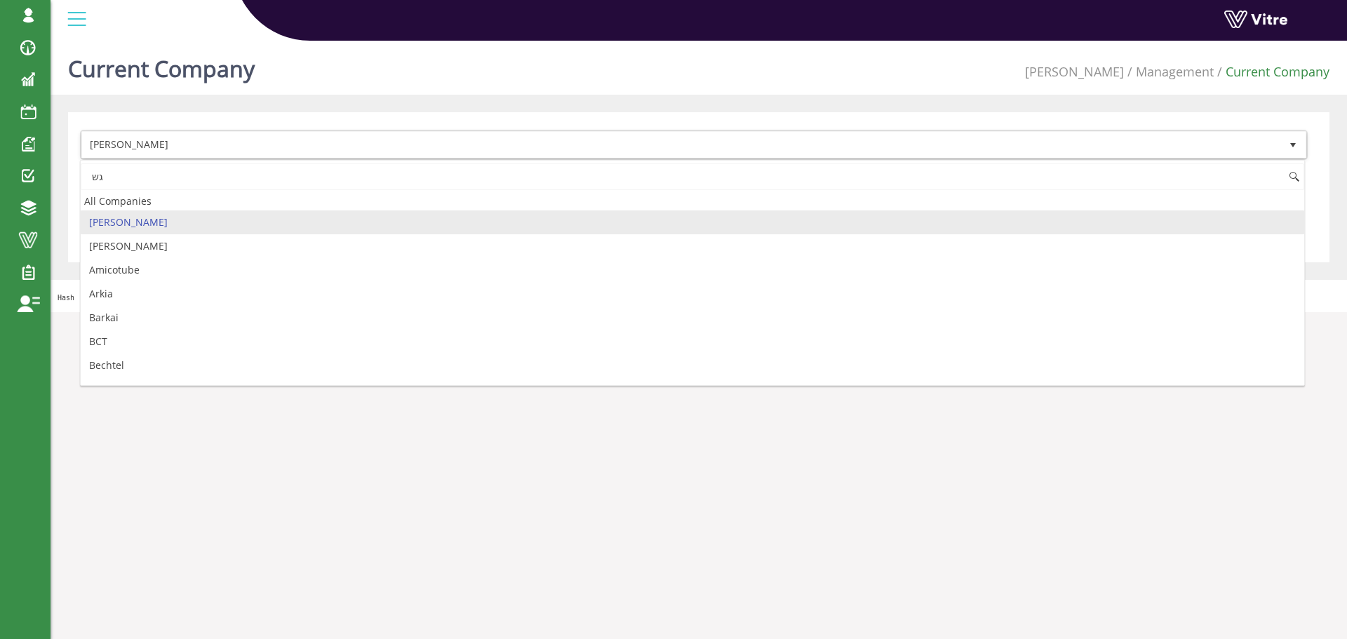
type input "ג"
type input "a"
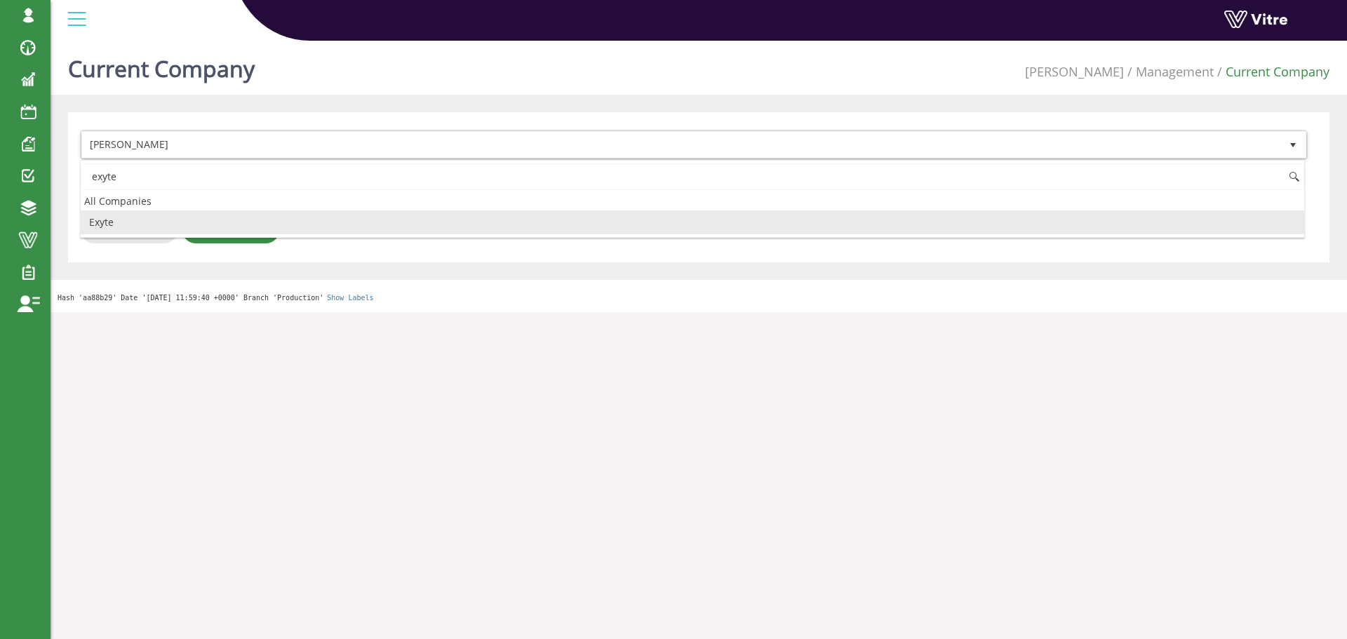
click at [269, 218] on li "Exyte" at bounding box center [692, 222] width 1223 height 24
type input "exyte"
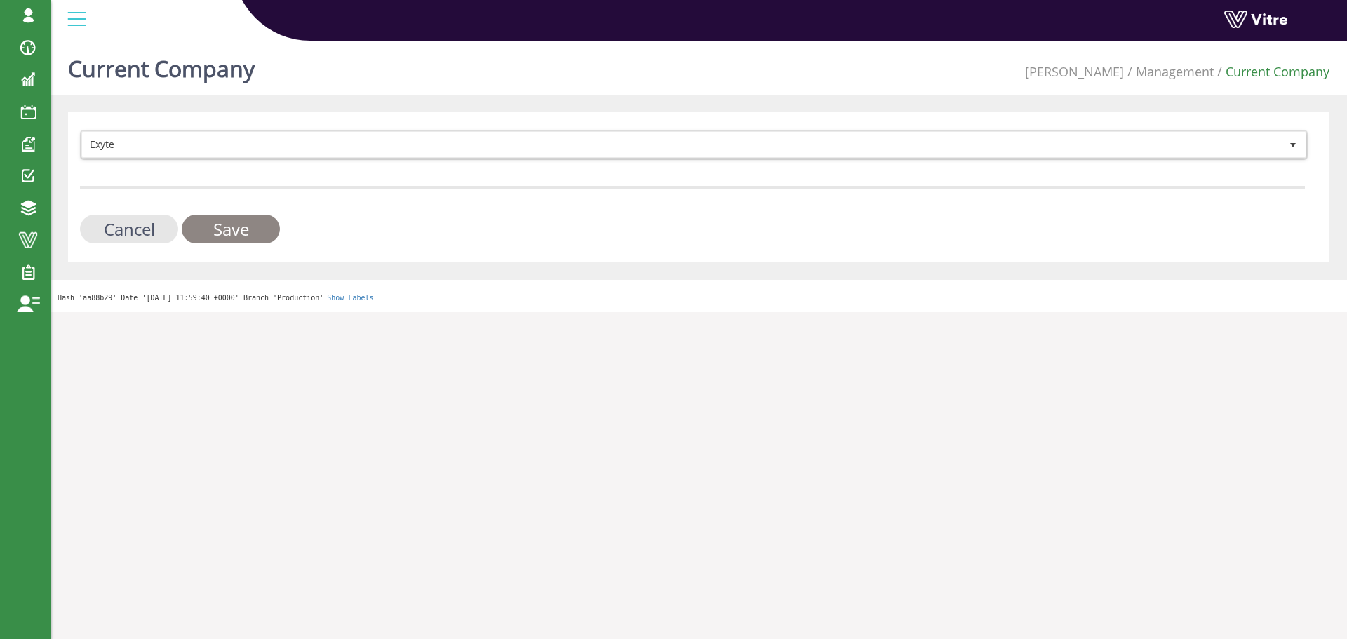
click at [258, 230] on input "Save" at bounding box center [231, 229] width 98 height 29
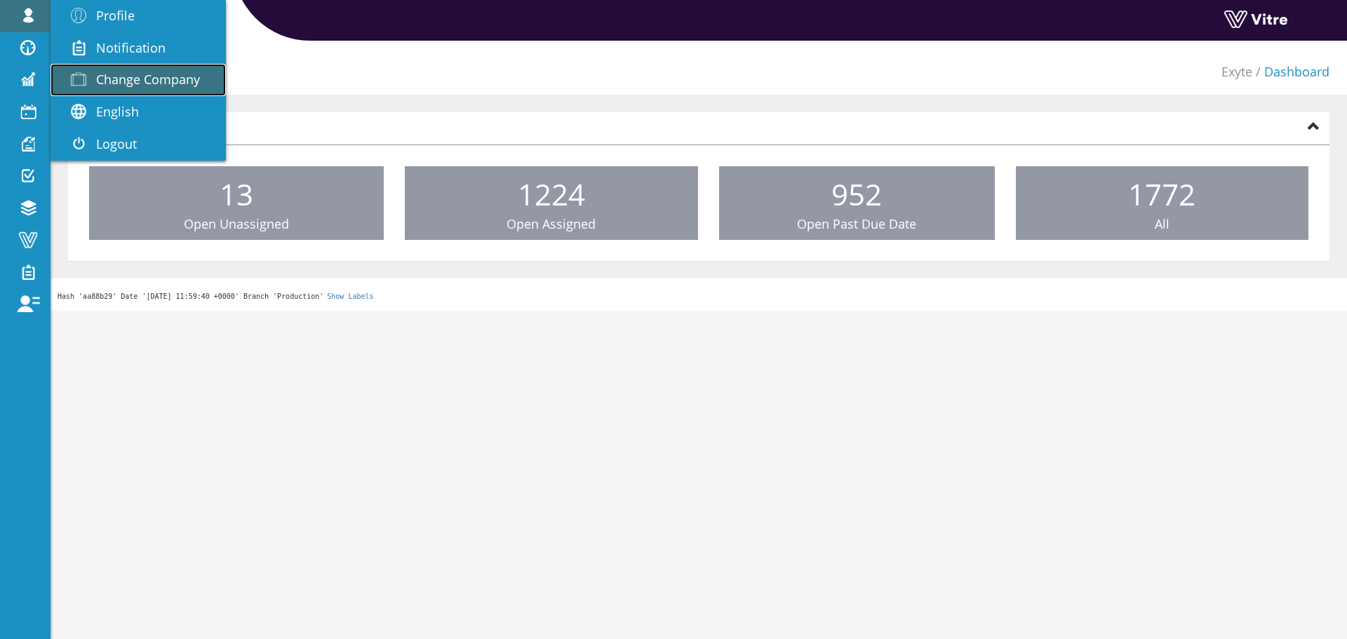
click at [102, 74] on span "Change Company" at bounding box center [148, 79] width 104 height 17
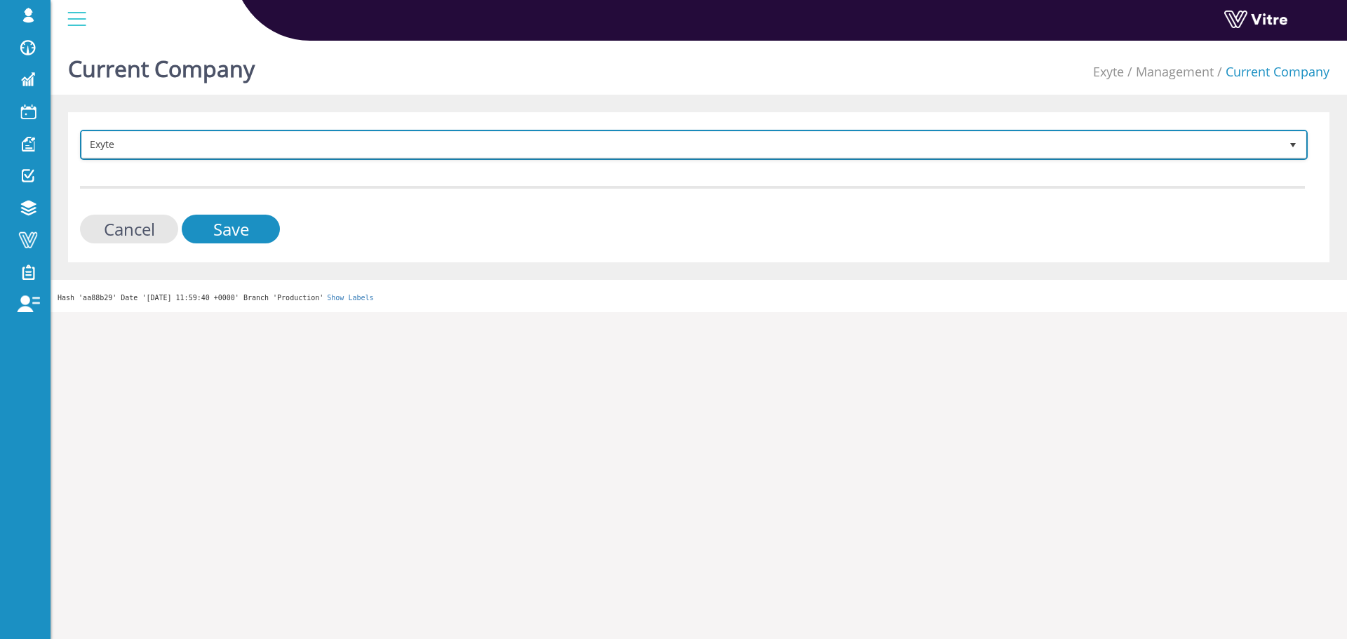
drag, startPoint x: 246, startPoint y: 135, endPoint x: 245, endPoint y: 127, distance: 7.7
click at [246, 130] on span "Exyte 406" at bounding box center [694, 145] width 1228 height 30
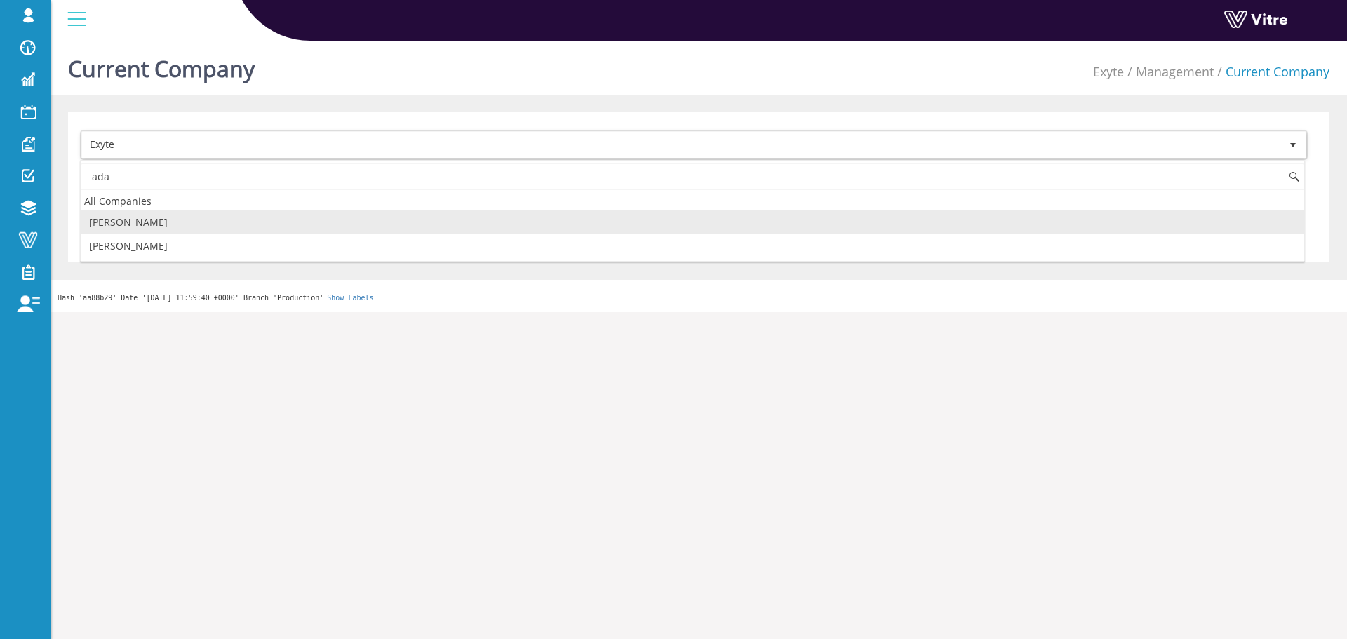
click at [136, 214] on li "[PERSON_NAME]" at bounding box center [692, 222] width 1223 height 24
type input "ada"
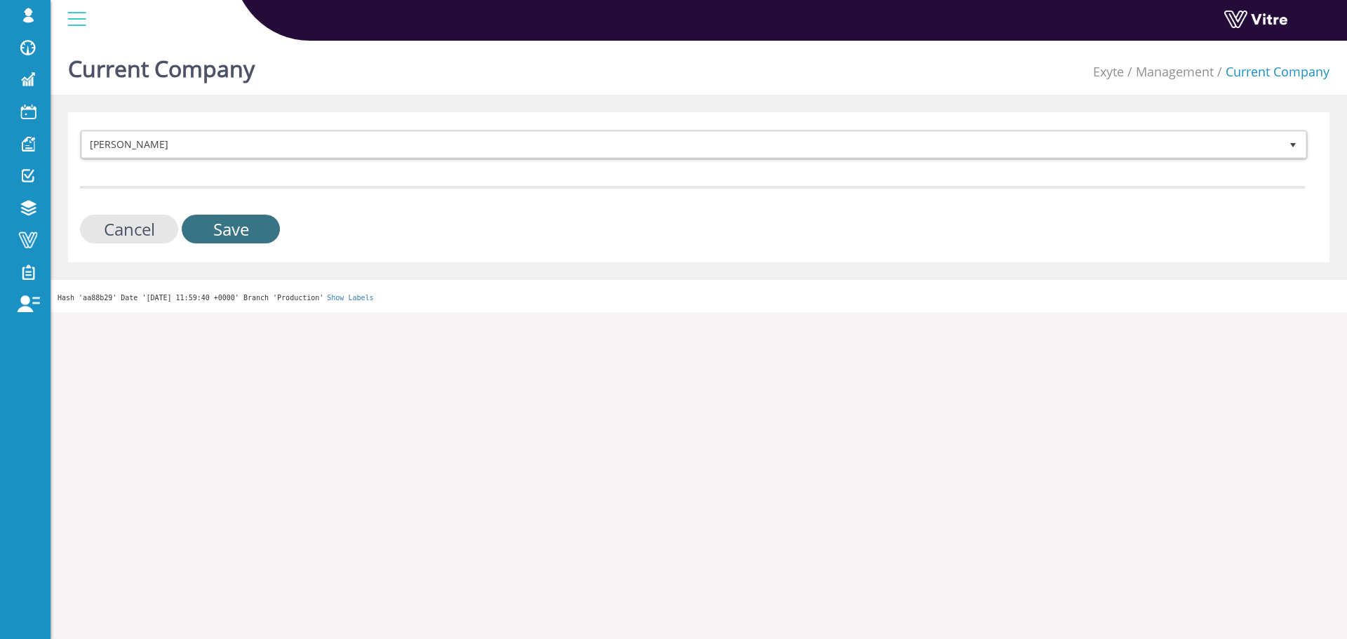
click at [267, 231] on input "Save" at bounding box center [231, 229] width 98 height 29
